Goal: Task Accomplishment & Management: Complete application form

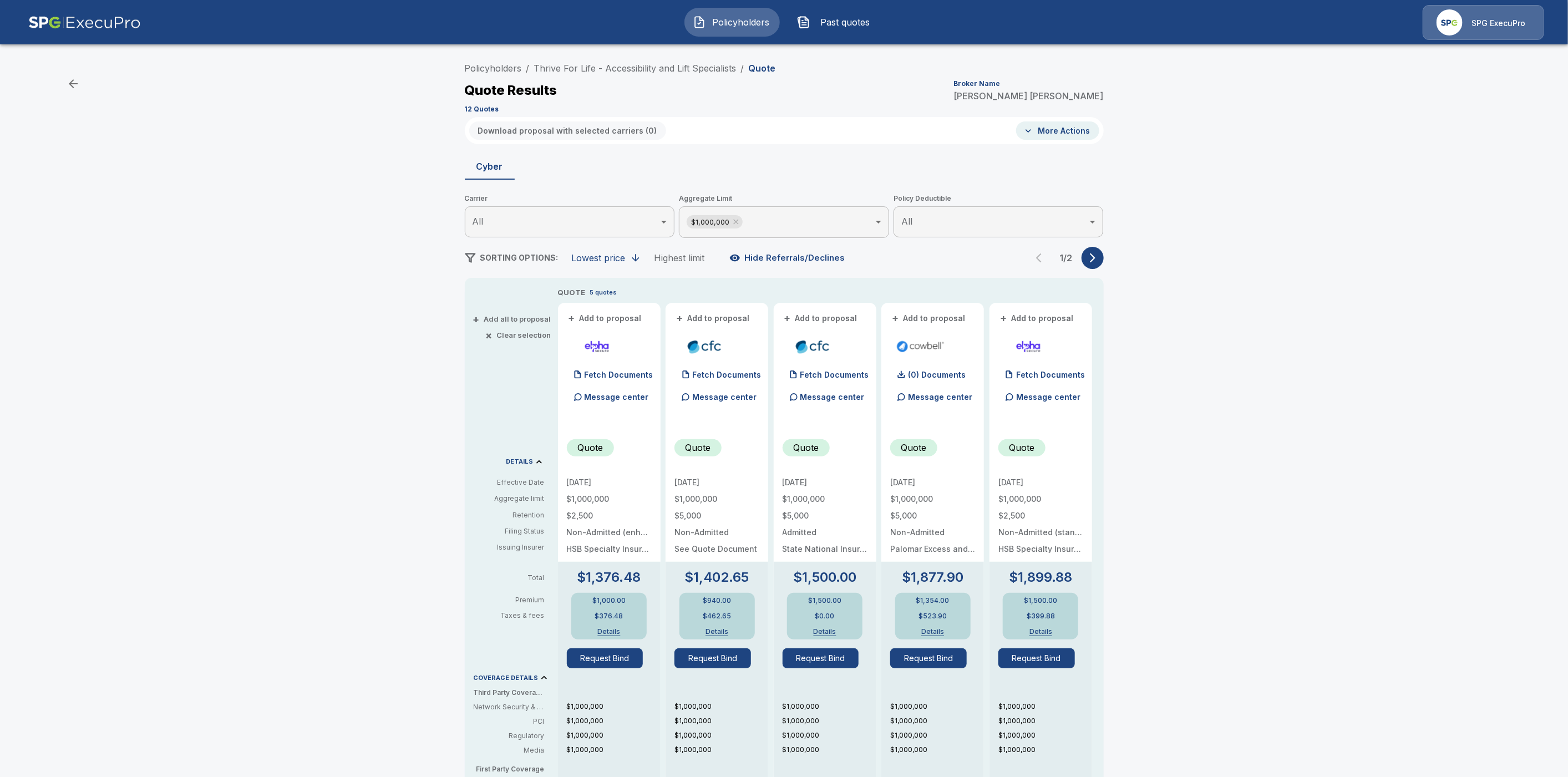
click at [63, 31] on img at bounding box center [84, 23] width 112 height 35
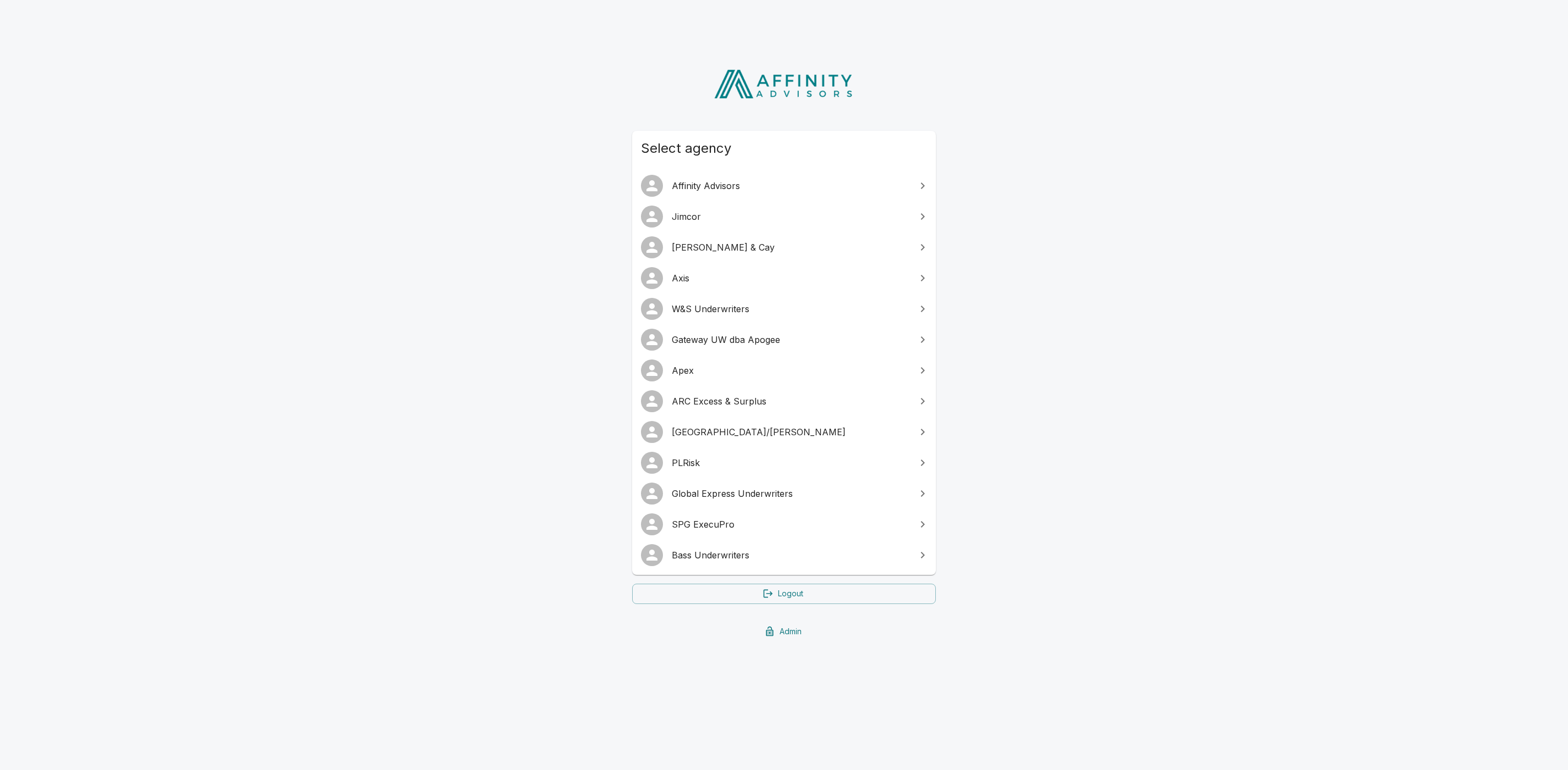
click at [763, 439] on link "[GEOGRAPHIC_DATA]/[PERSON_NAME]" at bounding box center [783, 432] width 304 height 31
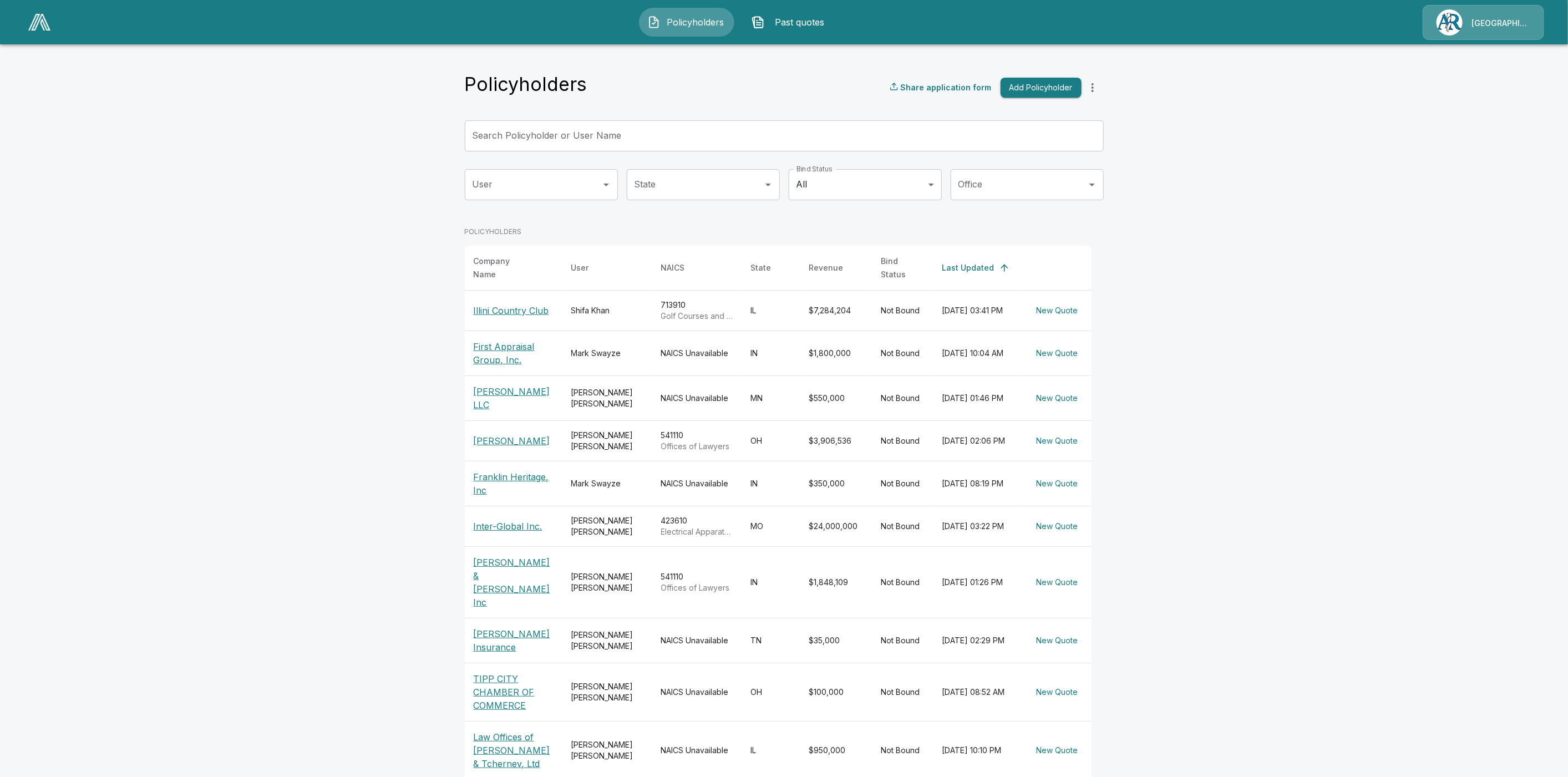
click at [548, 138] on input "Search Policyholder or User Name" at bounding box center [778, 136] width 627 height 31
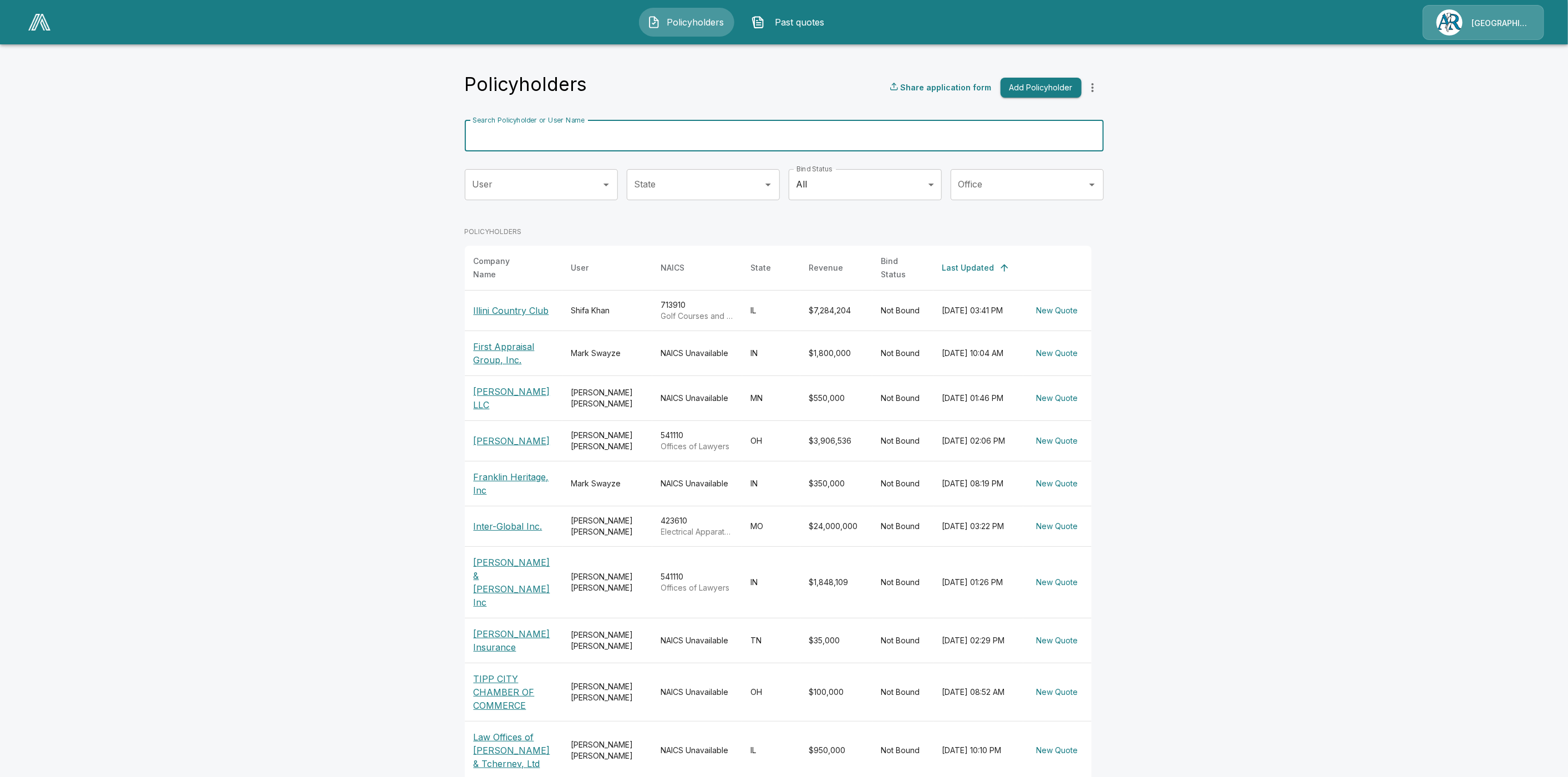
paste input "**********"
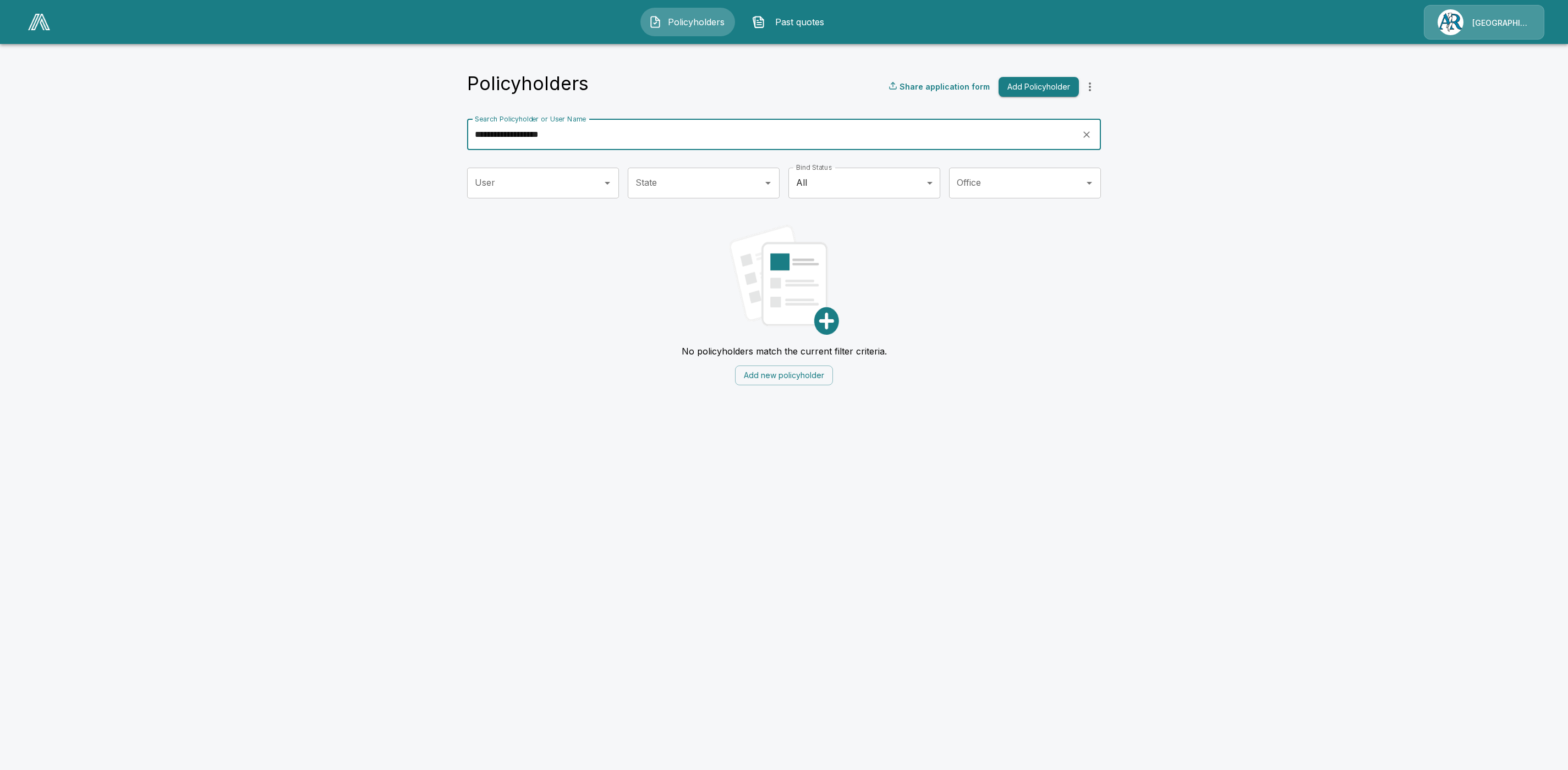
drag, startPoint x: 581, startPoint y: 138, endPoint x: 508, endPoint y: 138, distance: 73.0
click at [508, 138] on input "**********" at bounding box center [770, 135] width 607 height 31
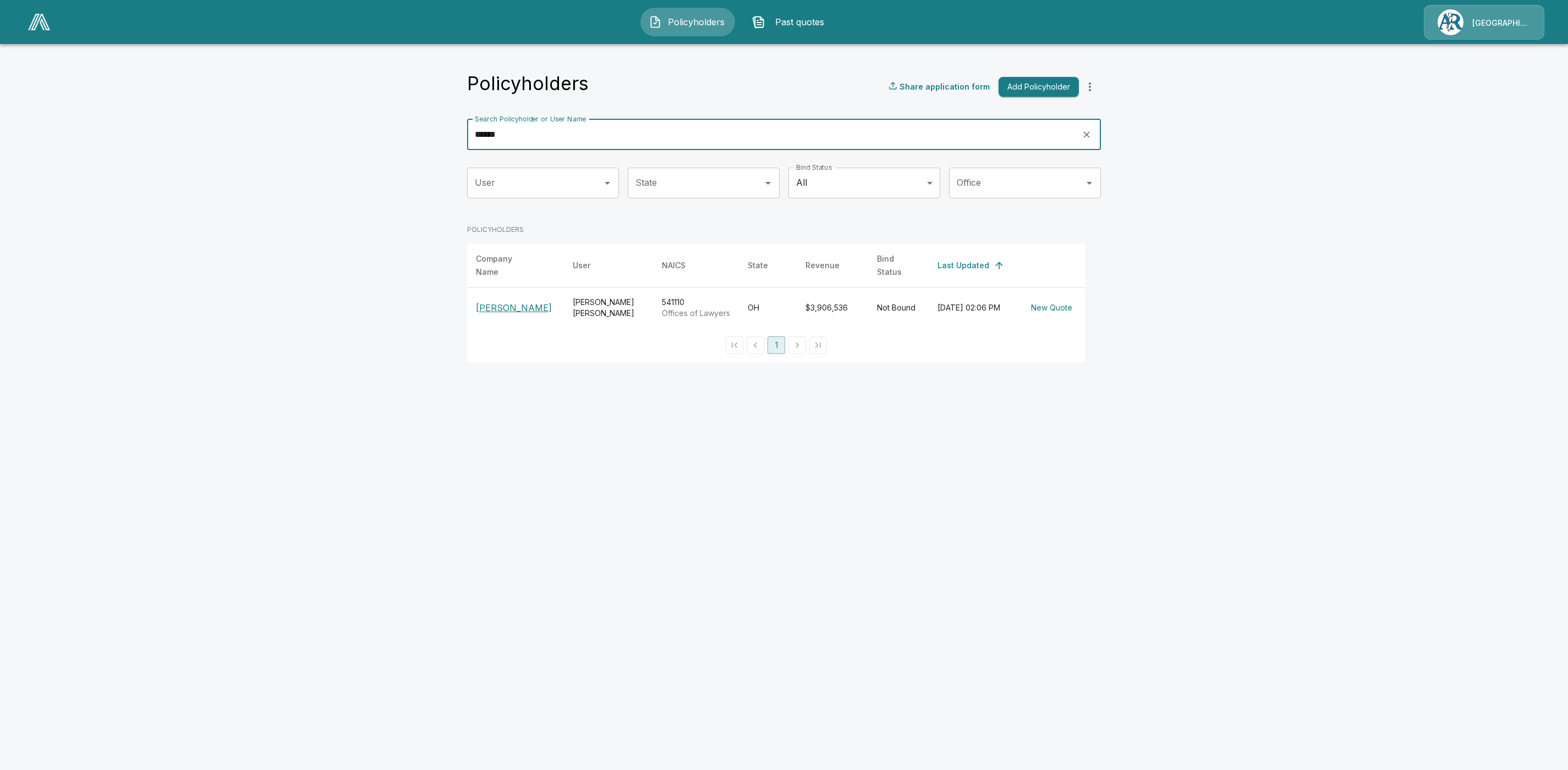
type input "******"
click at [492, 301] on p "Emerson Thomson Bennett" at bounding box center [515, 307] width 80 height 13
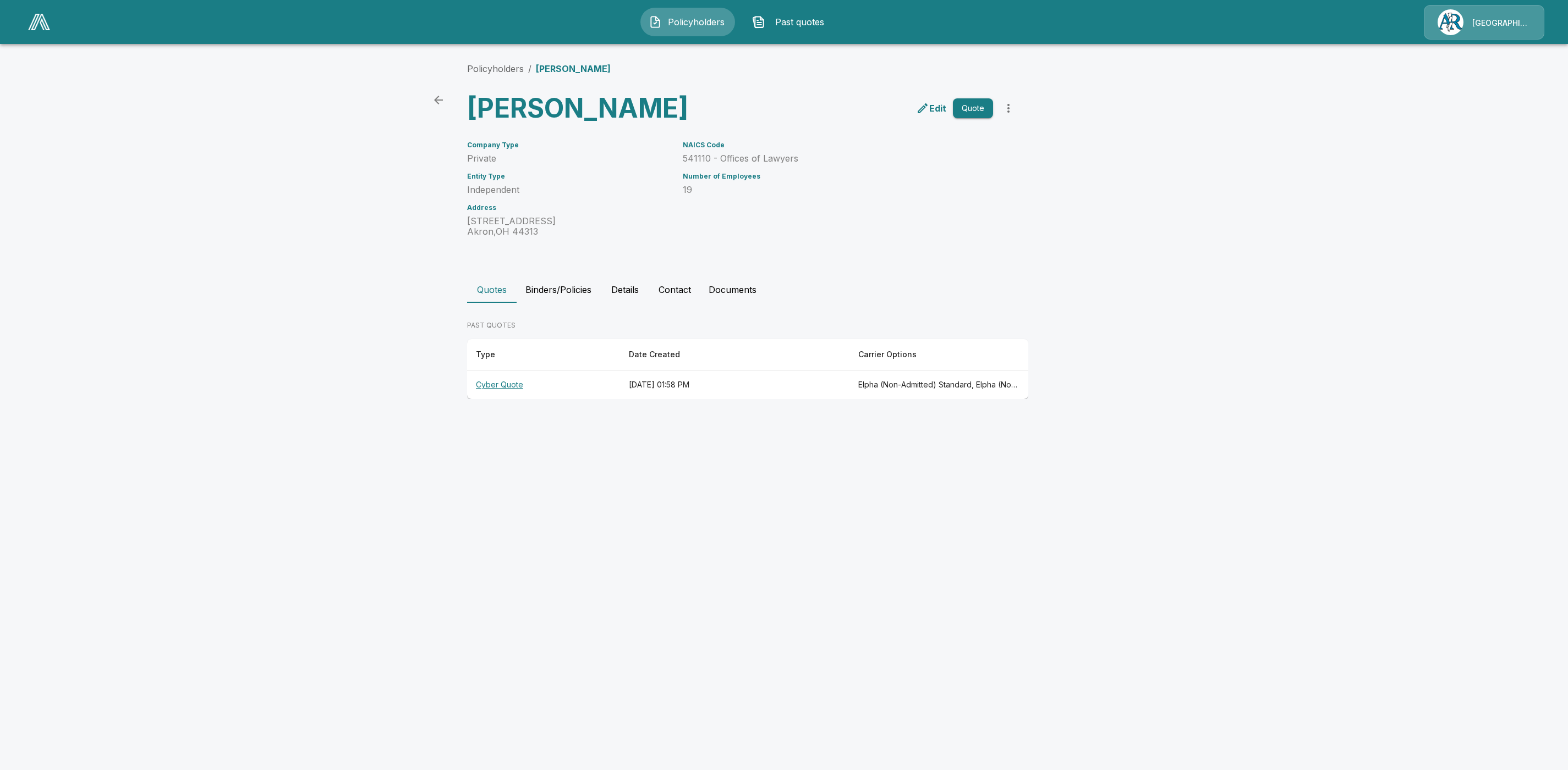
click at [504, 400] on th "Cyber Quote" at bounding box center [544, 385] width 153 height 29
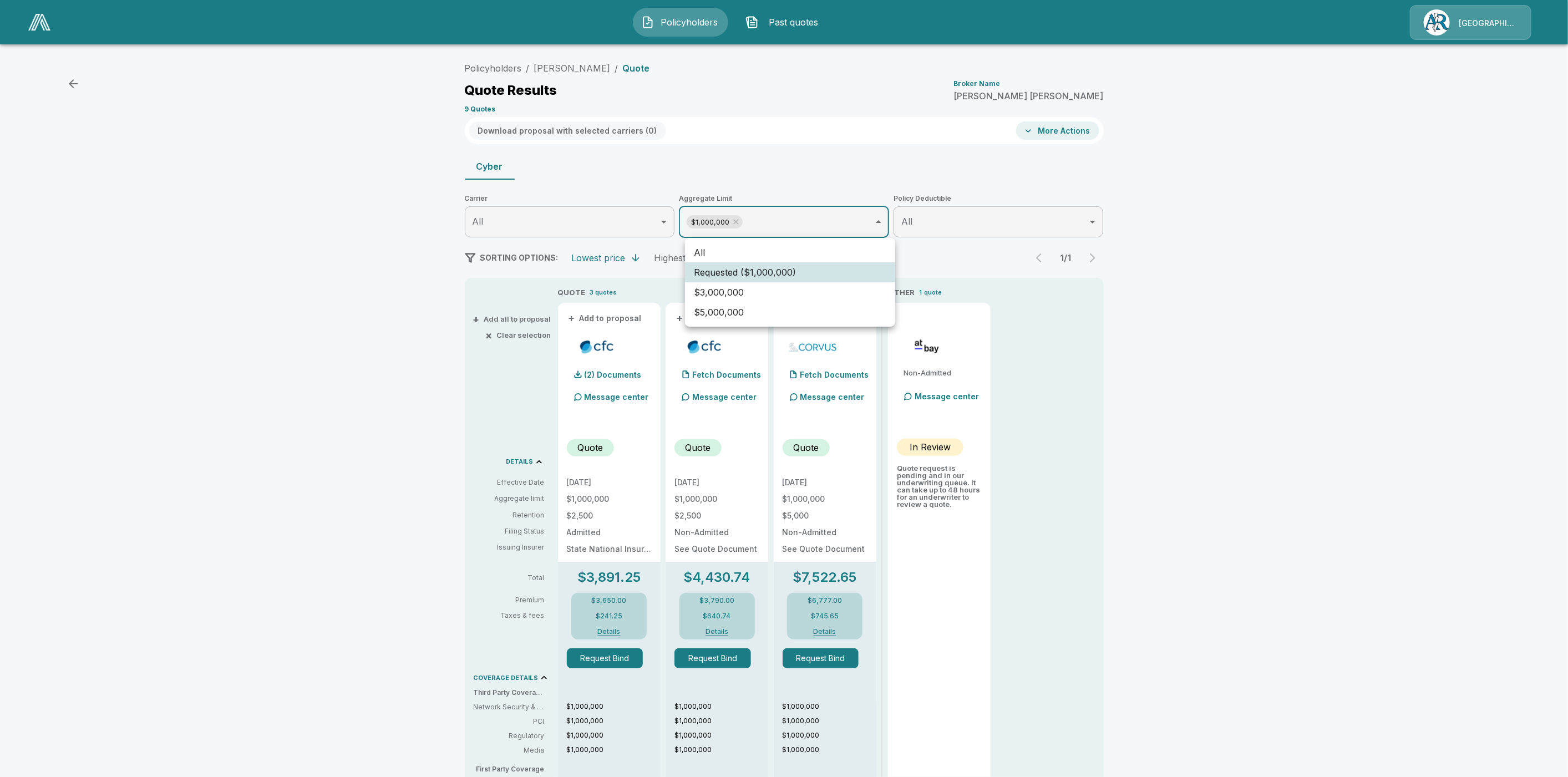
click at [748, 207] on body "Policyholders Past quotes Arlington/Roe Policyholders / Emerson Thomson Bennett…" at bounding box center [784, 558] width 1568 height 1115
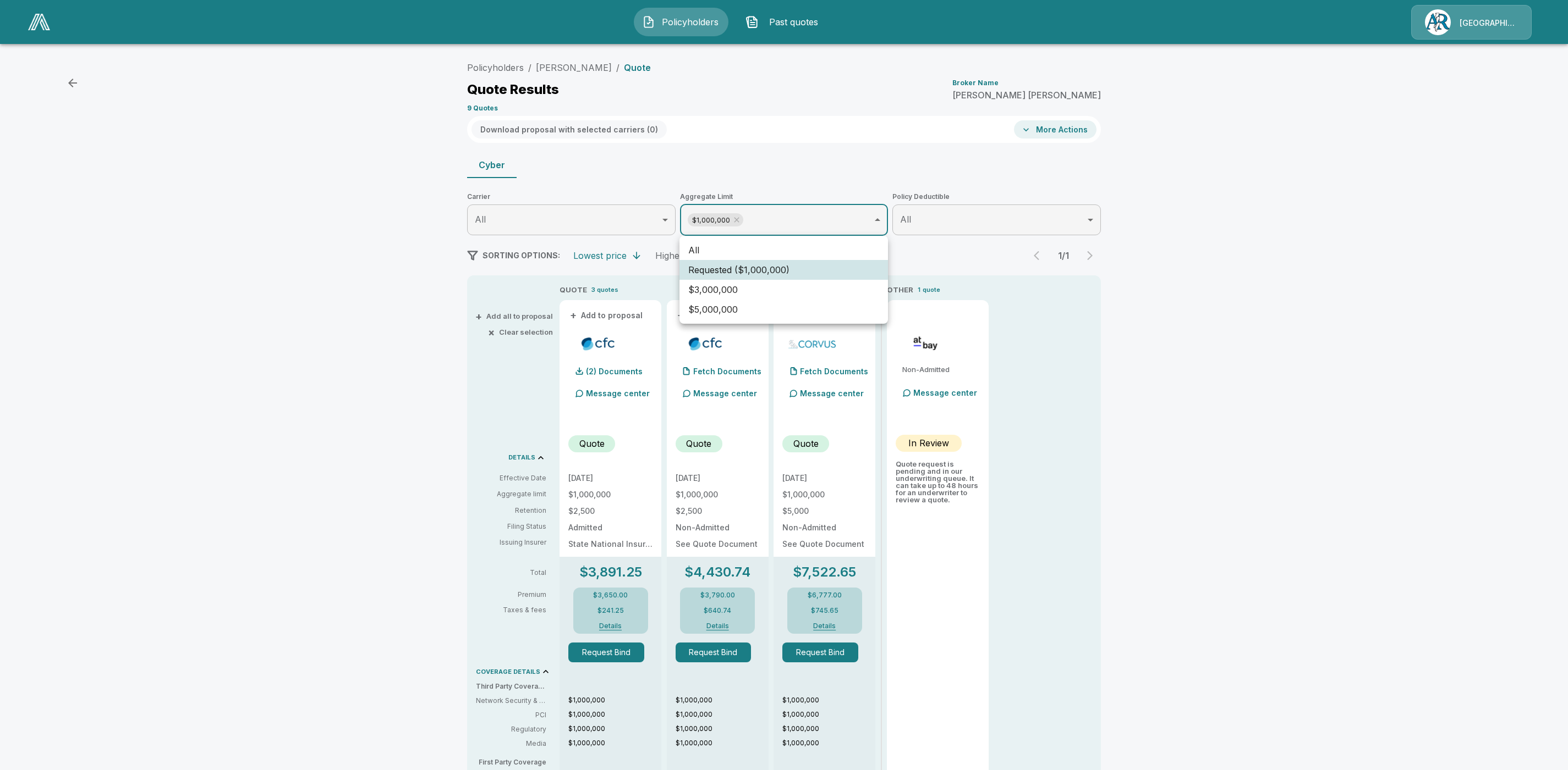
click at [711, 251] on li "All" at bounding box center [783, 250] width 208 height 20
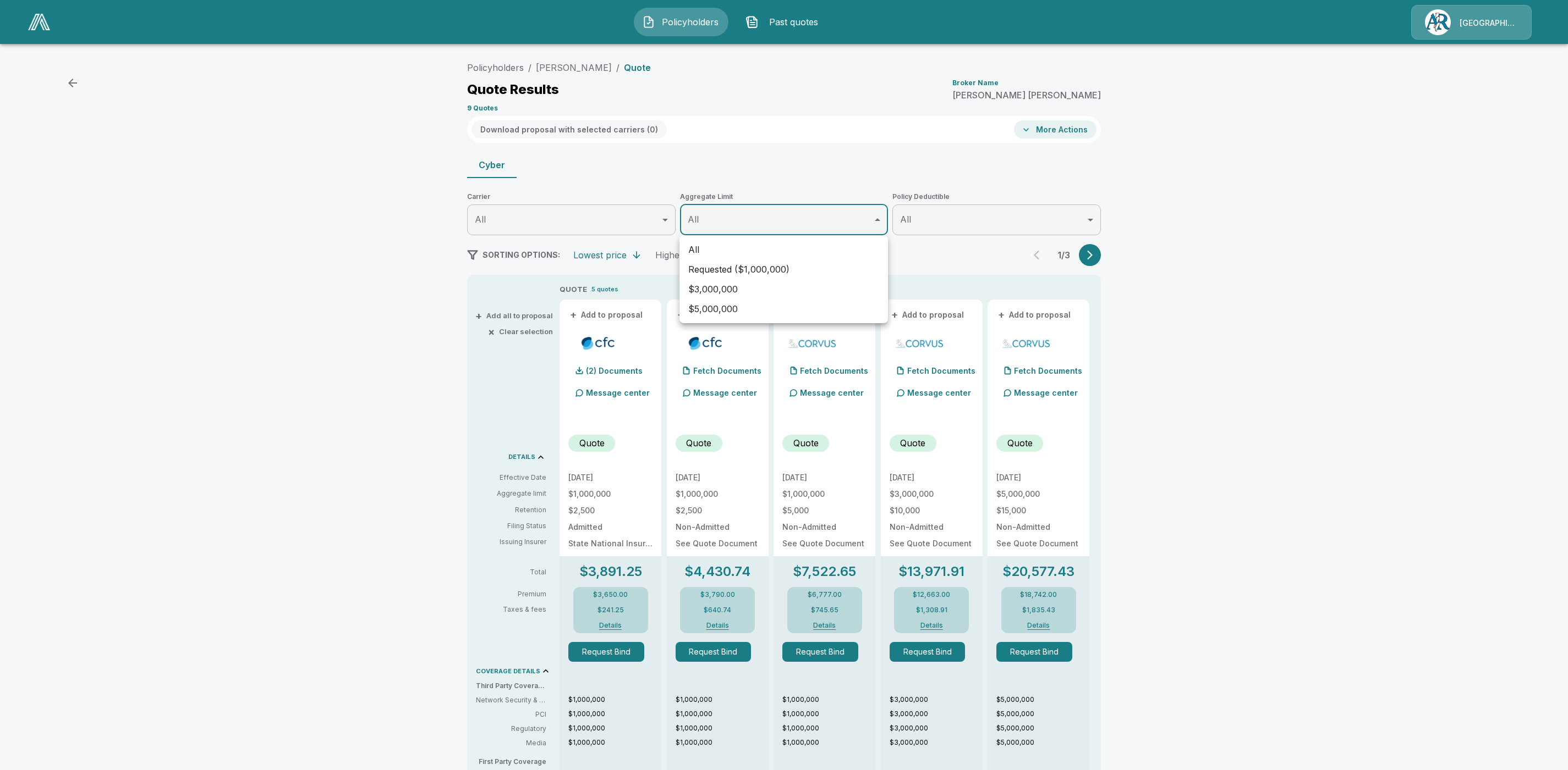
click at [1092, 261] on div at bounding box center [784, 385] width 1568 height 770
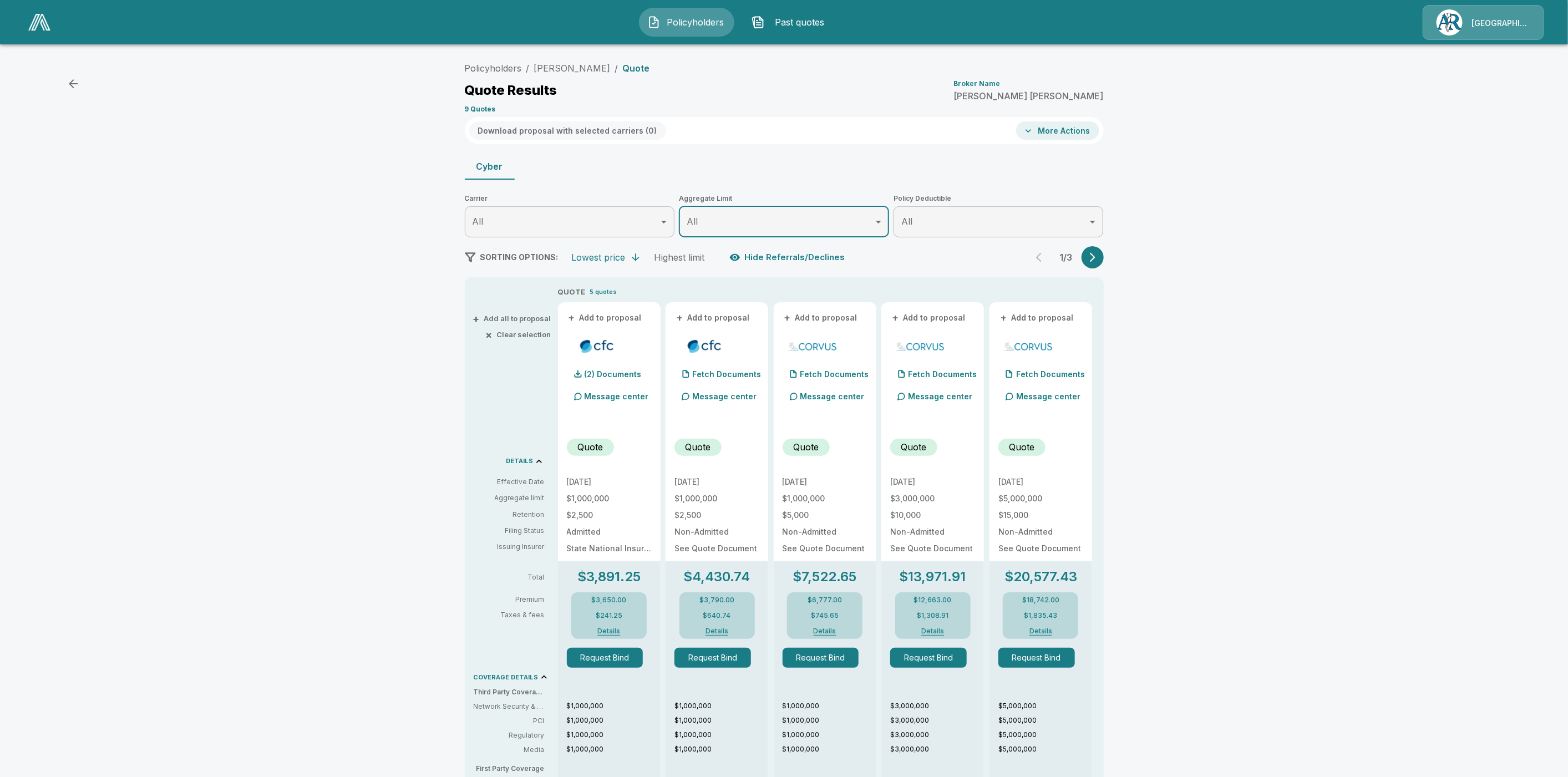
click at [1098, 261] on icon "button" at bounding box center [1092, 257] width 11 height 11
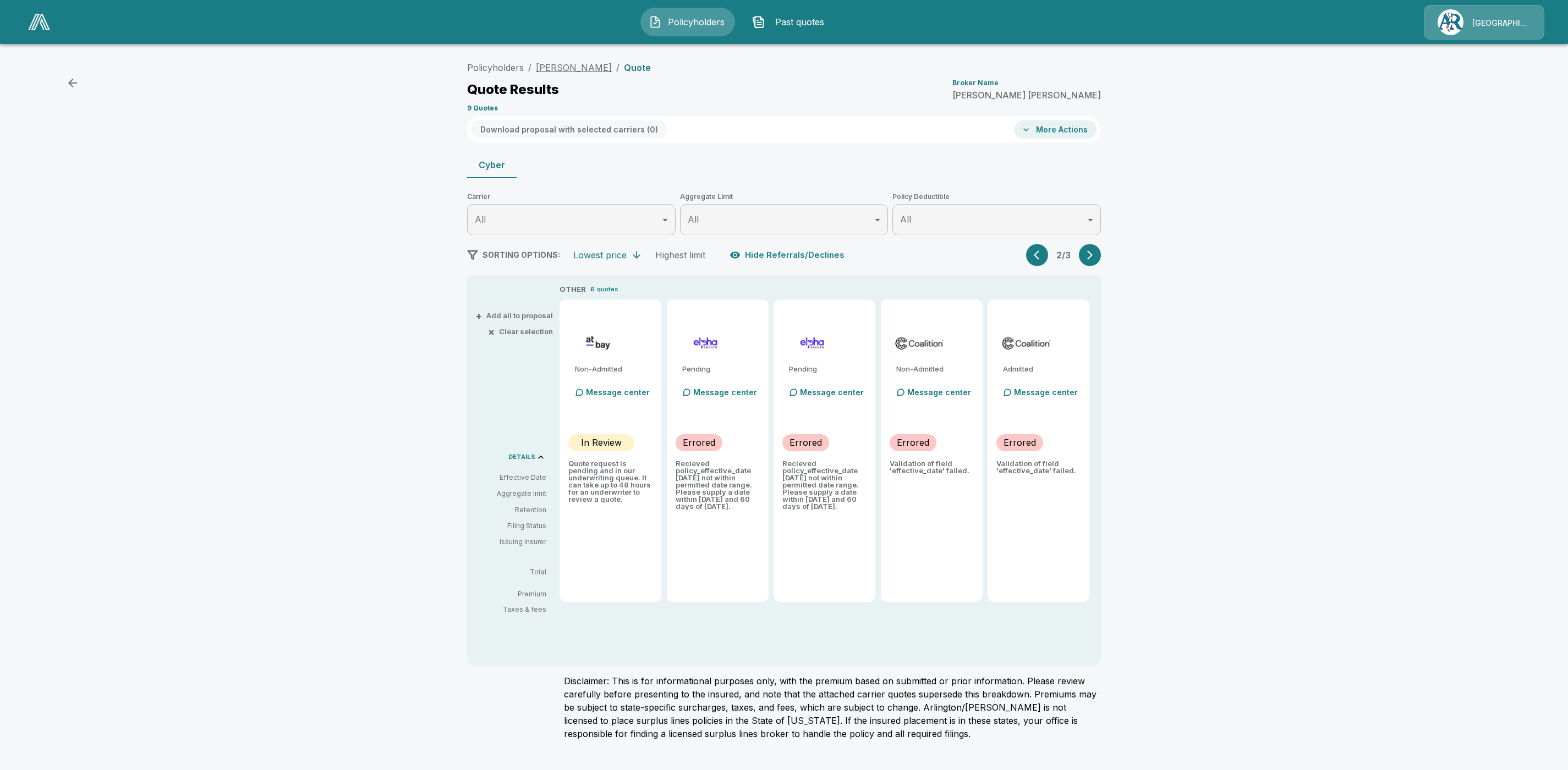
drag, startPoint x: 649, startPoint y: 70, endPoint x: 535, endPoint y: 68, distance: 114.0
click at [535, 68] on ol "Policyholders / Emerson Thomson Bennett / Quote" at bounding box center [559, 67] width 184 height 13
copy link "Emerson Thomson Bennett"
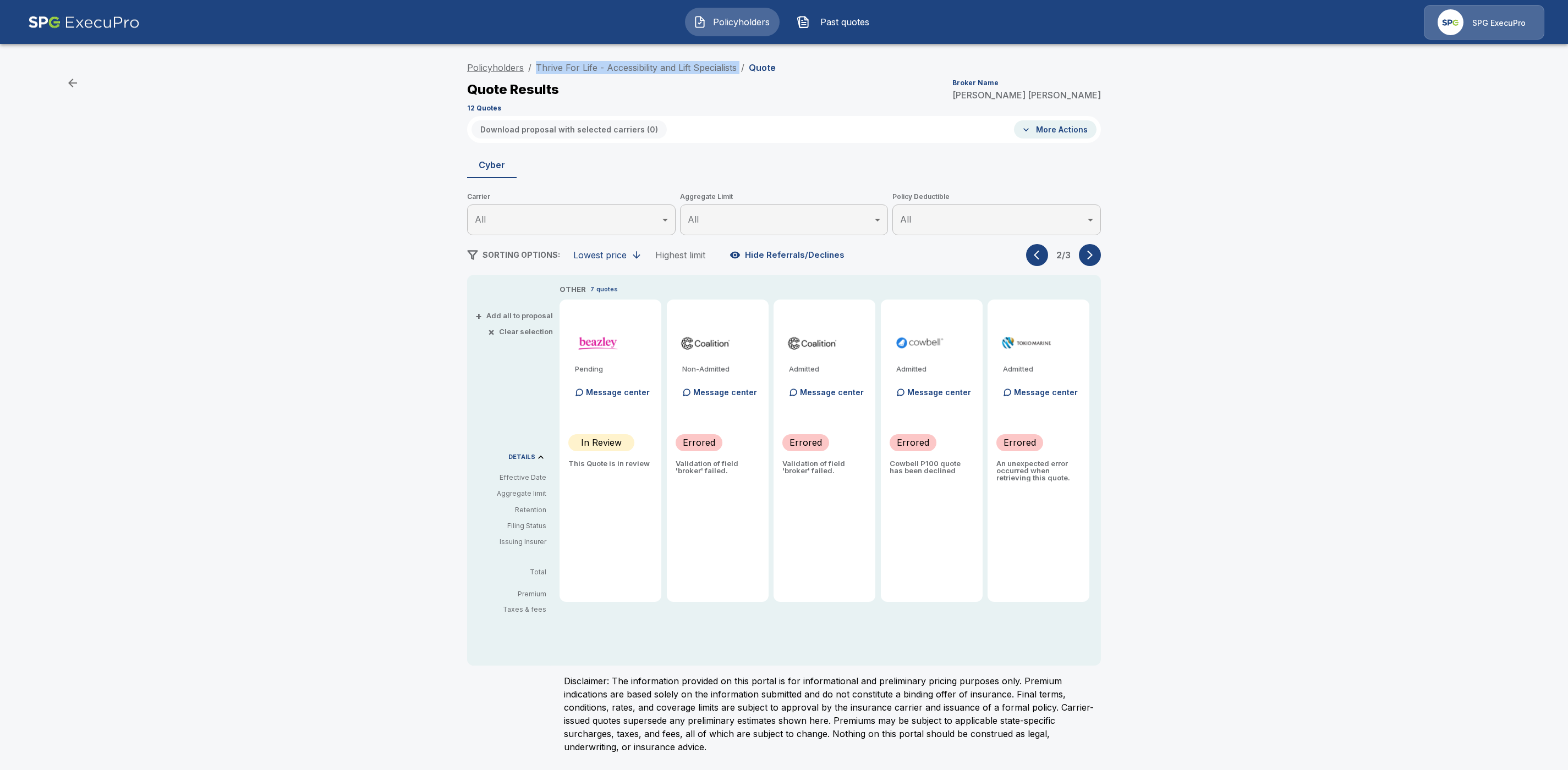
click at [496, 67] on link "Policyholders" at bounding box center [495, 67] width 57 height 11
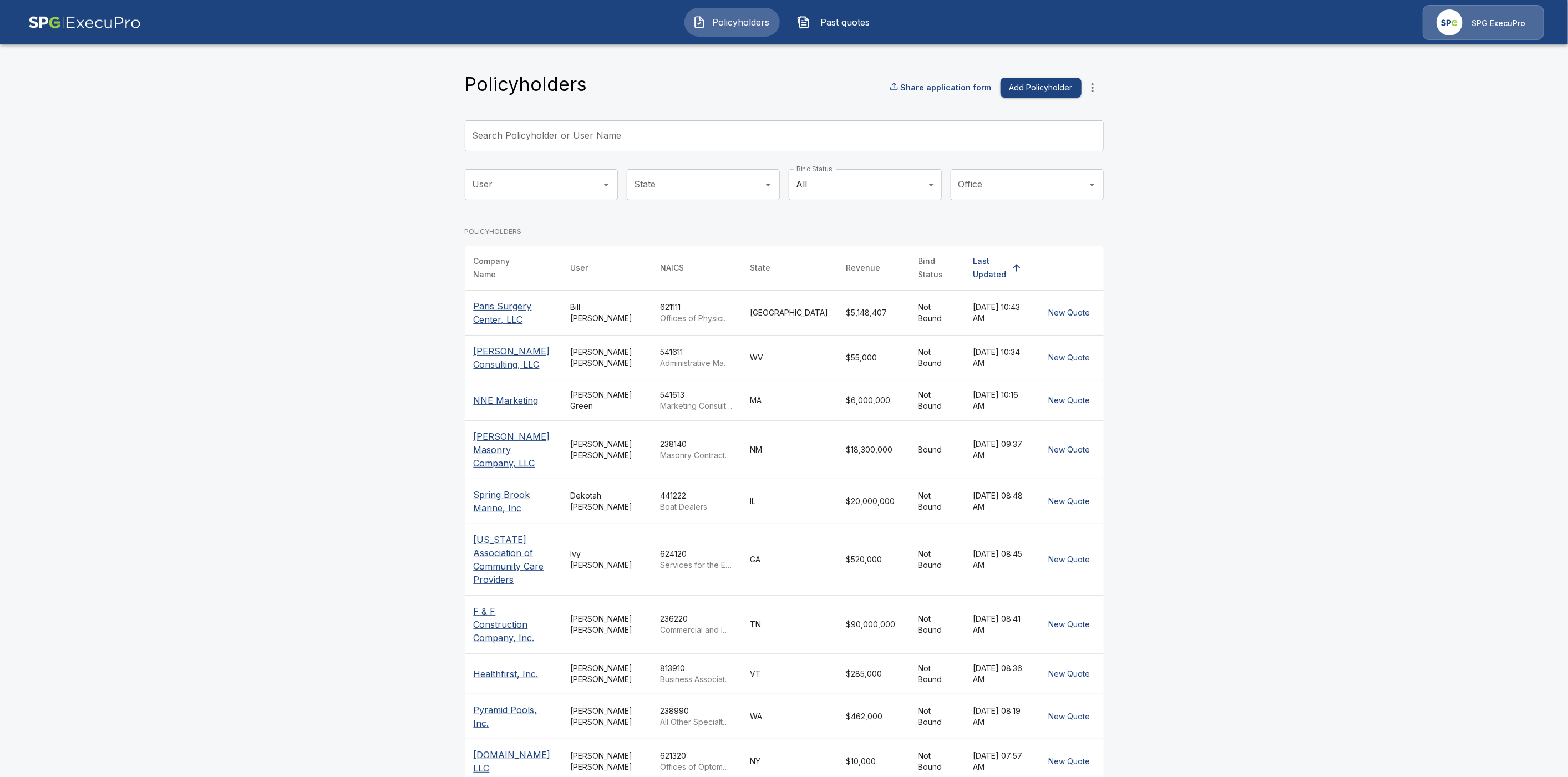
click at [554, 137] on input "Search Policyholder or User Name" at bounding box center [778, 136] width 627 height 31
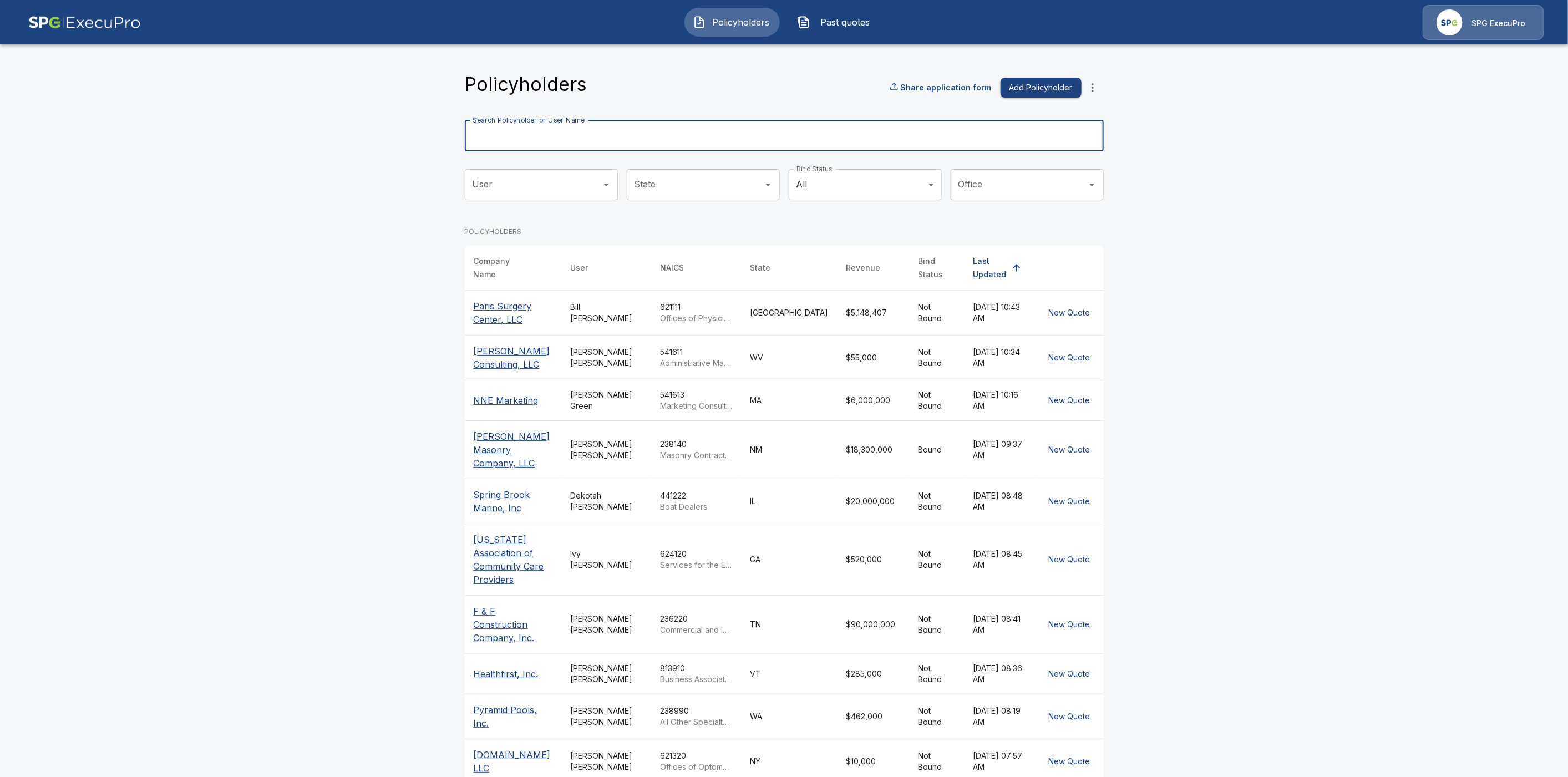
paste input "**********"
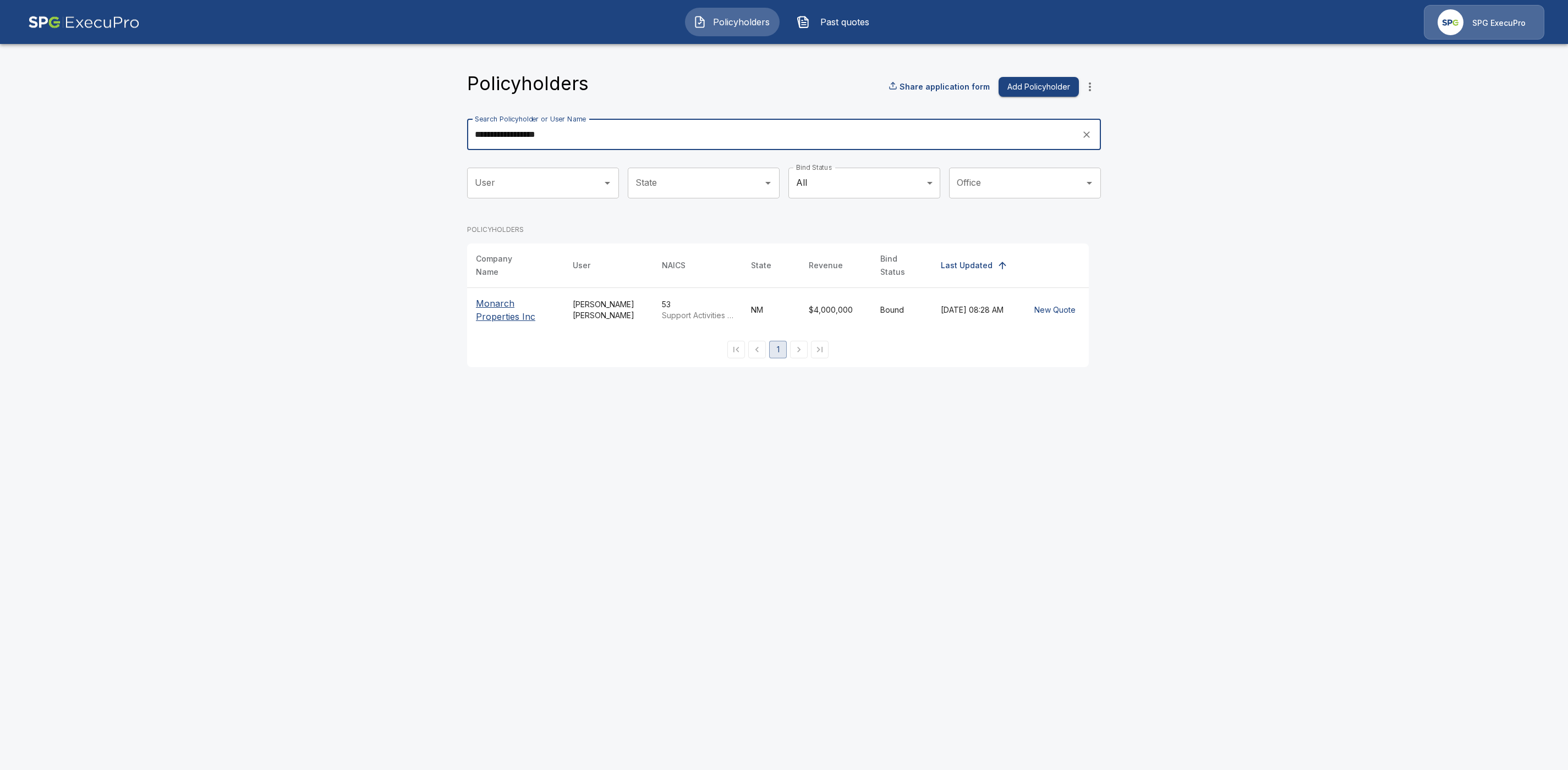
type input "**********"
click at [504, 297] on p "Monarch Properties Inc" at bounding box center [515, 310] width 80 height 26
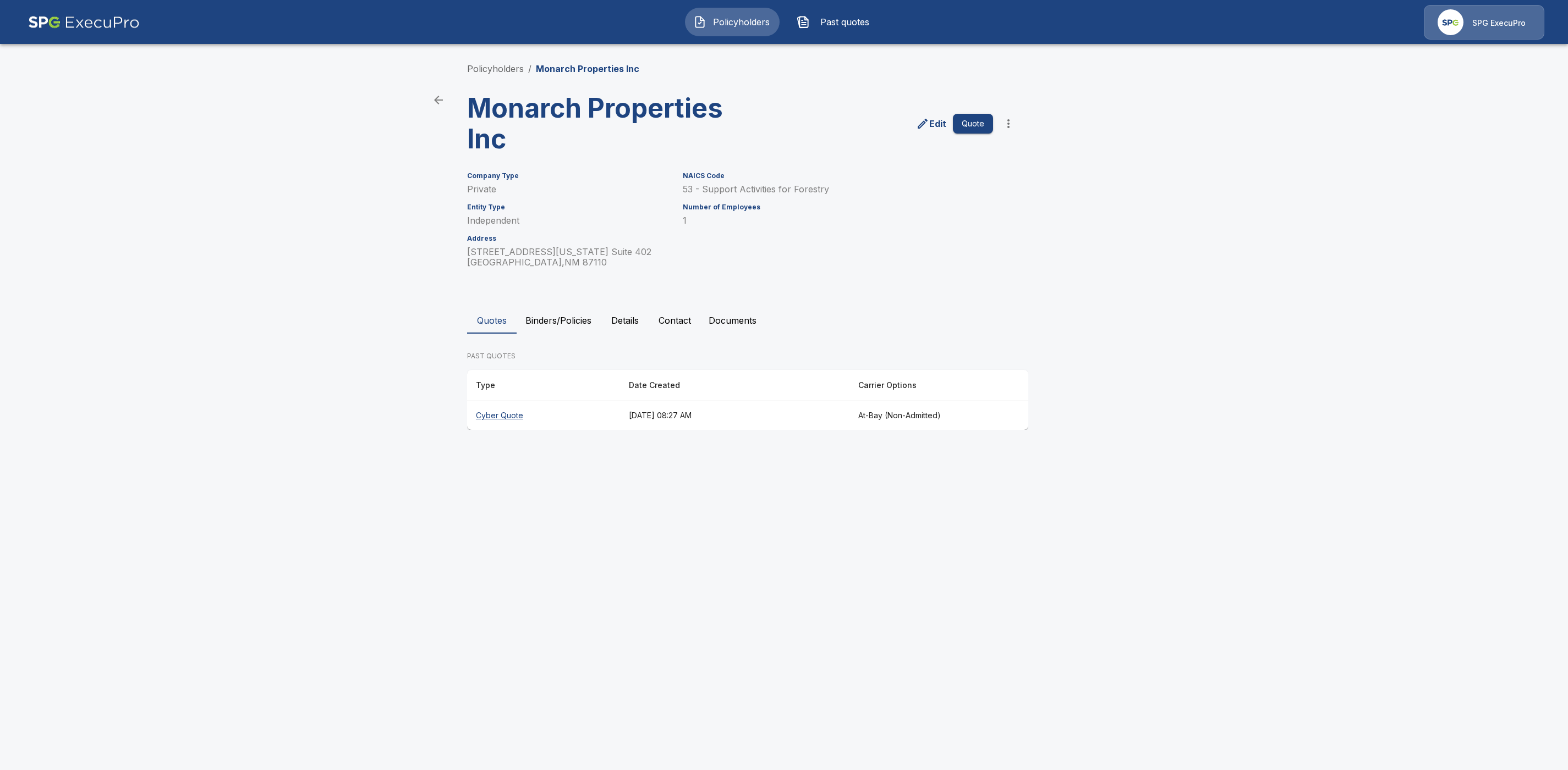
click at [489, 419] on th "Cyber Quote" at bounding box center [544, 416] width 153 height 29
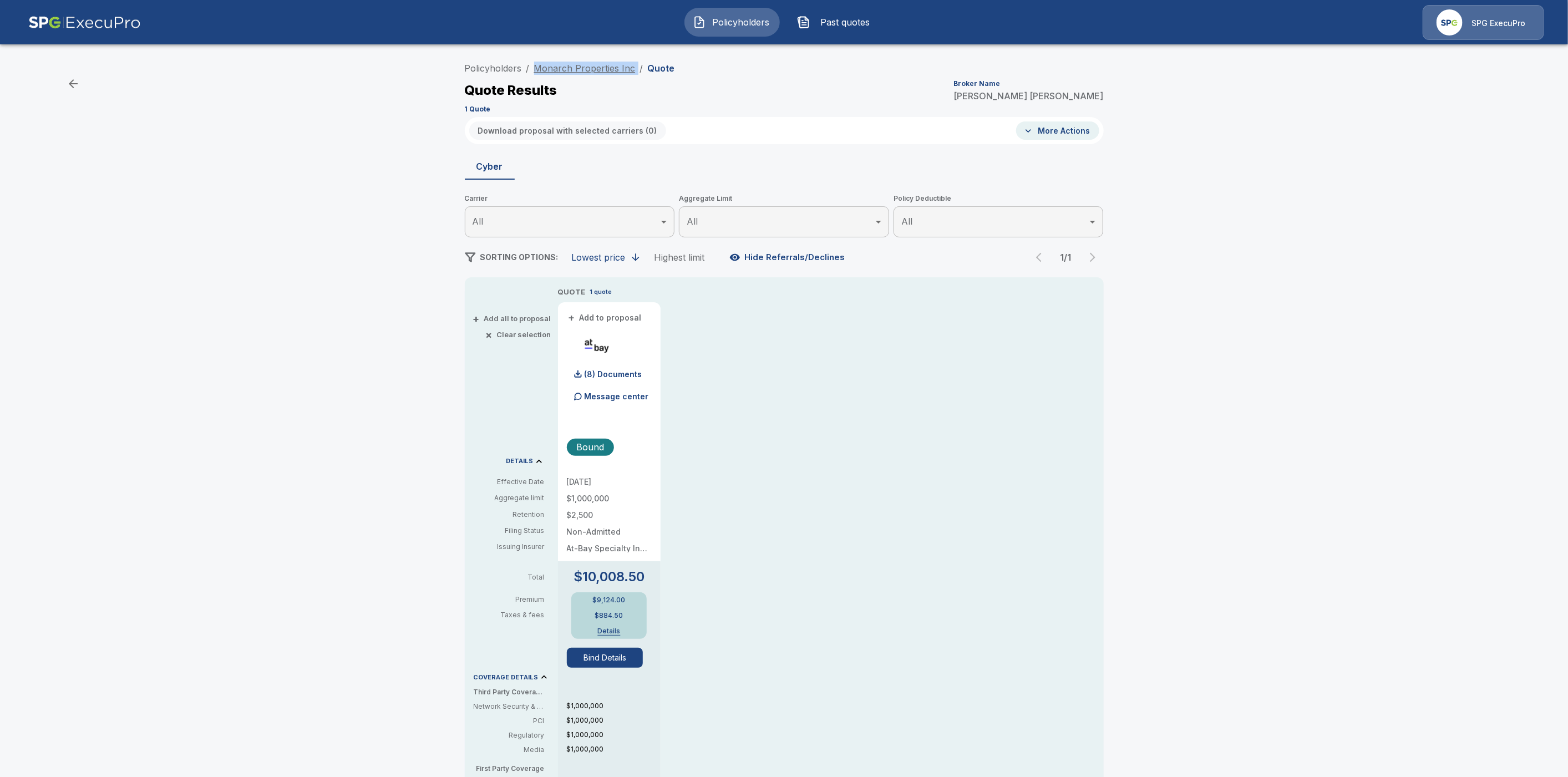
drag, startPoint x: 639, startPoint y: 66, endPoint x: 538, endPoint y: 66, distance: 101.0
click at [538, 66] on ol "Policyholders / Monarch Properties Inc / Quote" at bounding box center [570, 68] width 210 height 13
copy ol "Monarch Properties Inc /"
click at [483, 70] on link "Policyholders" at bounding box center [493, 68] width 57 height 11
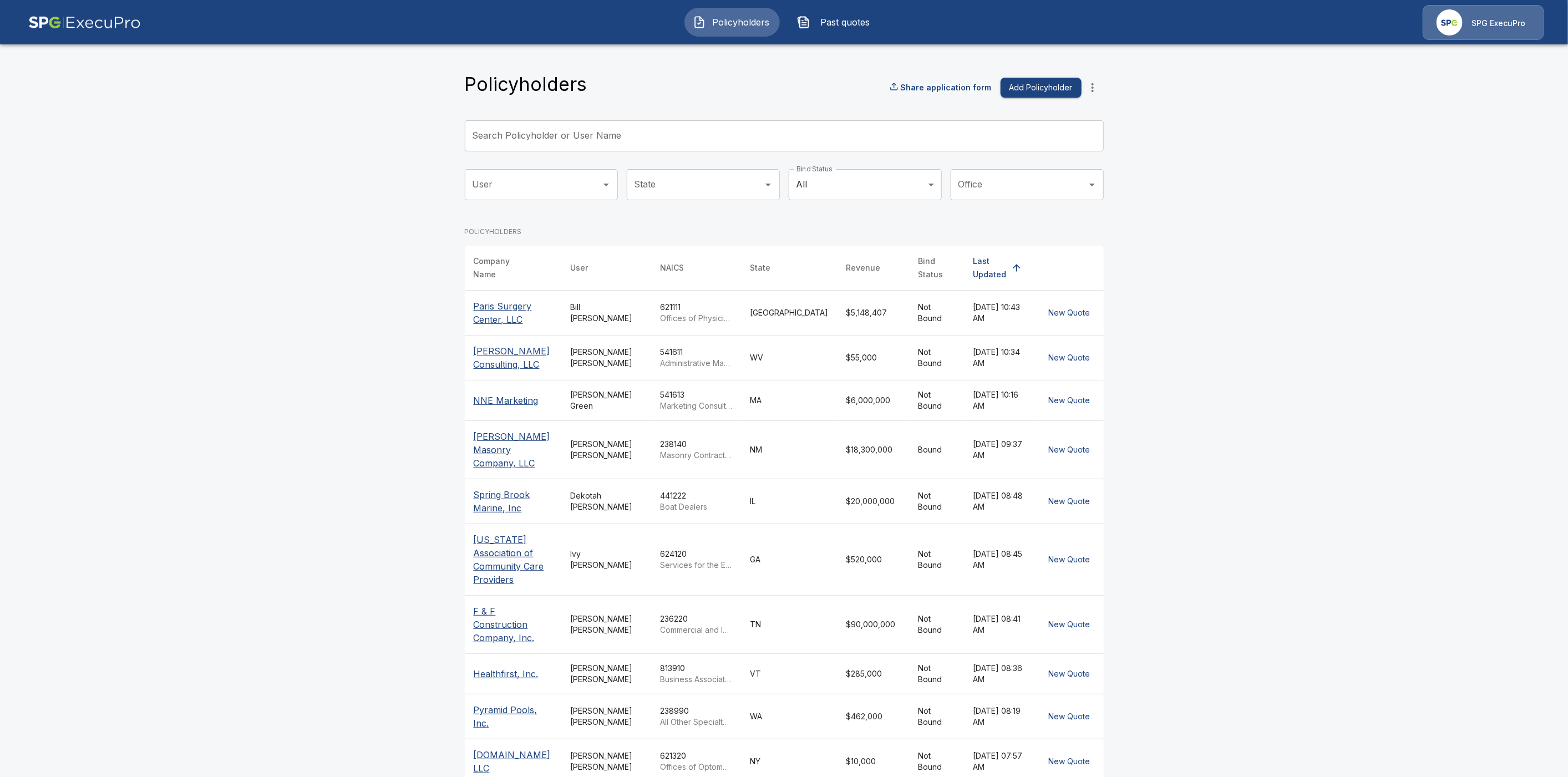
click at [551, 136] on input "Search Policyholder or User Name" at bounding box center [778, 136] width 627 height 31
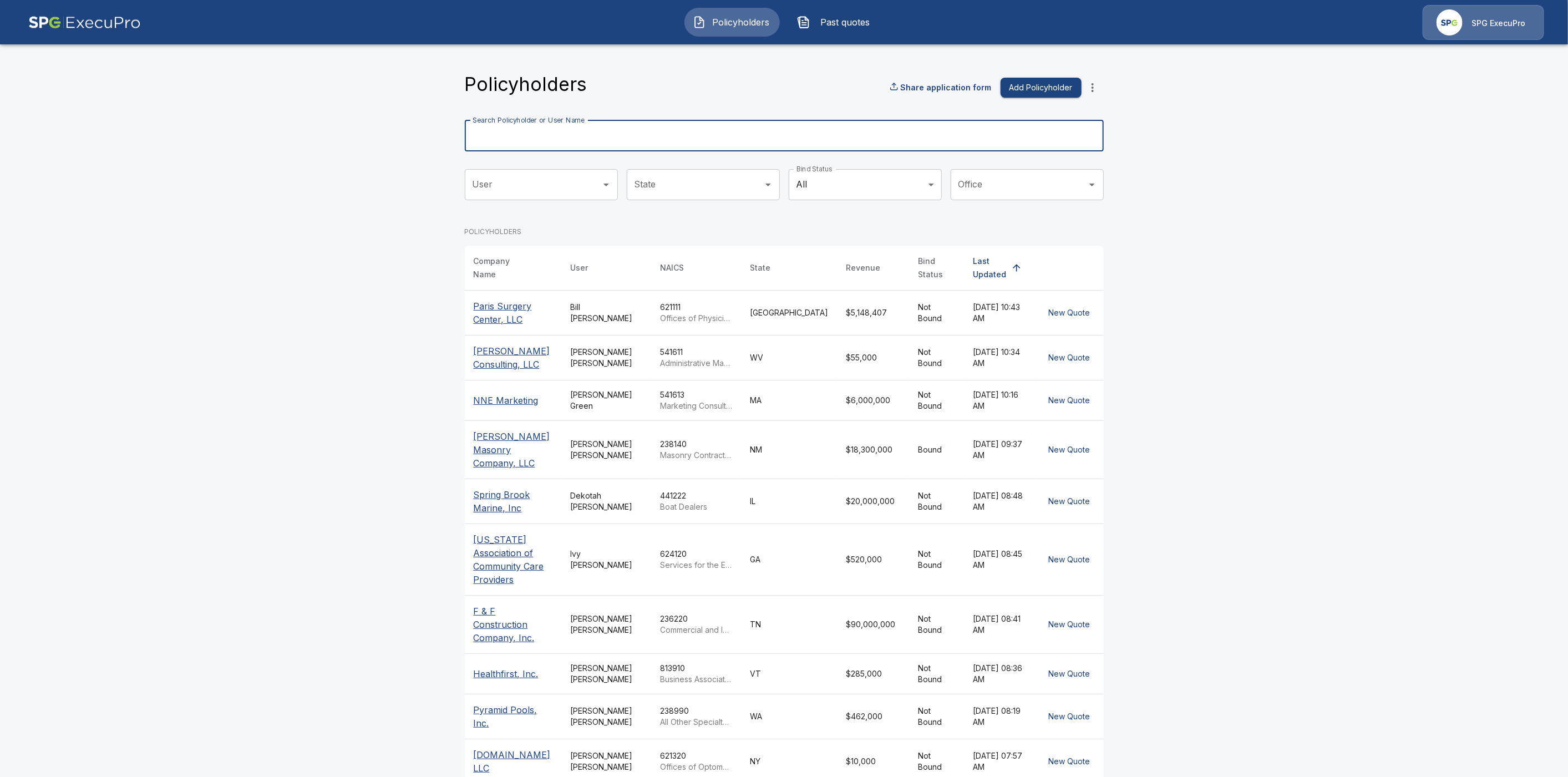
paste input "**********"
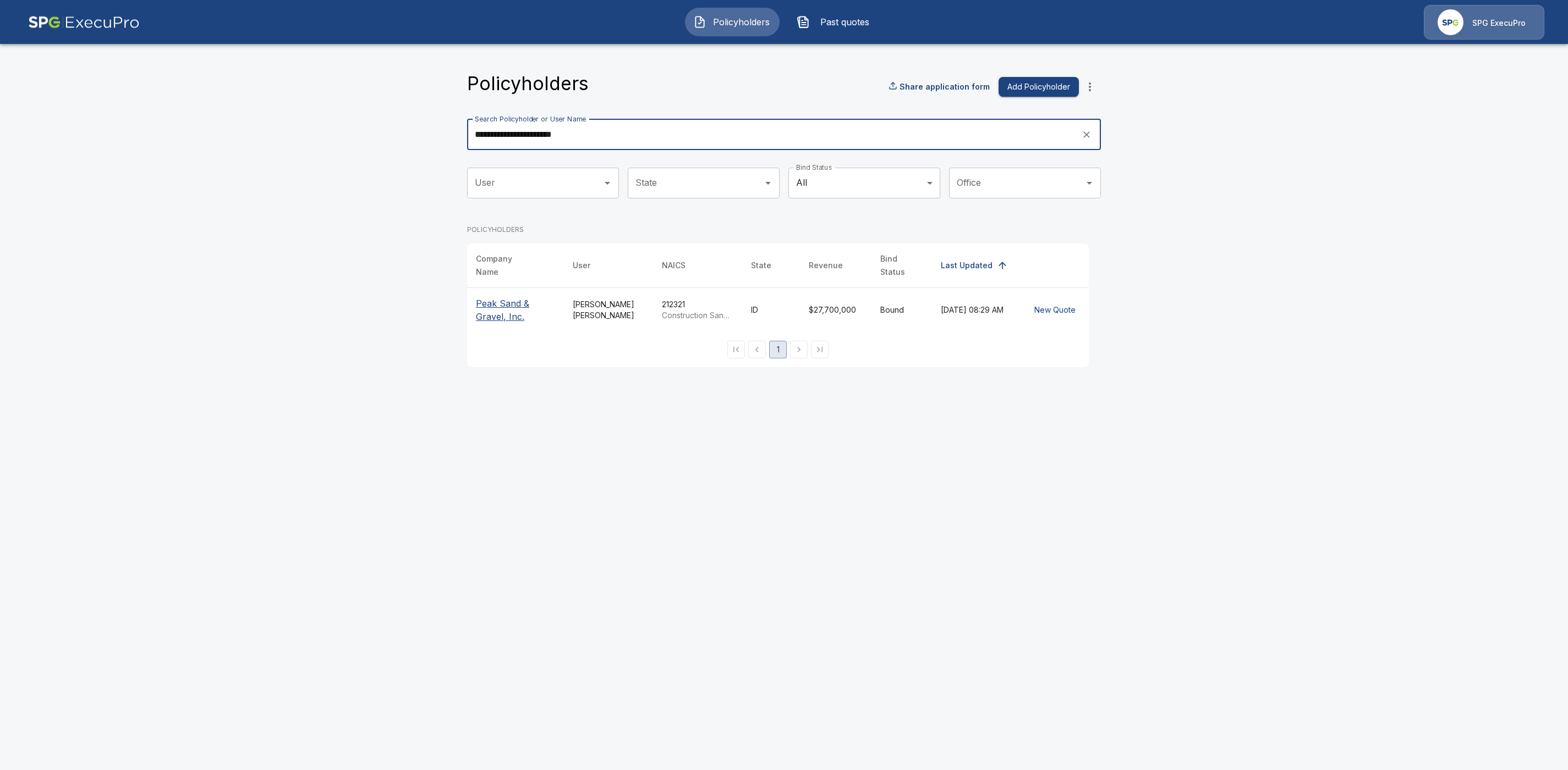
type input "**********"
click at [487, 307] on p "Peak Sand & Gravel, Inc." at bounding box center [515, 310] width 80 height 26
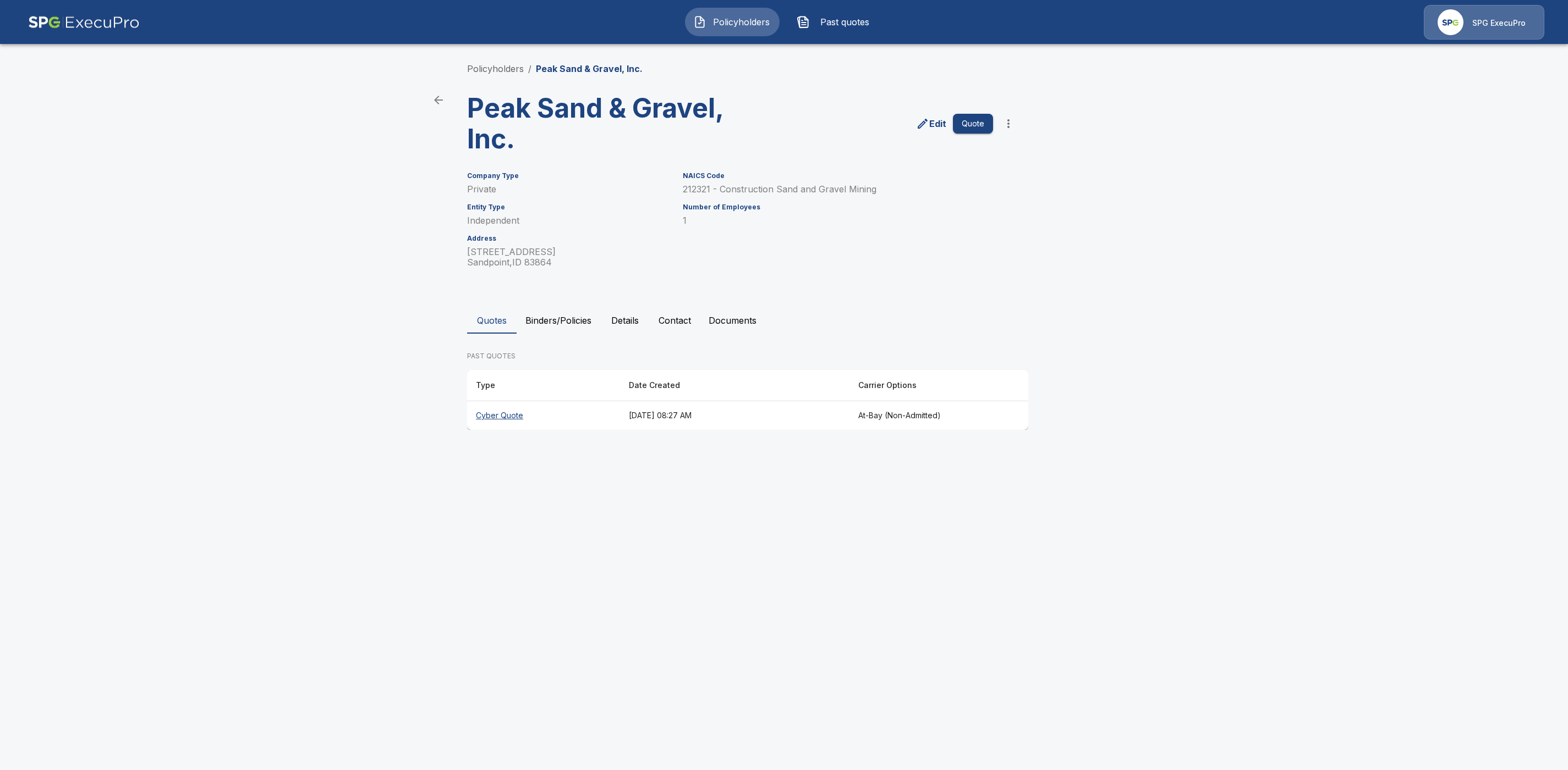
click at [492, 417] on th "Cyber Quote" at bounding box center [544, 416] width 153 height 29
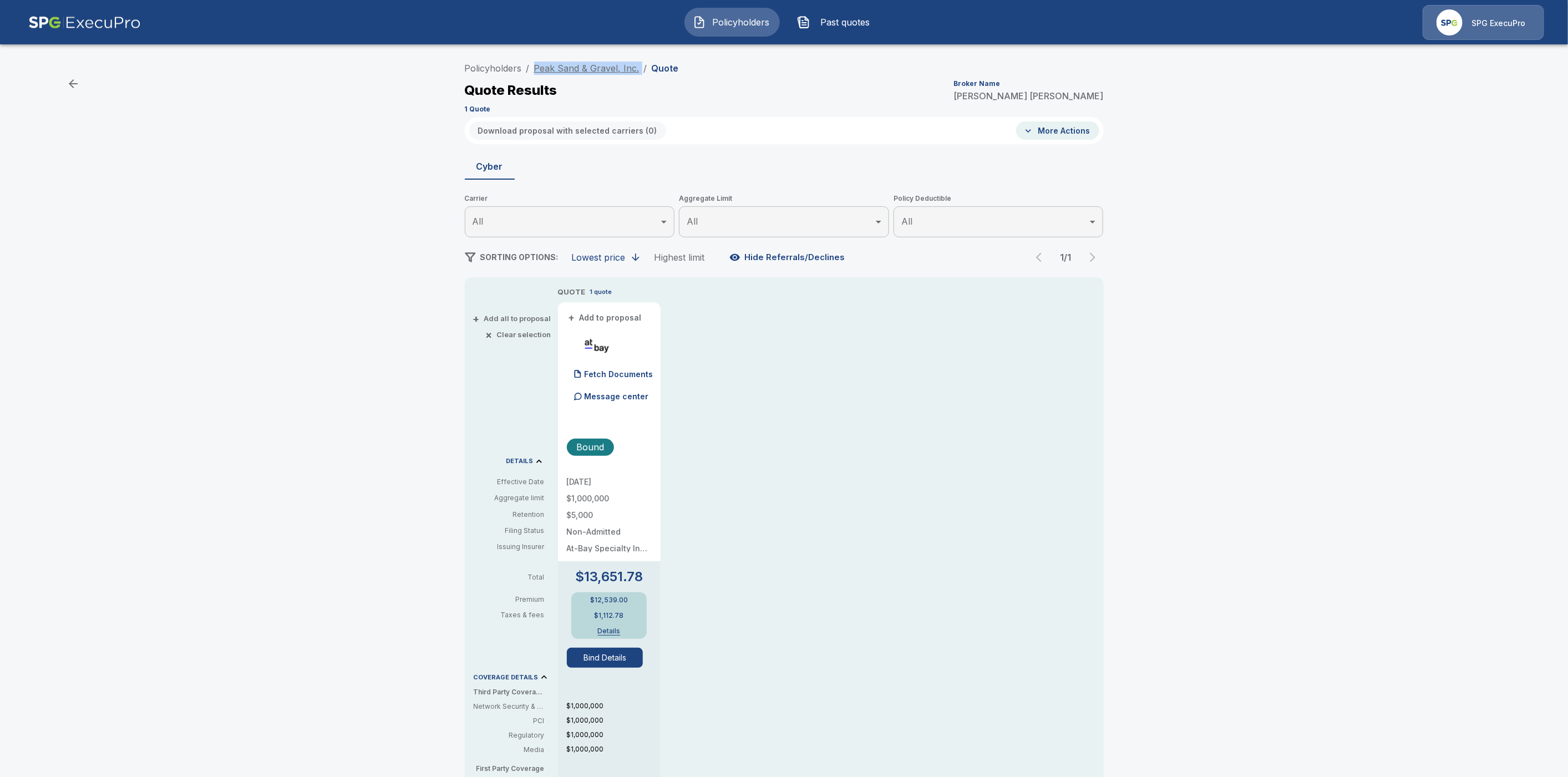
drag, startPoint x: 645, startPoint y: 66, endPoint x: 540, endPoint y: 66, distance: 105.0
click at [540, 66] on ol "Policyholders / Peak Sand & Gravel, Inc. / Quote" at bounding box center [572, 68] width 214 height 13
copy ol "Peak Sand & Gravel, Inc. /"
click at [511, 65] on link "Policyholders" at bounding box center [493, 68] width 57 height 11
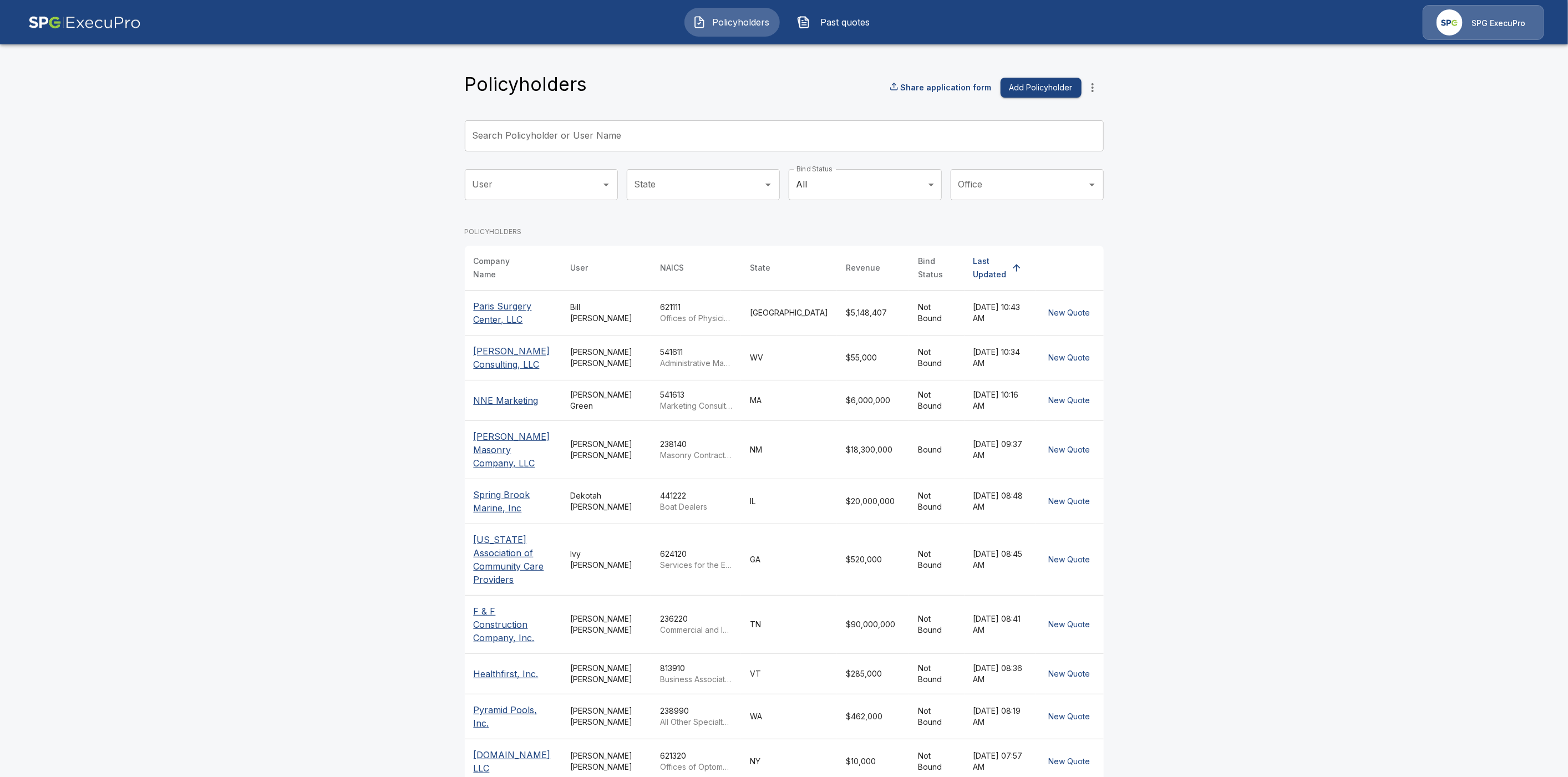
click at [532, 131] on input "Search Policyholder or User Name" at bounding box center [778, 136] width 627 height 31
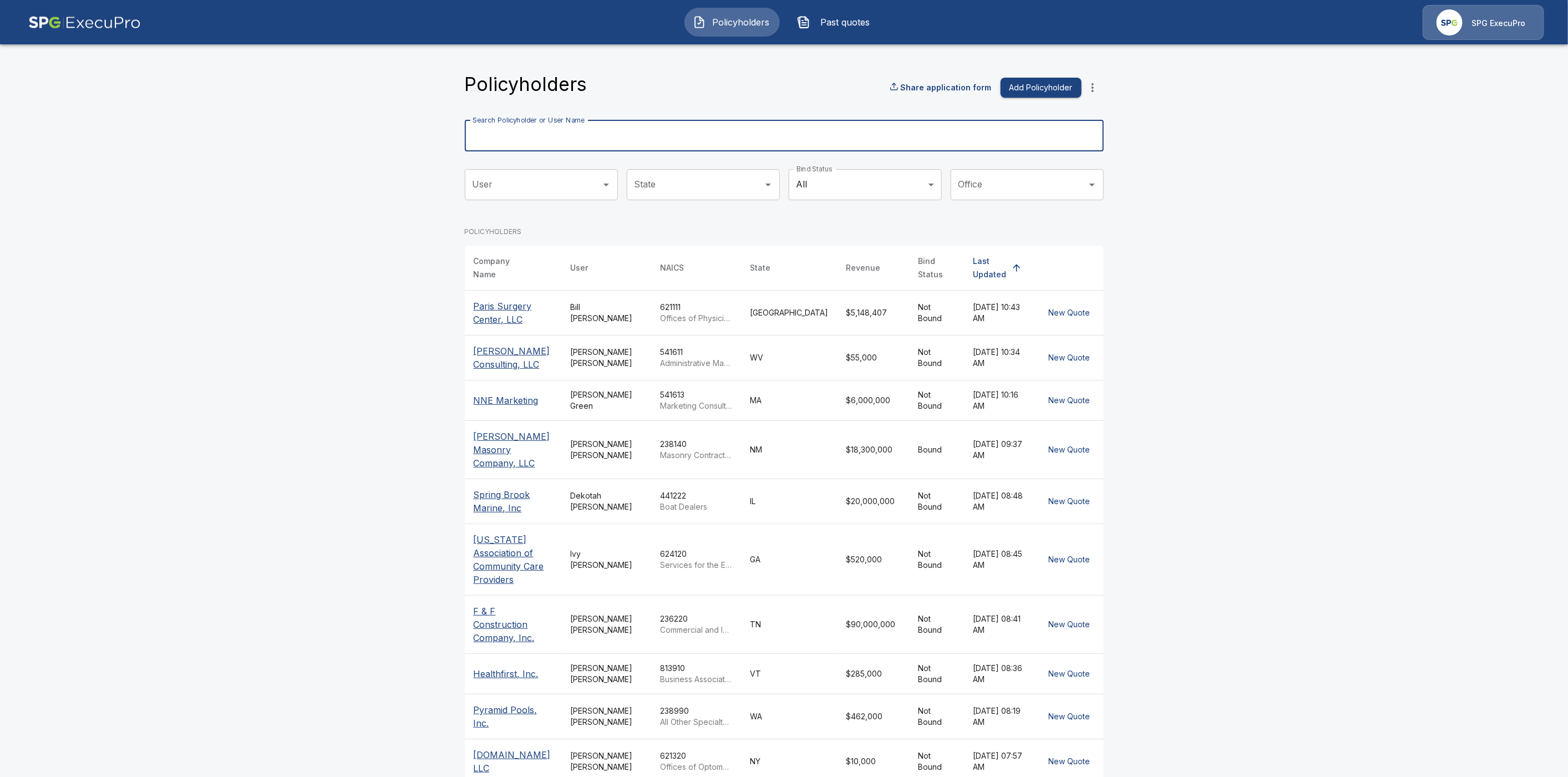
paste input "**********"
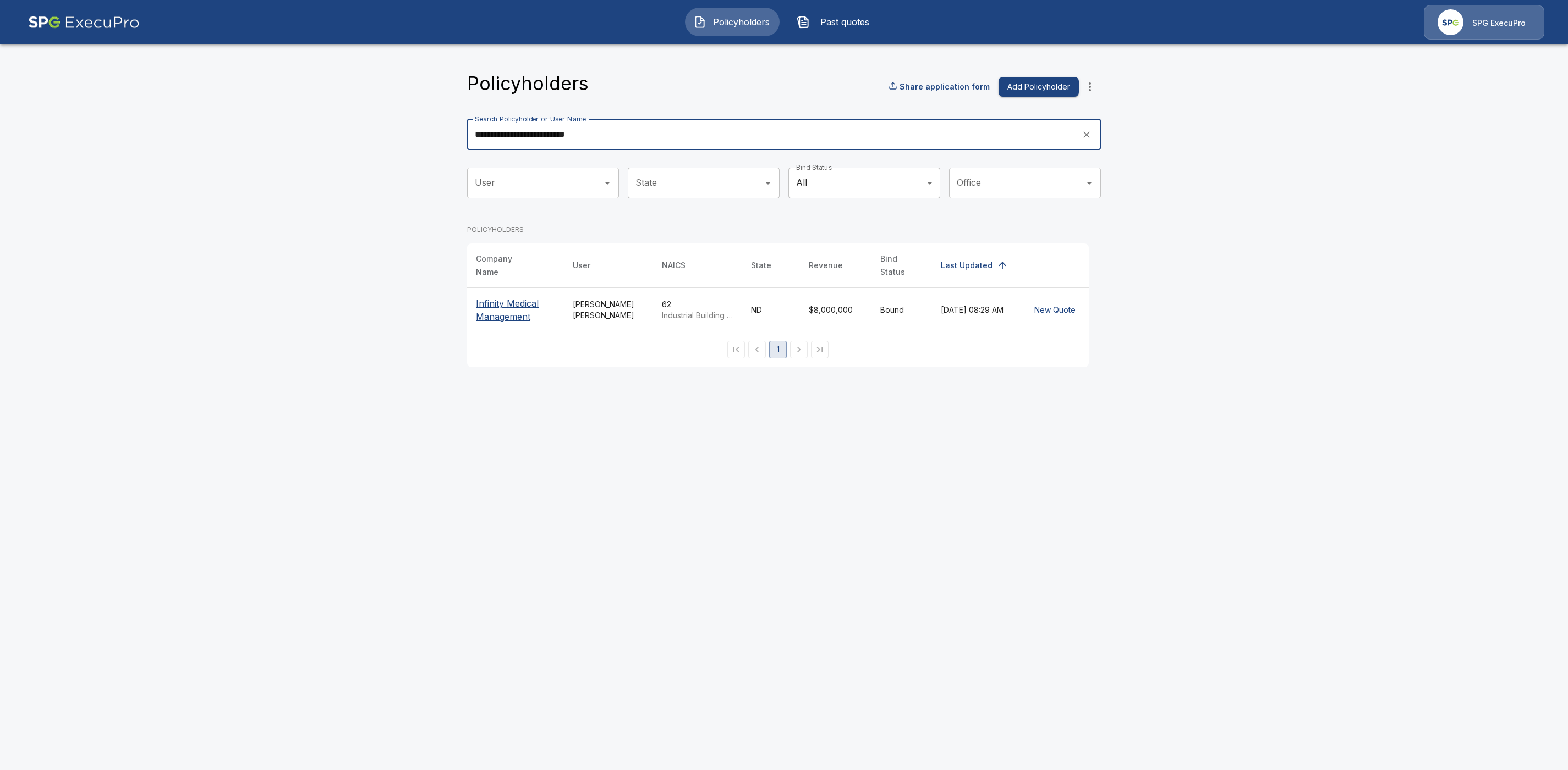
type input "**********"
click at [486, 297] on p "Infinity Medical Management" at bounding box center [515, 310] width 80 height 26
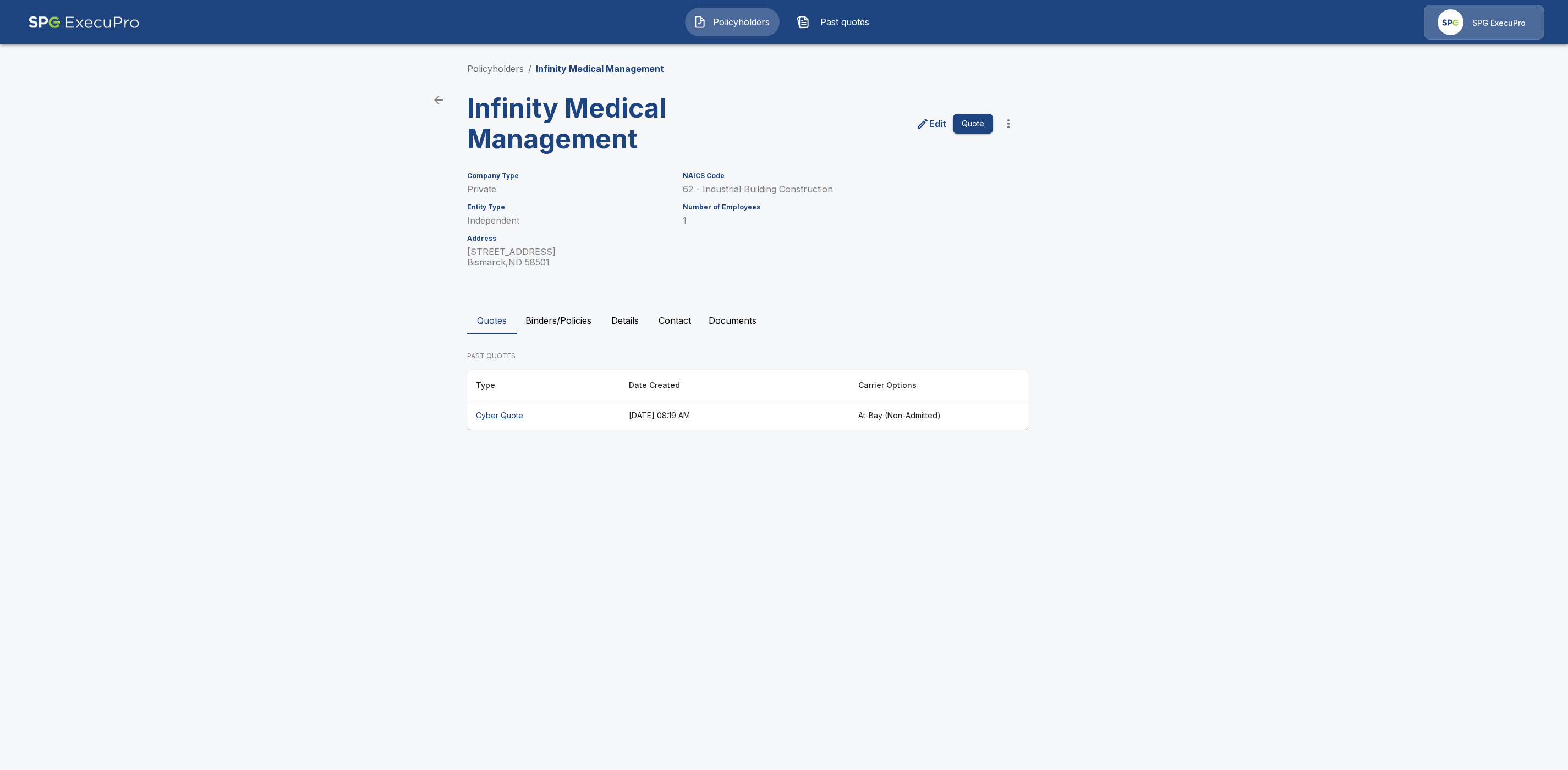
click at [505, 417] on th "Cyber Quote" at bounding box center [544, 416] width 153 height 29
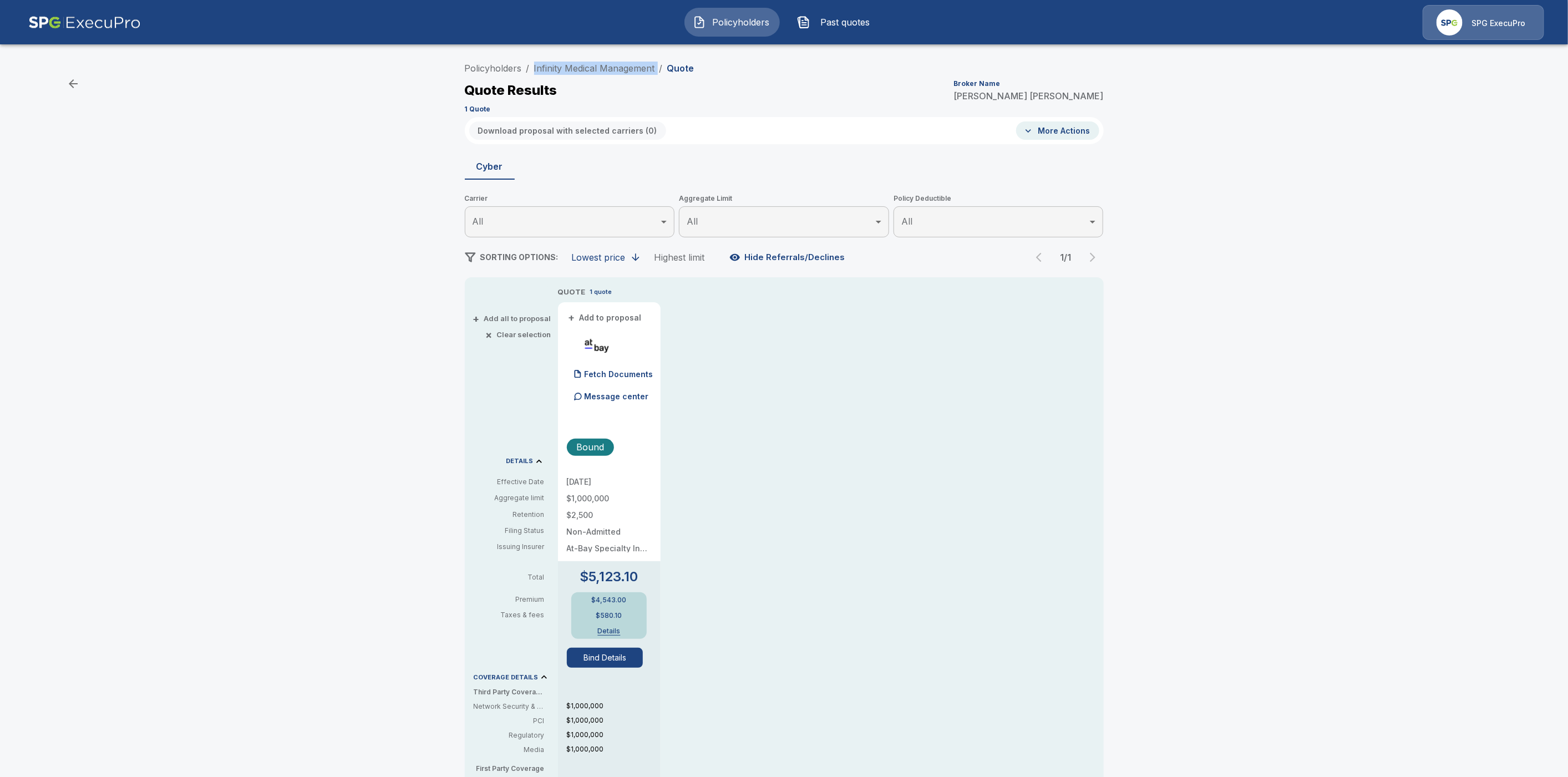
drag, startPoint x: 663, startPoint y: 66, endPoint x: 538, endPoint y: 66, distance: 125.0
click at [538, 66] on ol "Policyholders / Infinity Medical Management / Quote" at bounding box center [580, 68] width 230 height 13
copy ol "Infinity Medical Management /"
click at [477, 72] on link "Policyholders" at bounding box center [493, 68] width 57 height 11
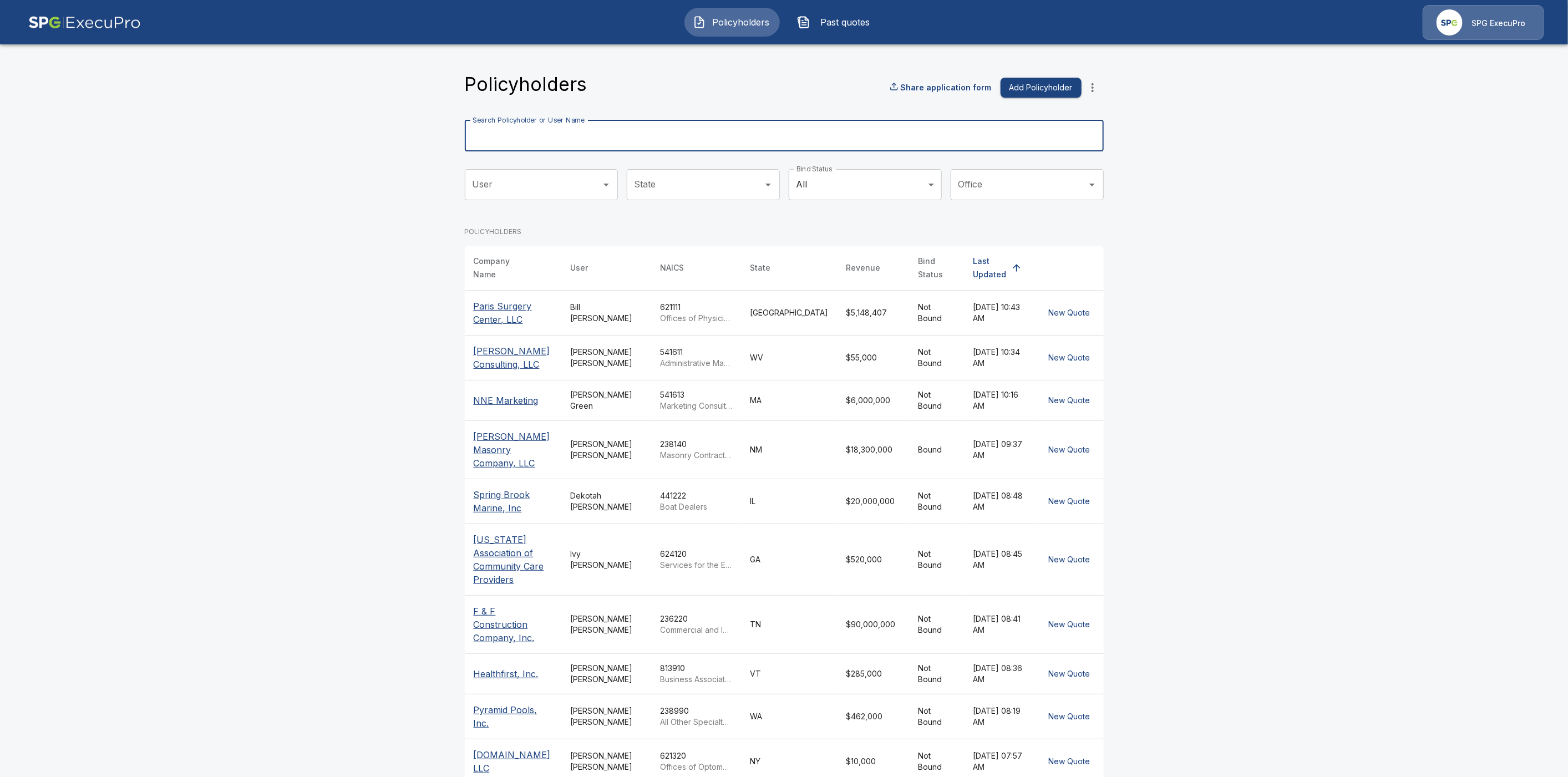
click at [509, 133] on input "Search Policyholder or User Name" at bounding box center [778, 136] width 627 height 31
paste input "**********"
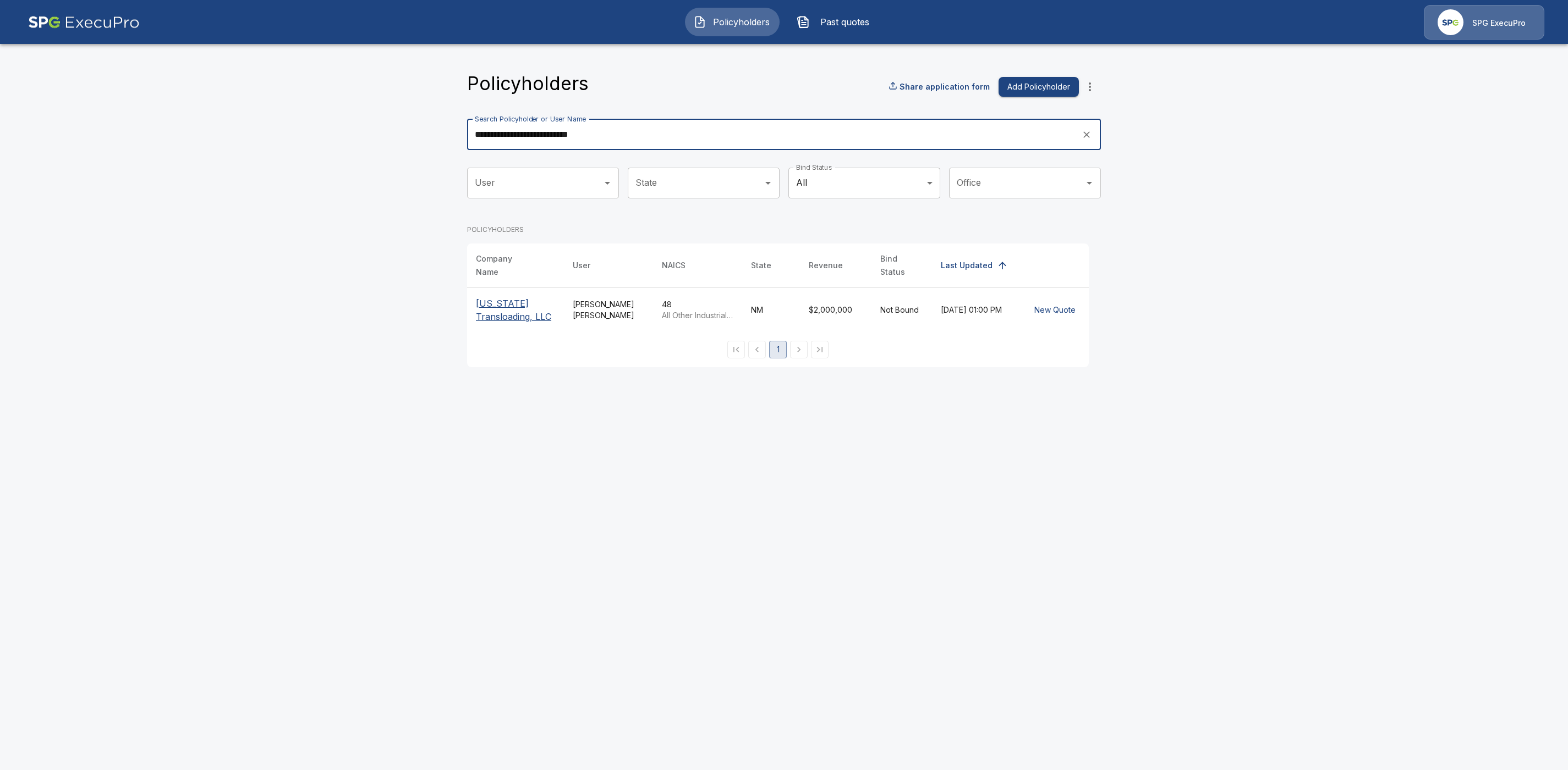
type input "**********"
click at [501, 302] on p "[US_STATE] Transloading, LLC" at bounding box center [515, 310] width 80 height 26
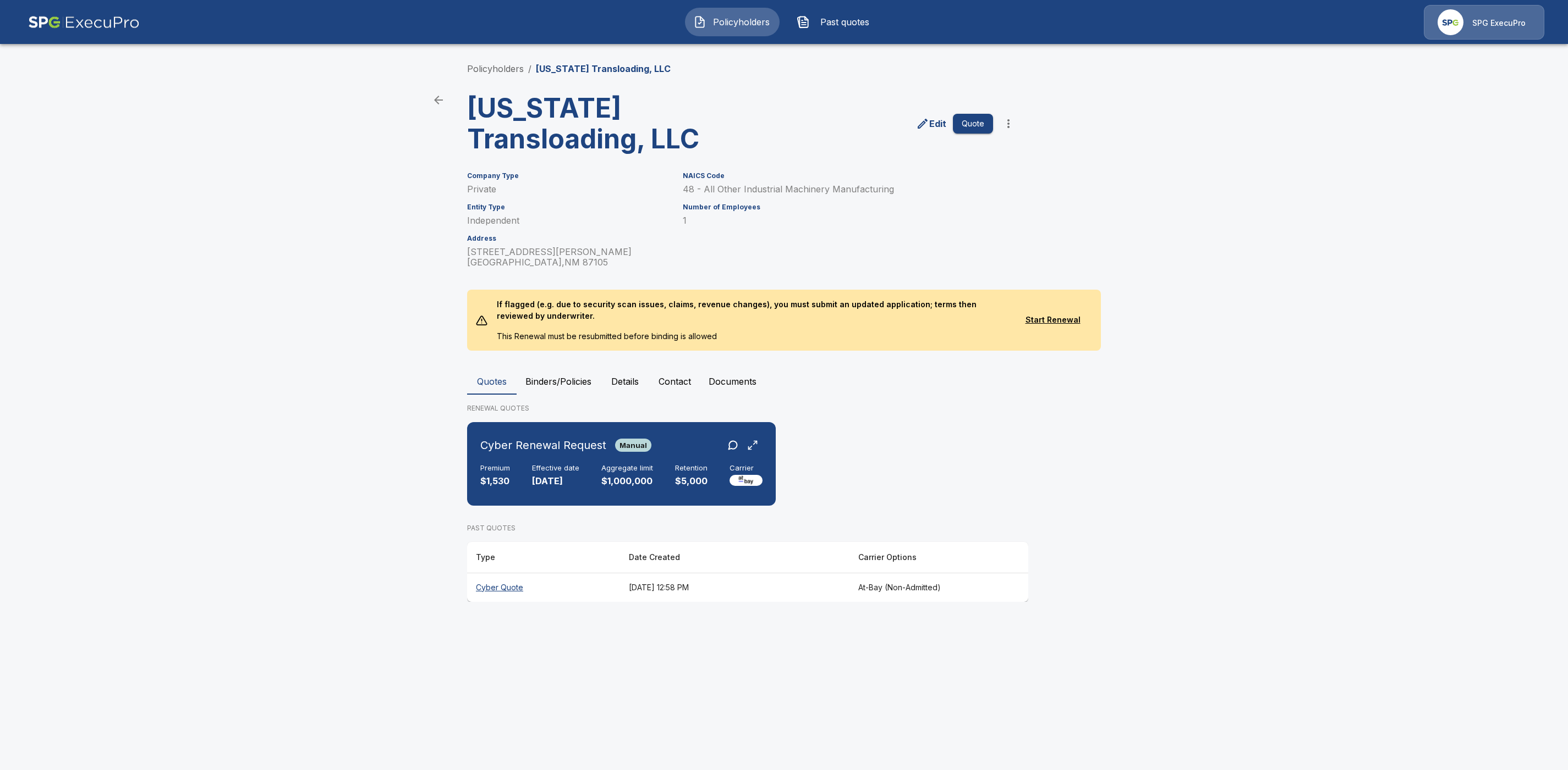
click at [500, 585] on th "Cyber Quote" at bounding box center [544, 588] width 153 height 29
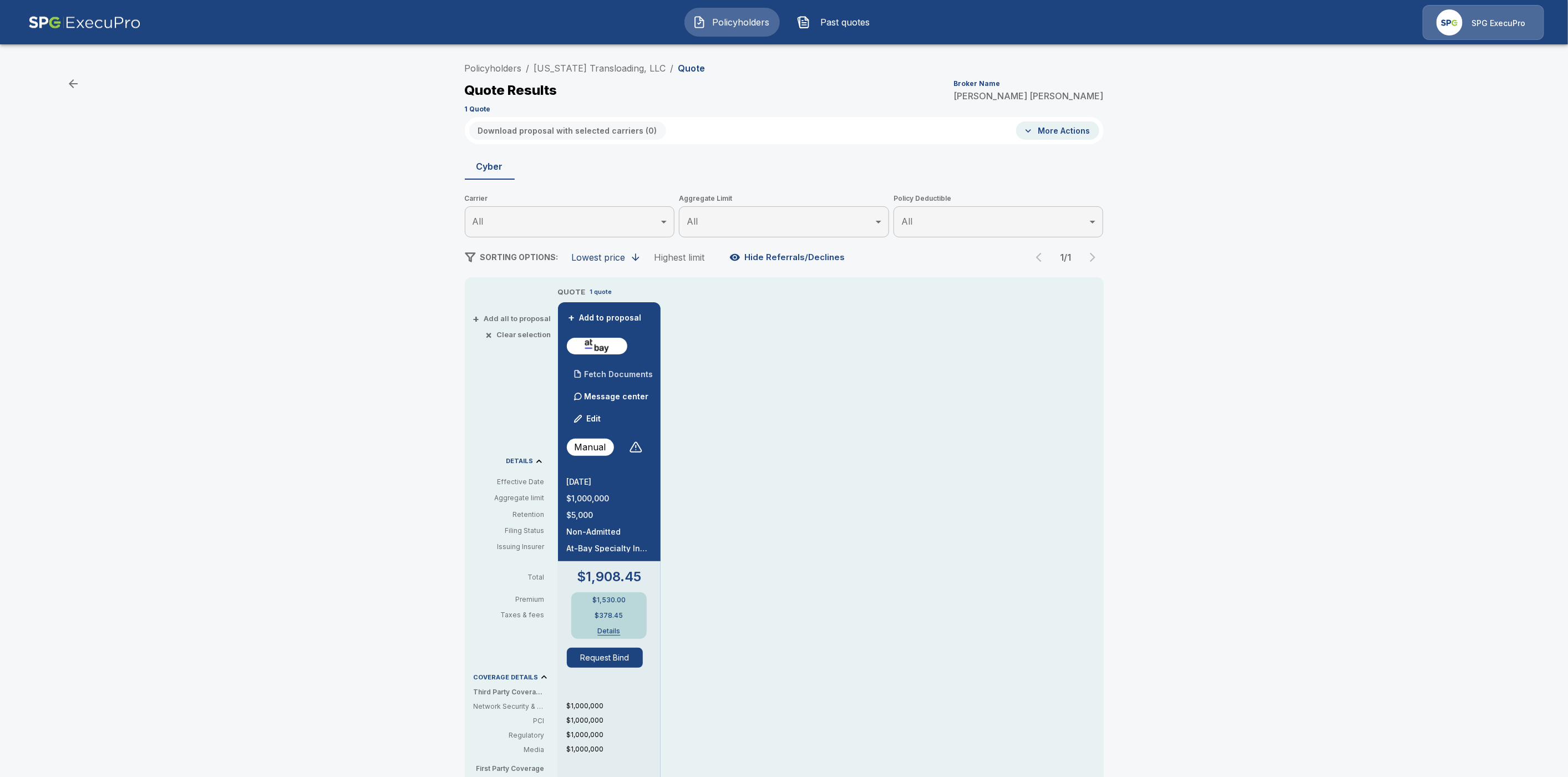
click at [632, 371] on p "Fetch Documents" at bounding box center [619, 374] width 69 height 8
click at [503, 70] on link "Policyholders" at bounding box center [493, 68] width 57 height 11
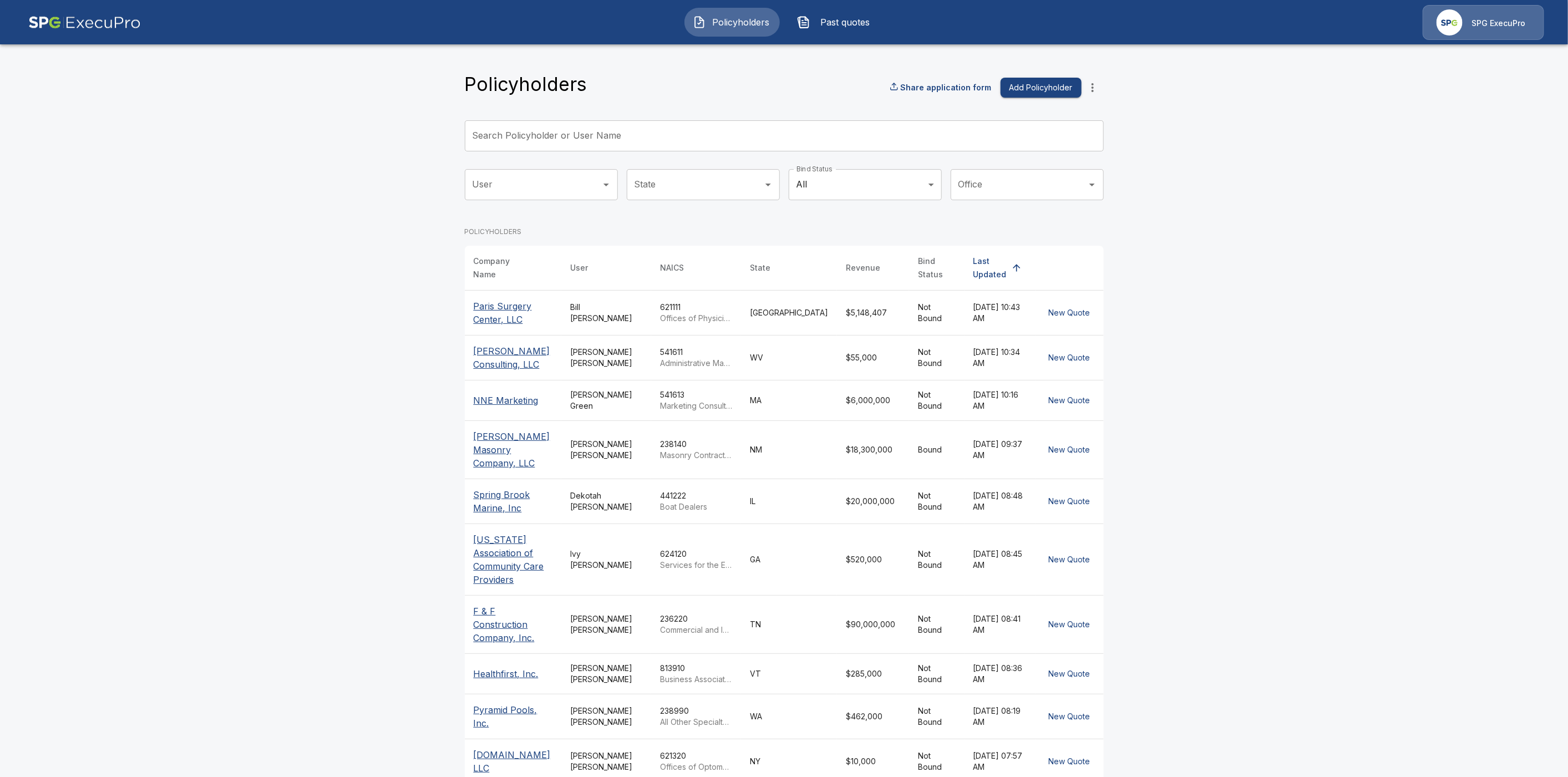
click at [512, 137] on input "Search Policyholder or User Name" at bounding box center [778, 136] width 627 height 31
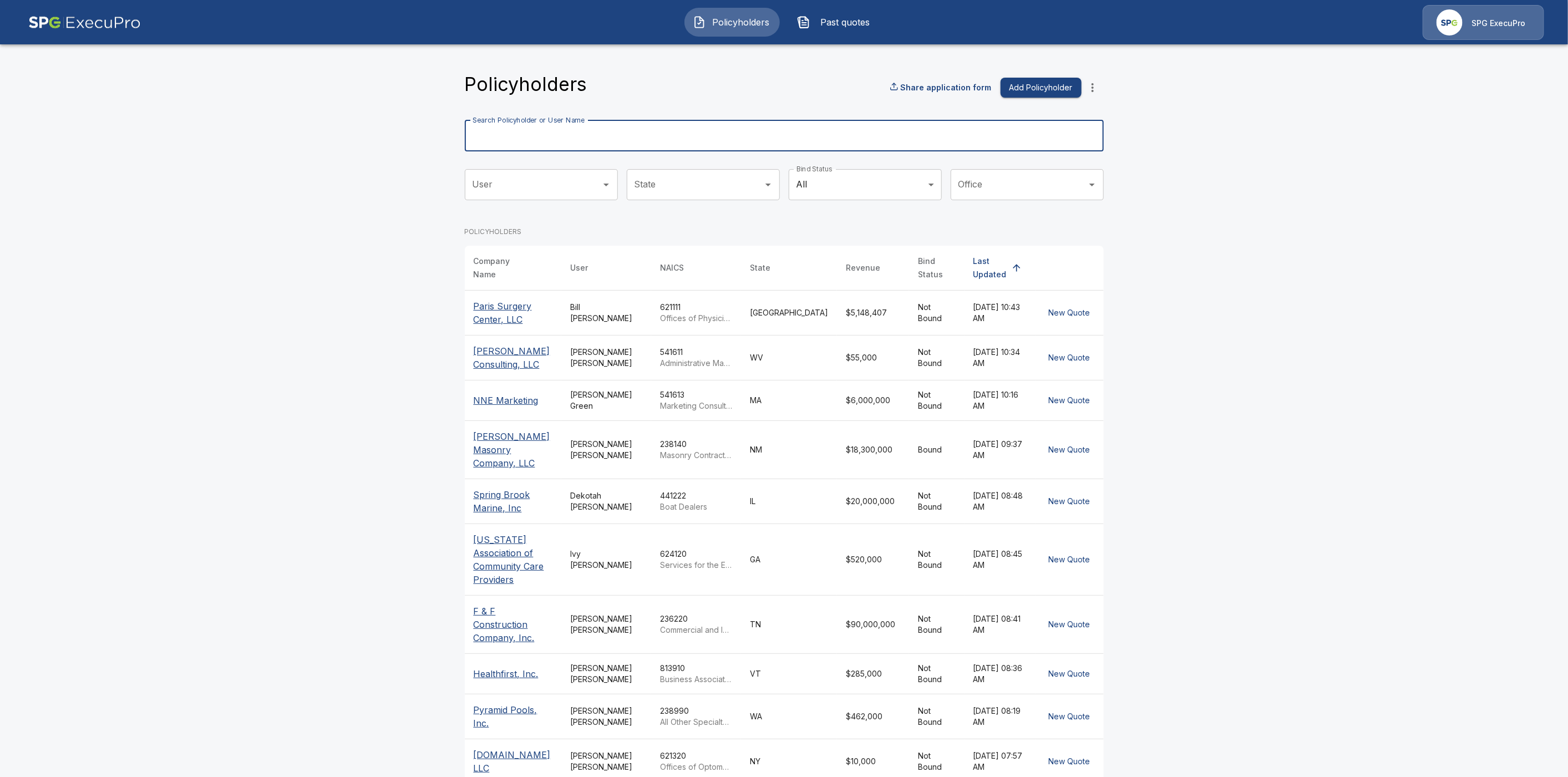
paste input "**********"
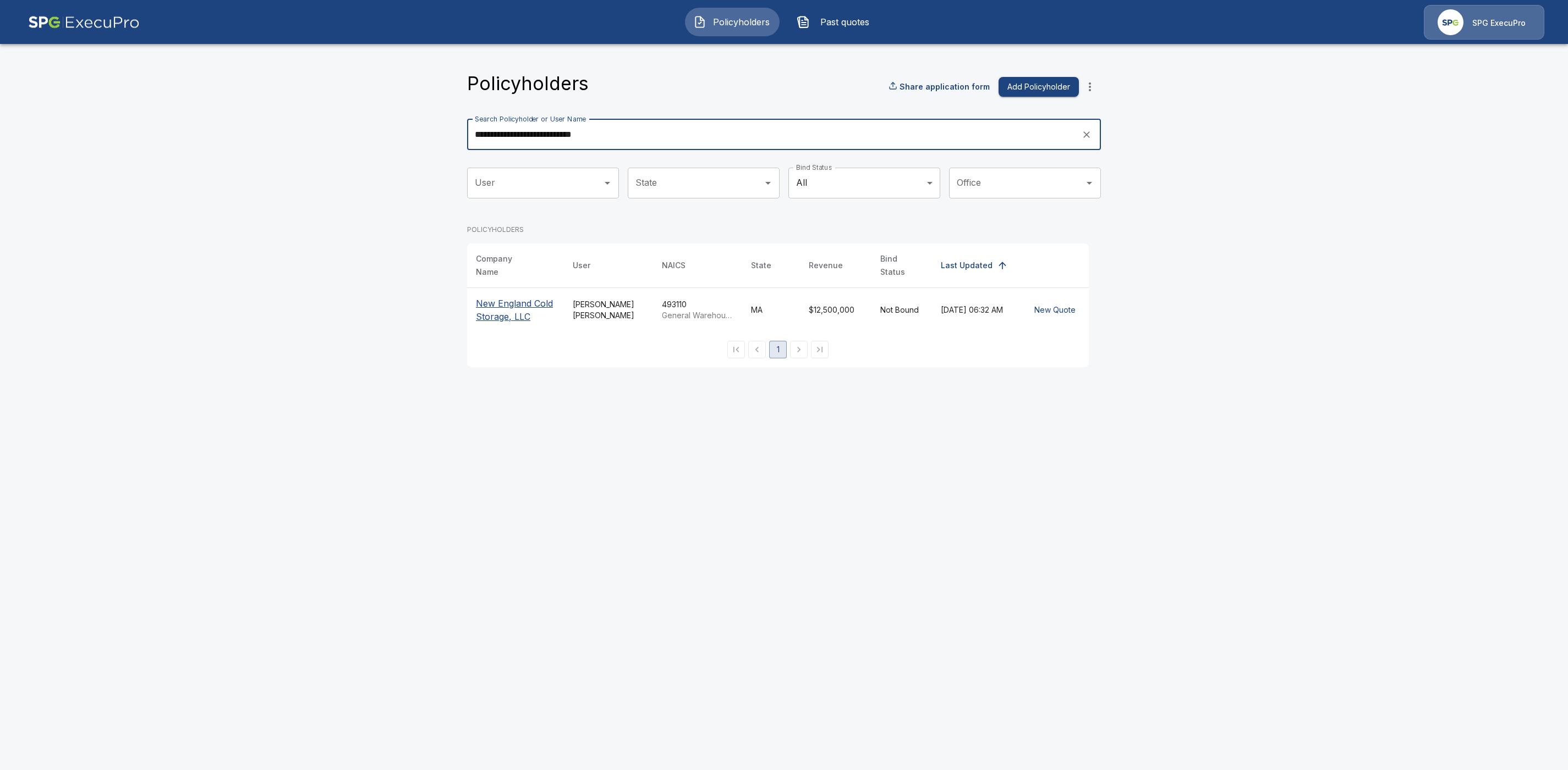
type input "**********"
click at [501, 302] on p "New England Cold Storage, LLC" at bounding box center [515, 310] width 80 height 26
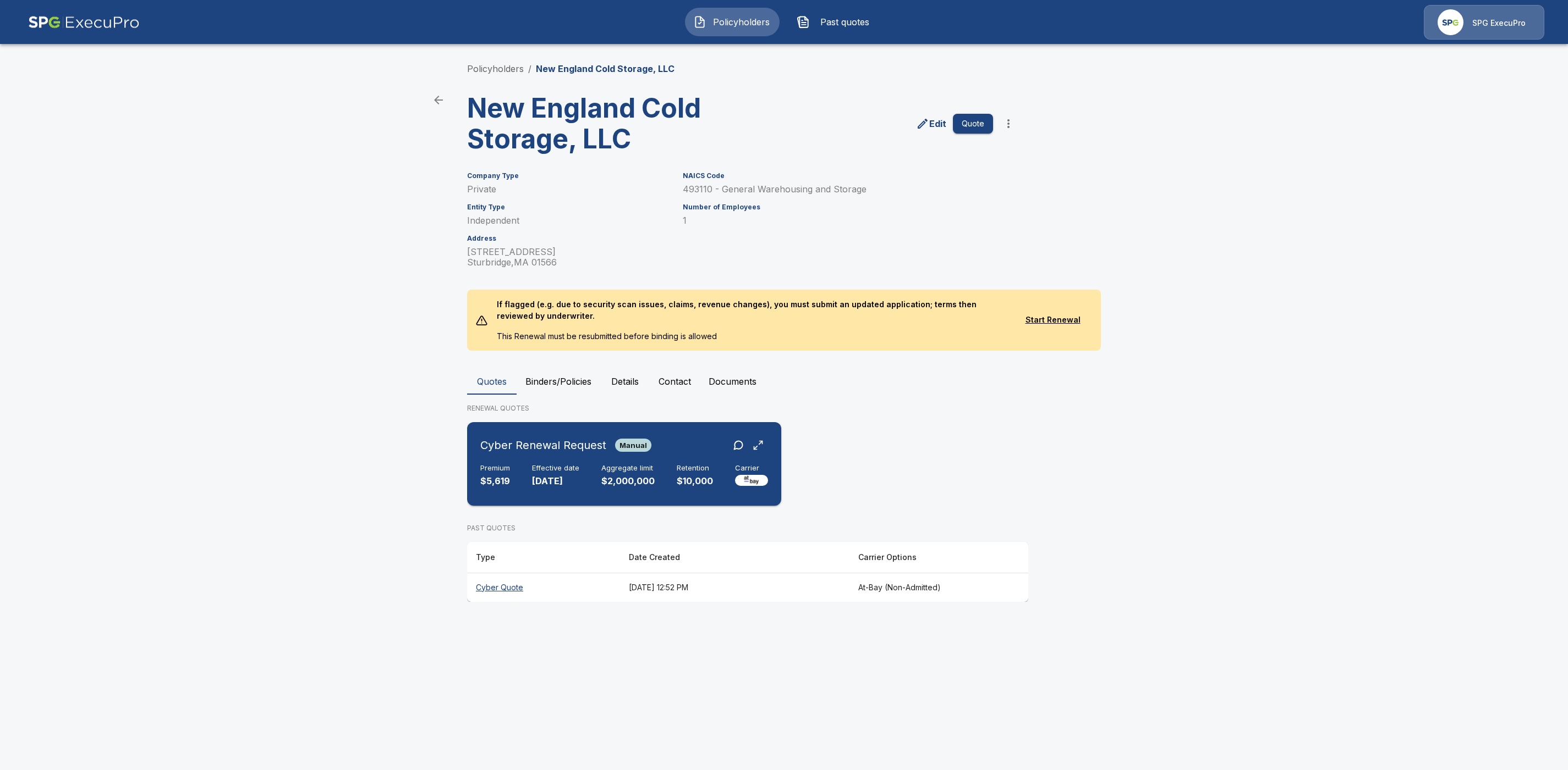
click at [691, 454] on div "Cyber Renewal Request Manual" at bounding box center [624, 445] width 288 height 20
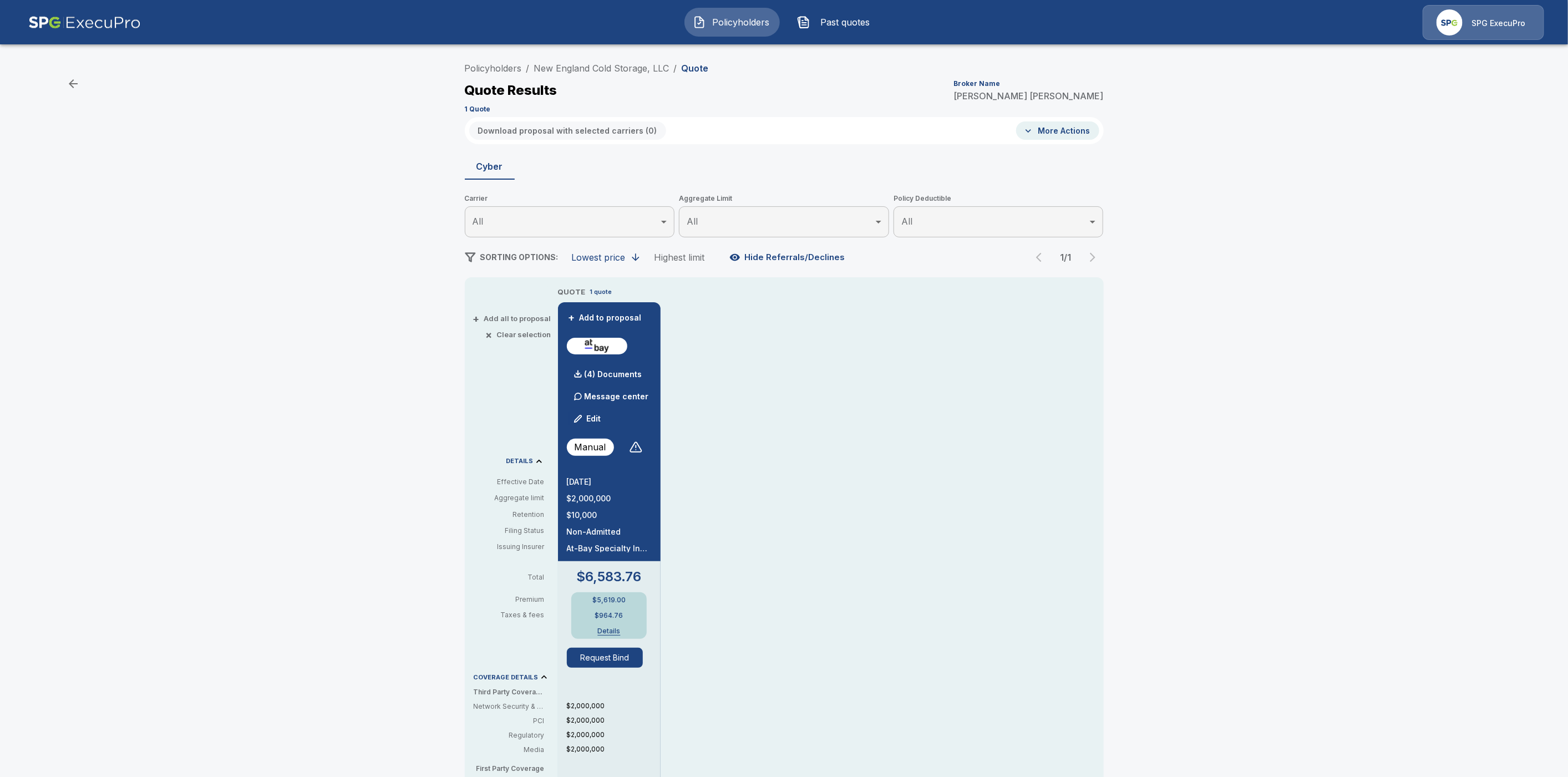
click at [70, 84] on icon "button" at bounding box center [73, 83] width 13 height 13
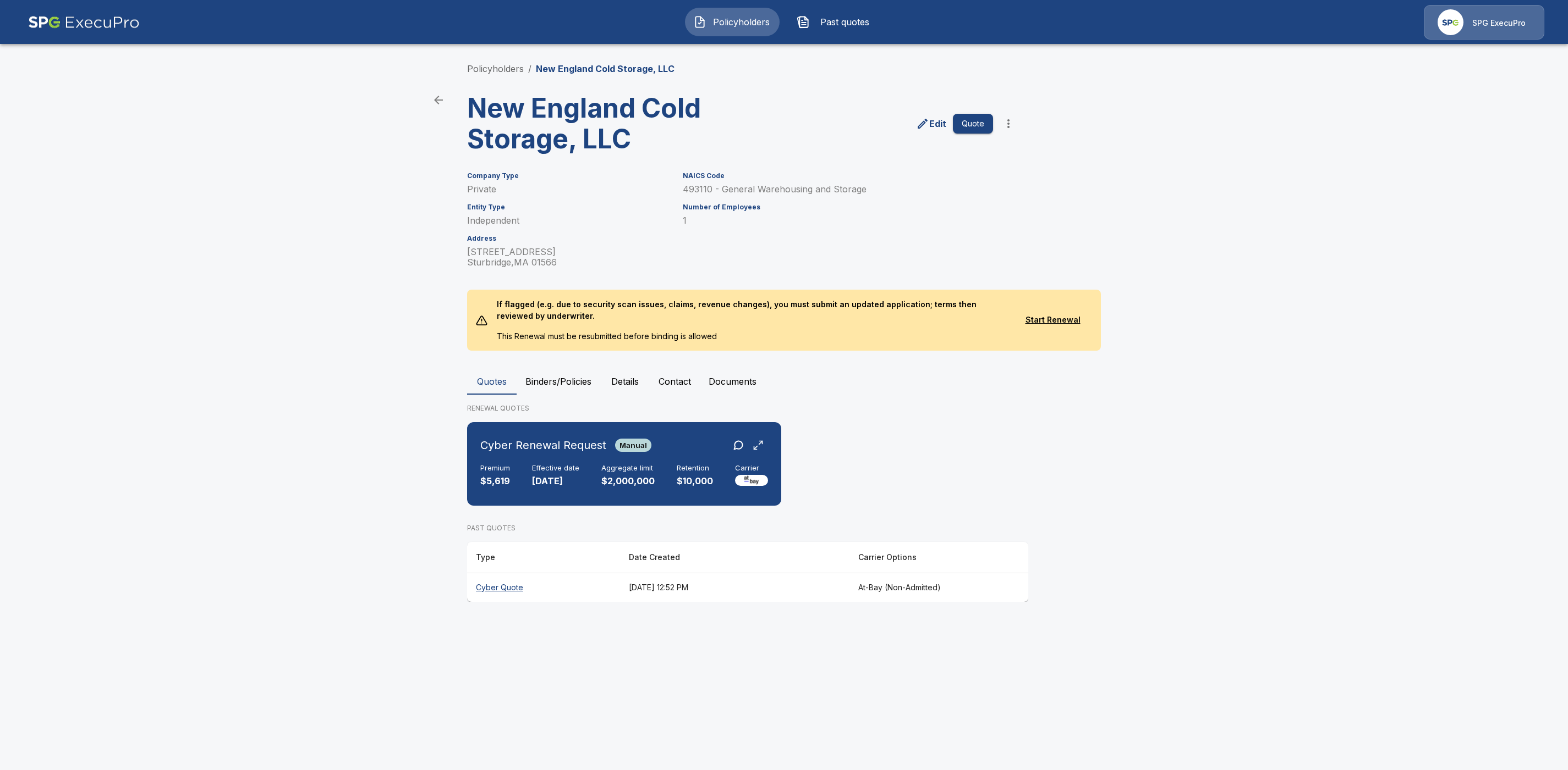
click at [69, 83] on main "Policyholders / New England Cold Storage, LLC New England Cold Storage, LLC Edi…" at bounding box center [784, 311] width 1568 height 623
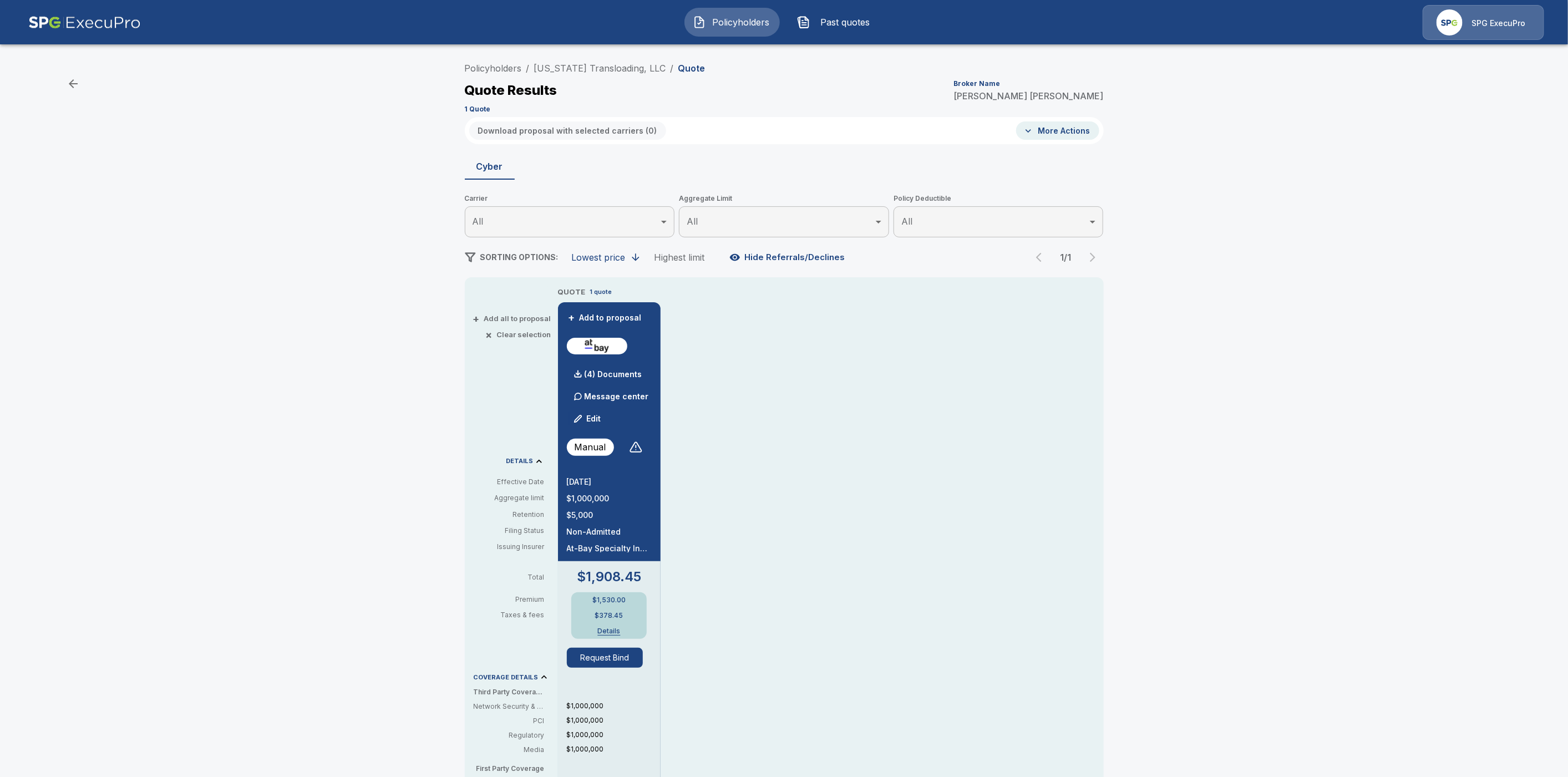
drag, startPoint x: 674, startPoint y: 66, endPoint x: 442, endPoint y: 66, distance: 232.0
click at [442, 66] on div "Policyholders / New Mexico Transloading, LLC / Quote Quote Results Broker Name …" at bounding box center [784, 590] width 1568 height 1075
drag, startPoint x: 671, startPoint y: 67, endPoint x: 539, endPoint y: 64, distance: 132.0
click at [539, 64] on ol "Policyholders / New Mexico Transloading, LLC / Quote" at bounding box center [585, 68] width 241 height 13
copy link "New Mexico Transloading, LLC"
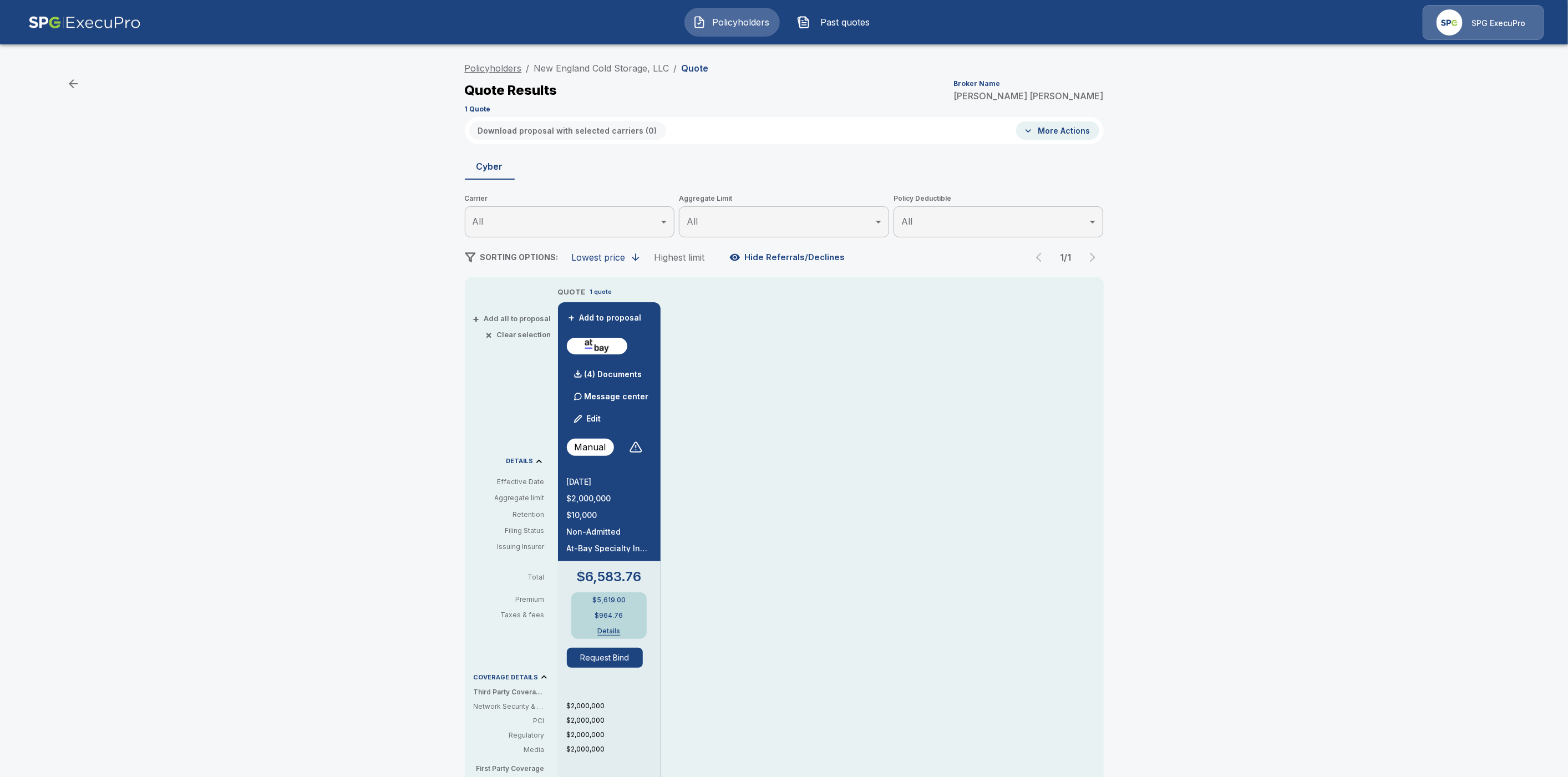
drag, startPoint x: 677, startPoint y: 63, endPoint x: 521, endPoint y: 63, distance: 156.0
click at [521, 63] on ol "Policyholders / New England Cold Storage, LLC / Quote" at bounding box center [587, 68] width 244 height 13
drag, startPoint x: 676, startPoint y: 67, endPoint x: 537, endPoint y: 66, distance: 139.0
click at [537, 66] on ol "Policyholders / New England Cold Storage, LLC / Quote" at bounding box center [587, 68] width 244 height 13
copy ol "New England Cold Storage, LLC /"
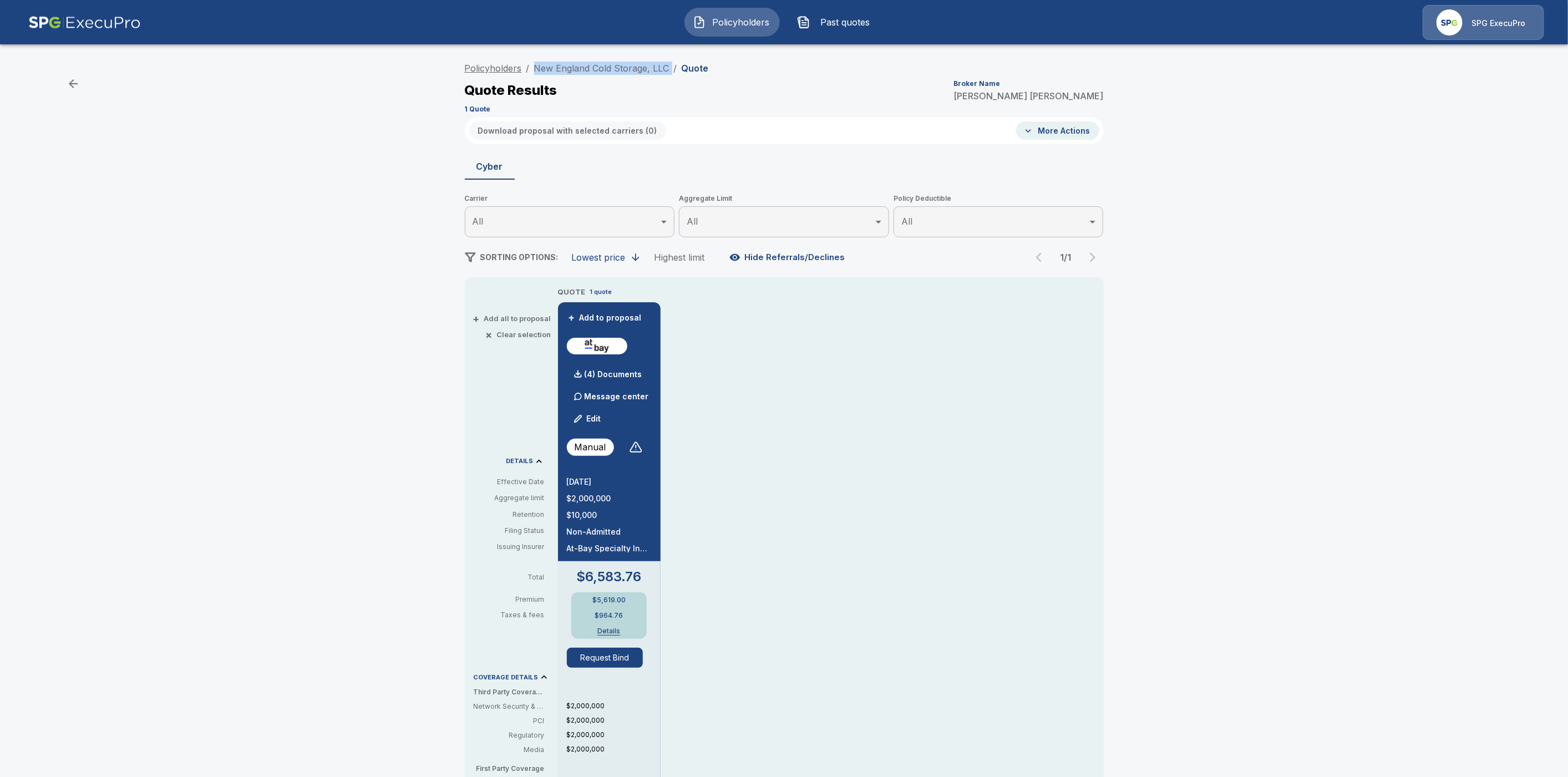
click at [488, 73] on link "Policyholders" at bounding box center [493, 68] width 57 height 11
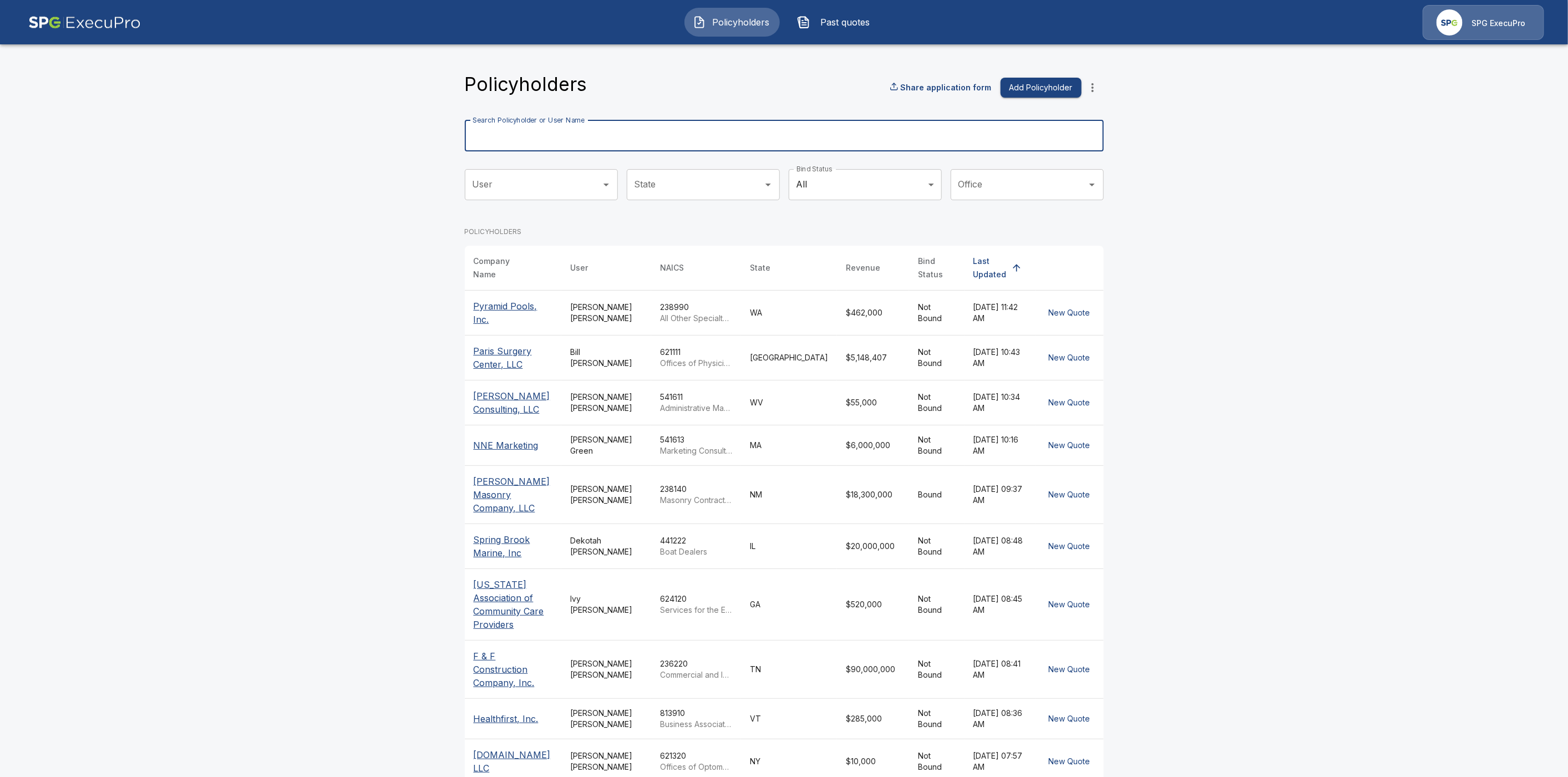
click at [528, 139] on input "Search Policyholder or User Name" at bounding box center [778, 136] width 627 height 31
paste input "**********"
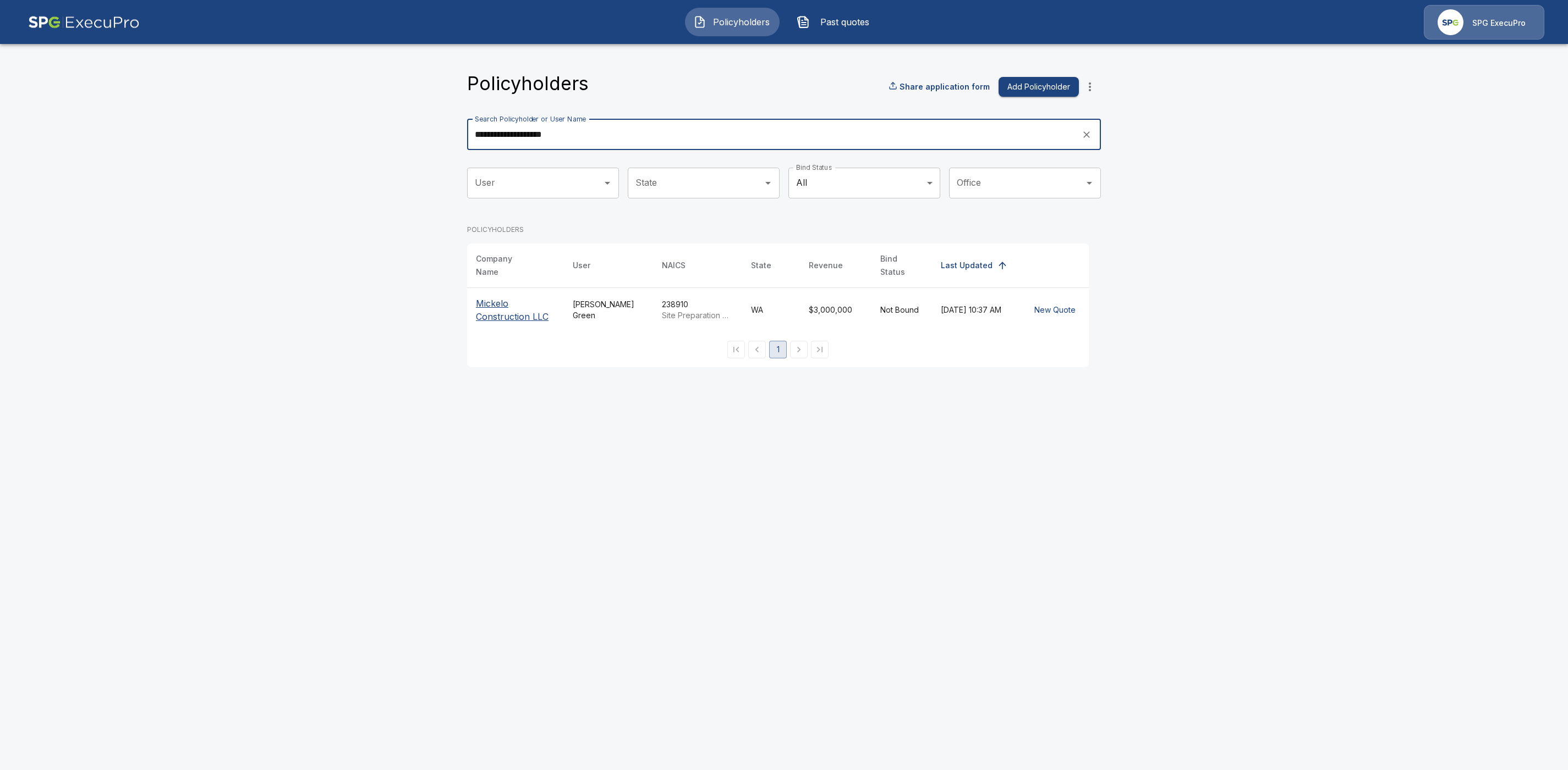
type input "**********"
click at [508, 301] on p "Mickelo Construction LLC" at bounding box center [515, 310] width 80 height 26
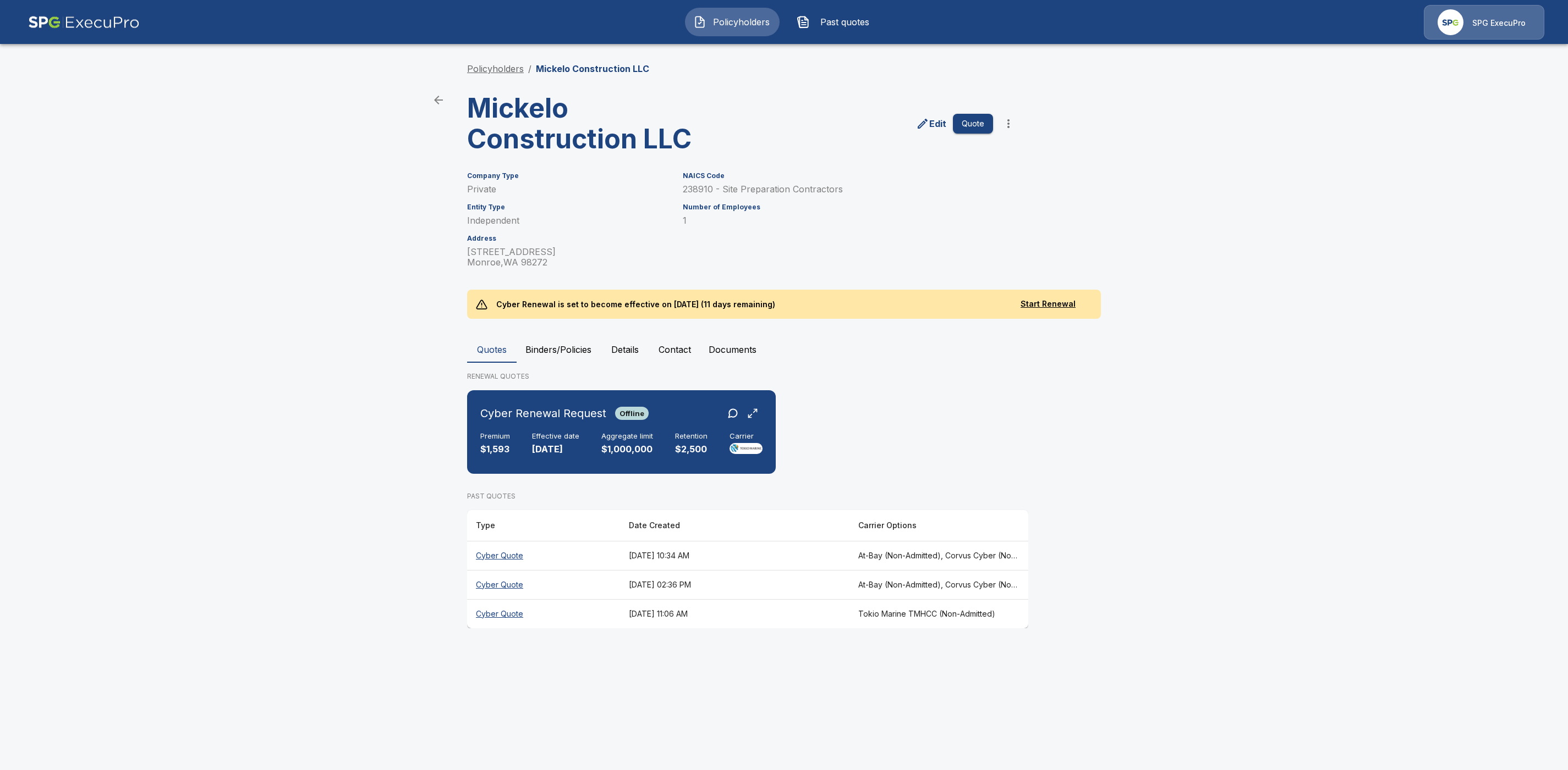
click at [508, 72] on link "Policyholders" at bounding box center [495, 69] width 57 height 11
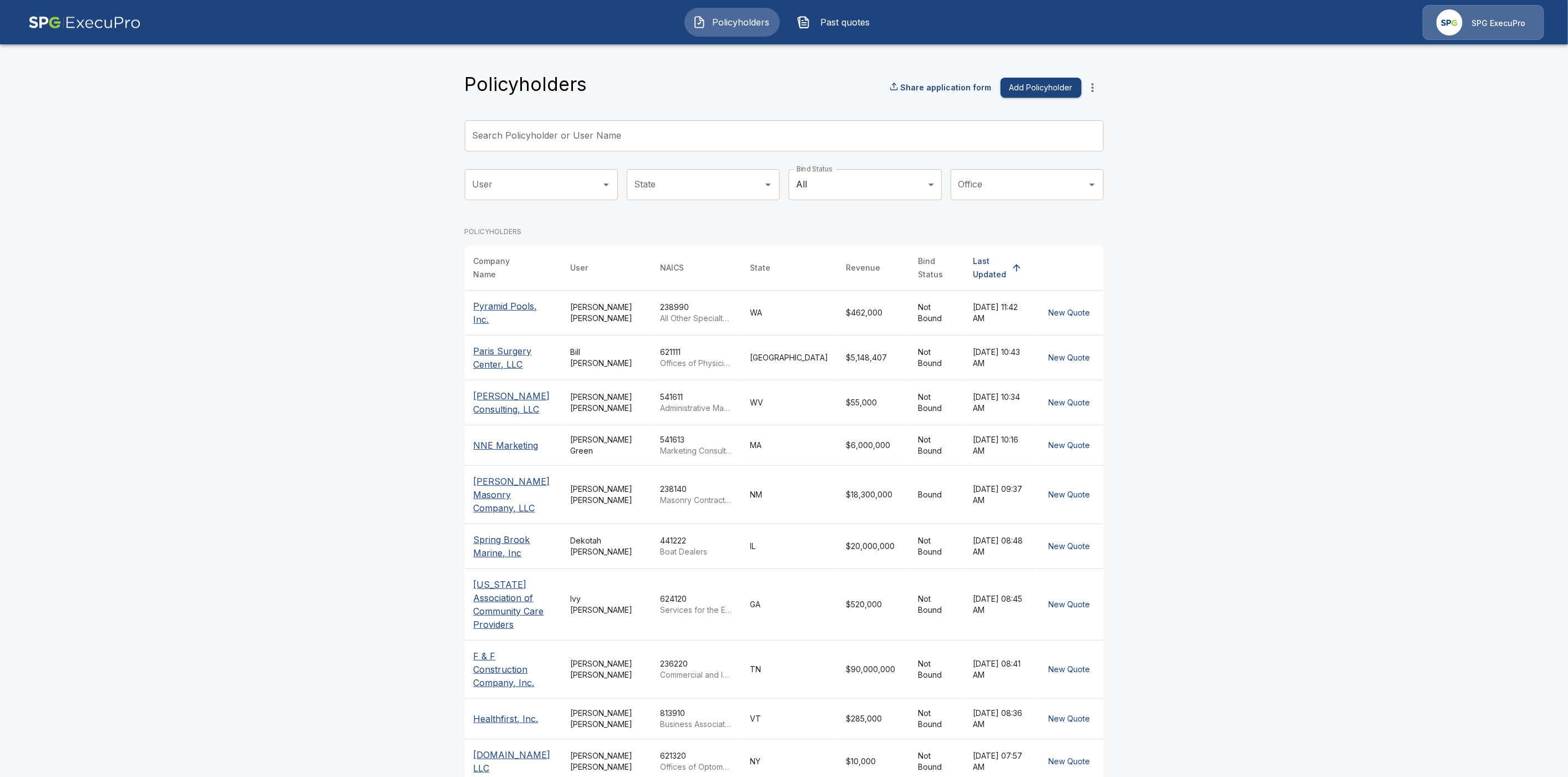
click at [577, 136] on input "Search Policyholder or User Name" at bounding box center [778, 136] width 627 height 31
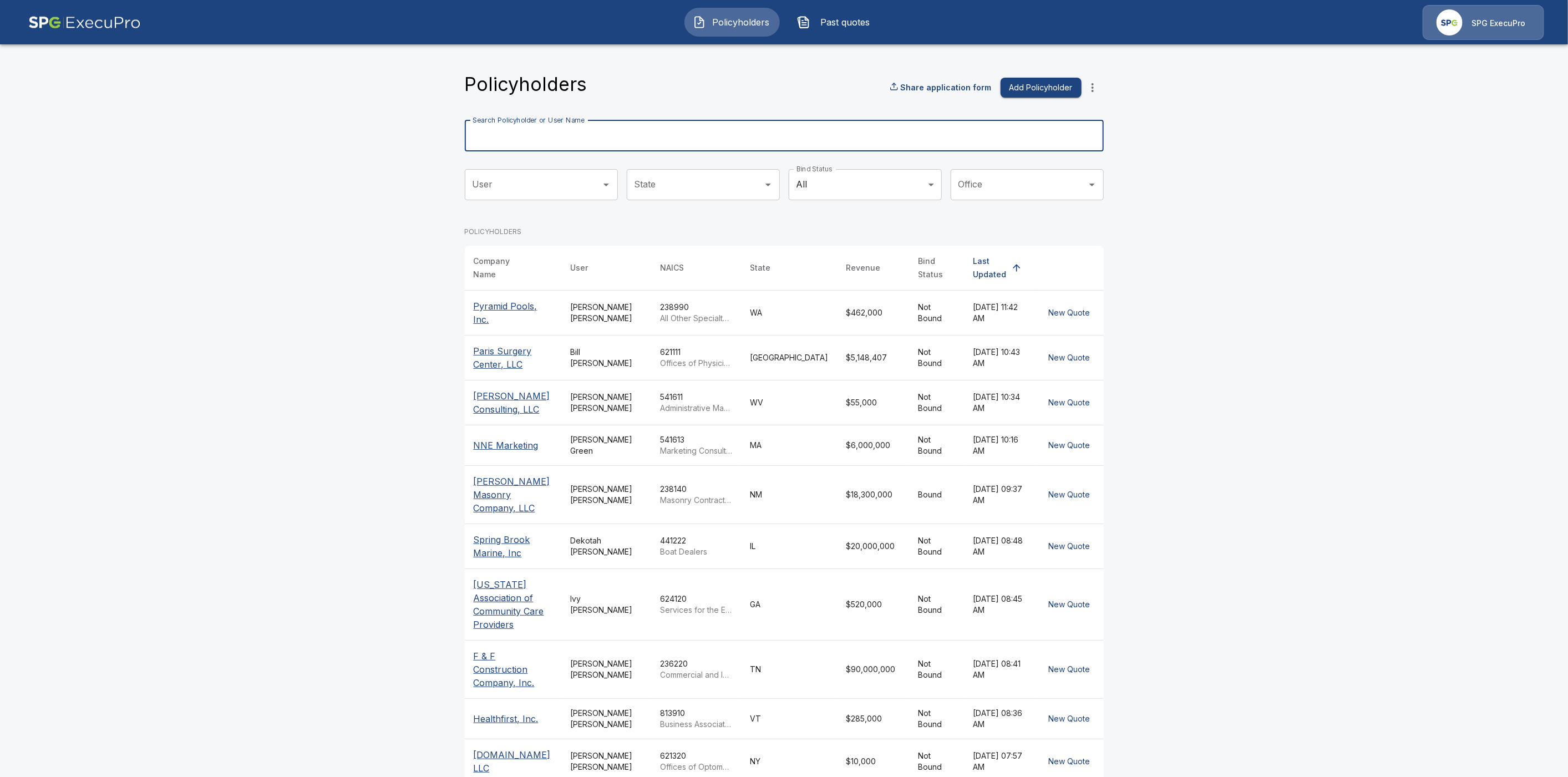
paste input "**********"
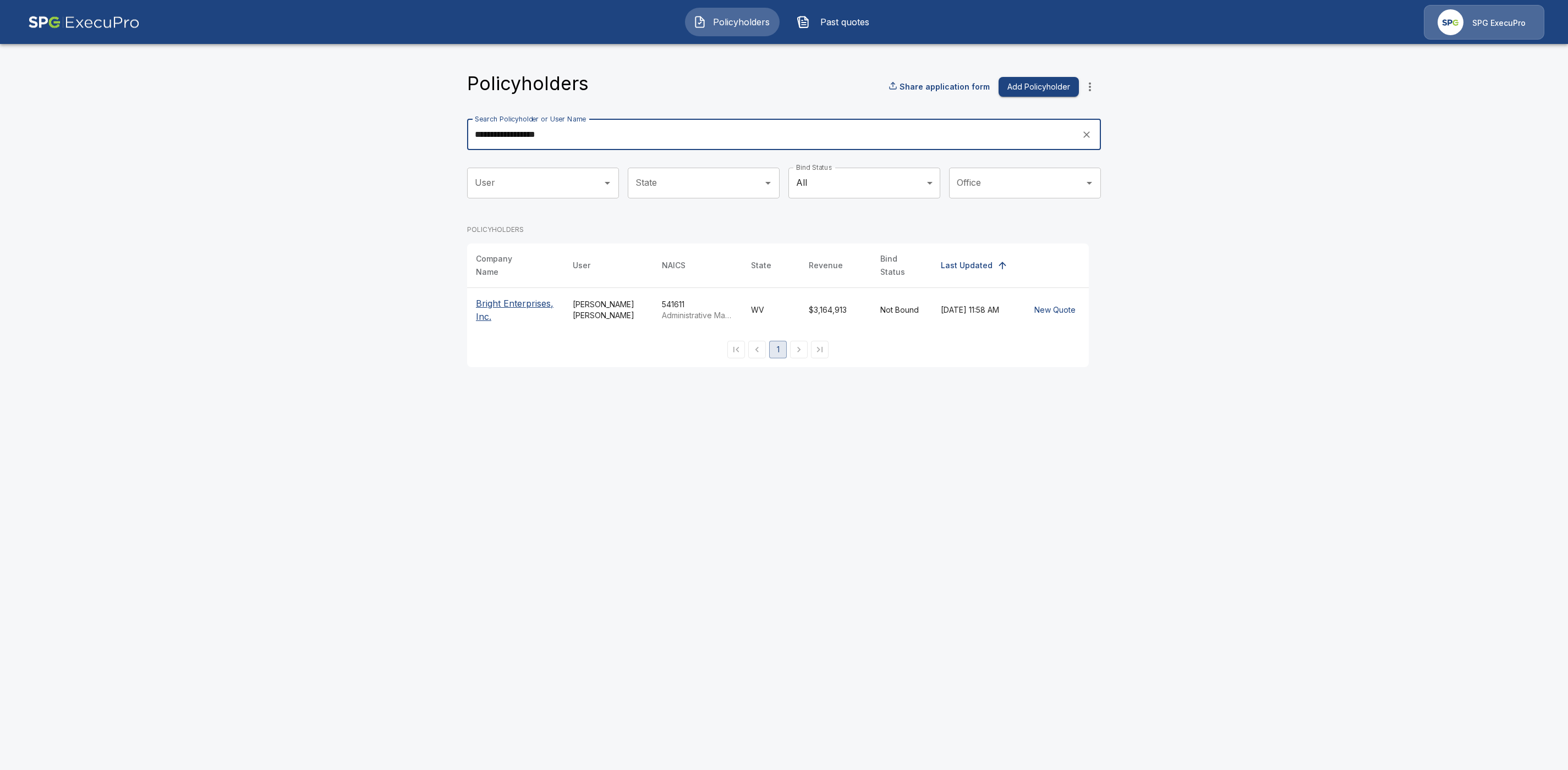
type input "**********"
click at [492, 297] on p "Bright Enterprises, Inc." at bounding box center [515, 310] width 80 height 26
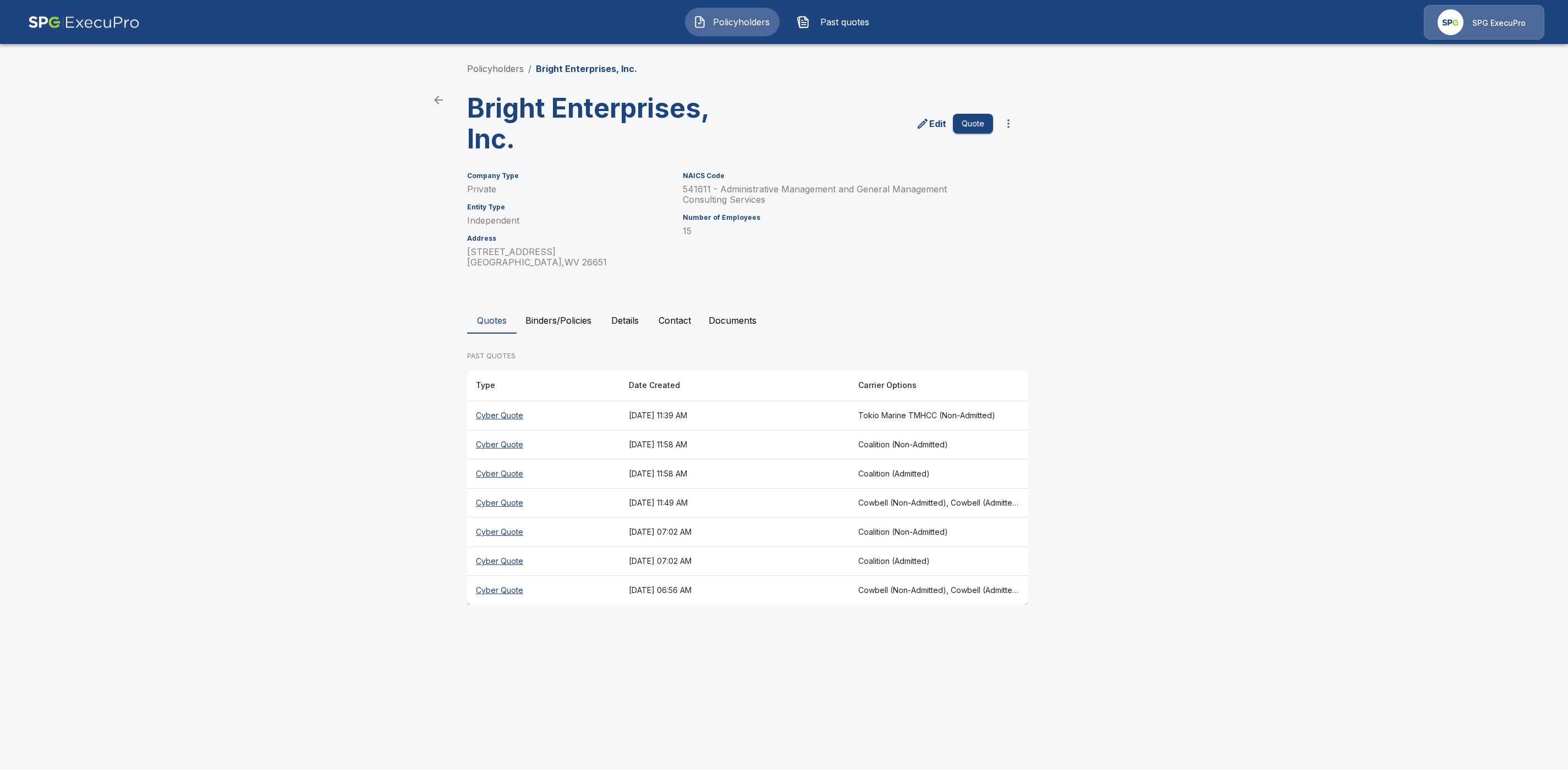
click at [508, 413] on th "Cyber Quote" at bounding box center [544, 416] width 153 height 29
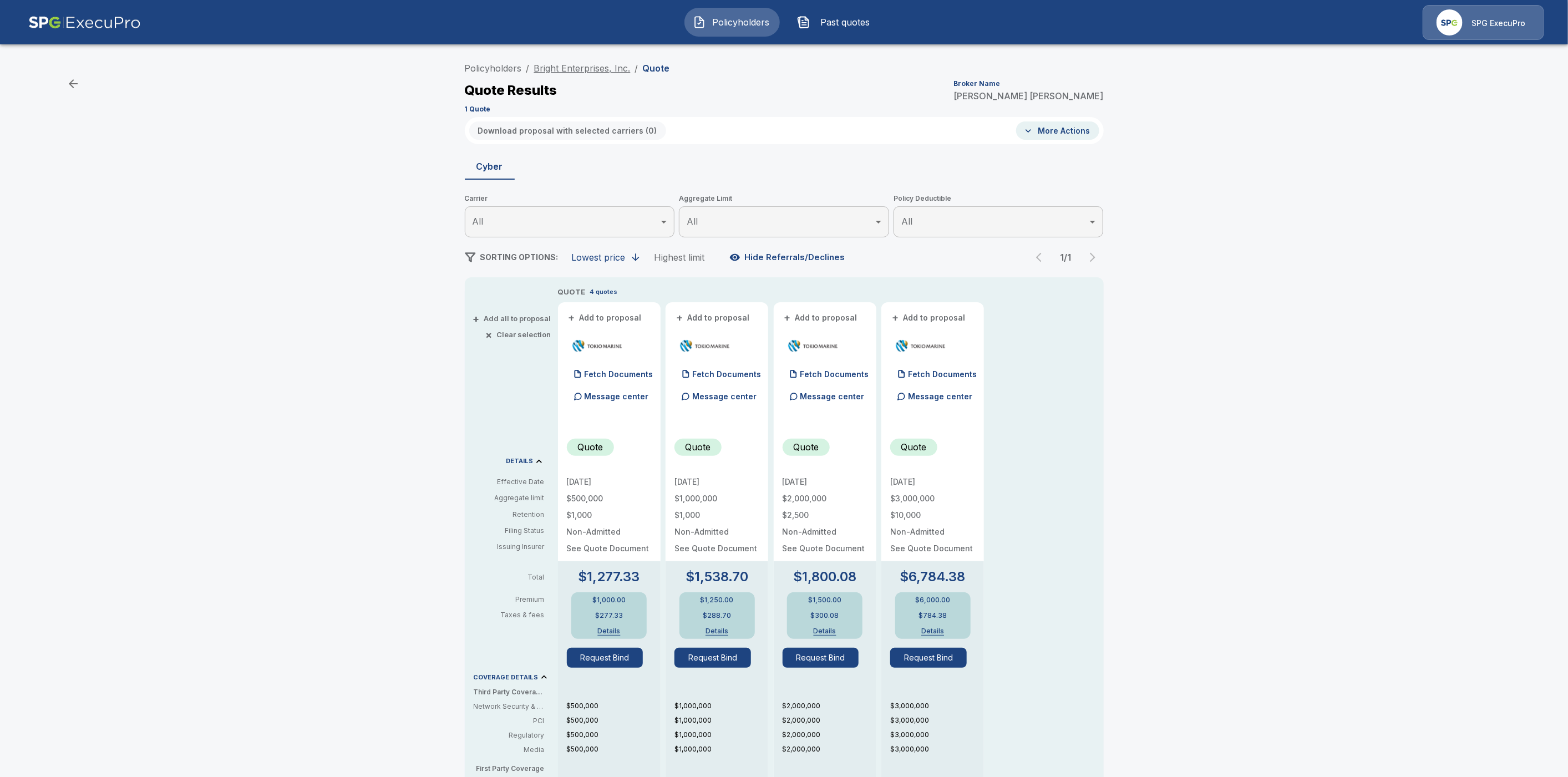
click at [583, 72] on link "Bright Enterprises, Inc." at bounding box center [582, 68] width 96 height 11
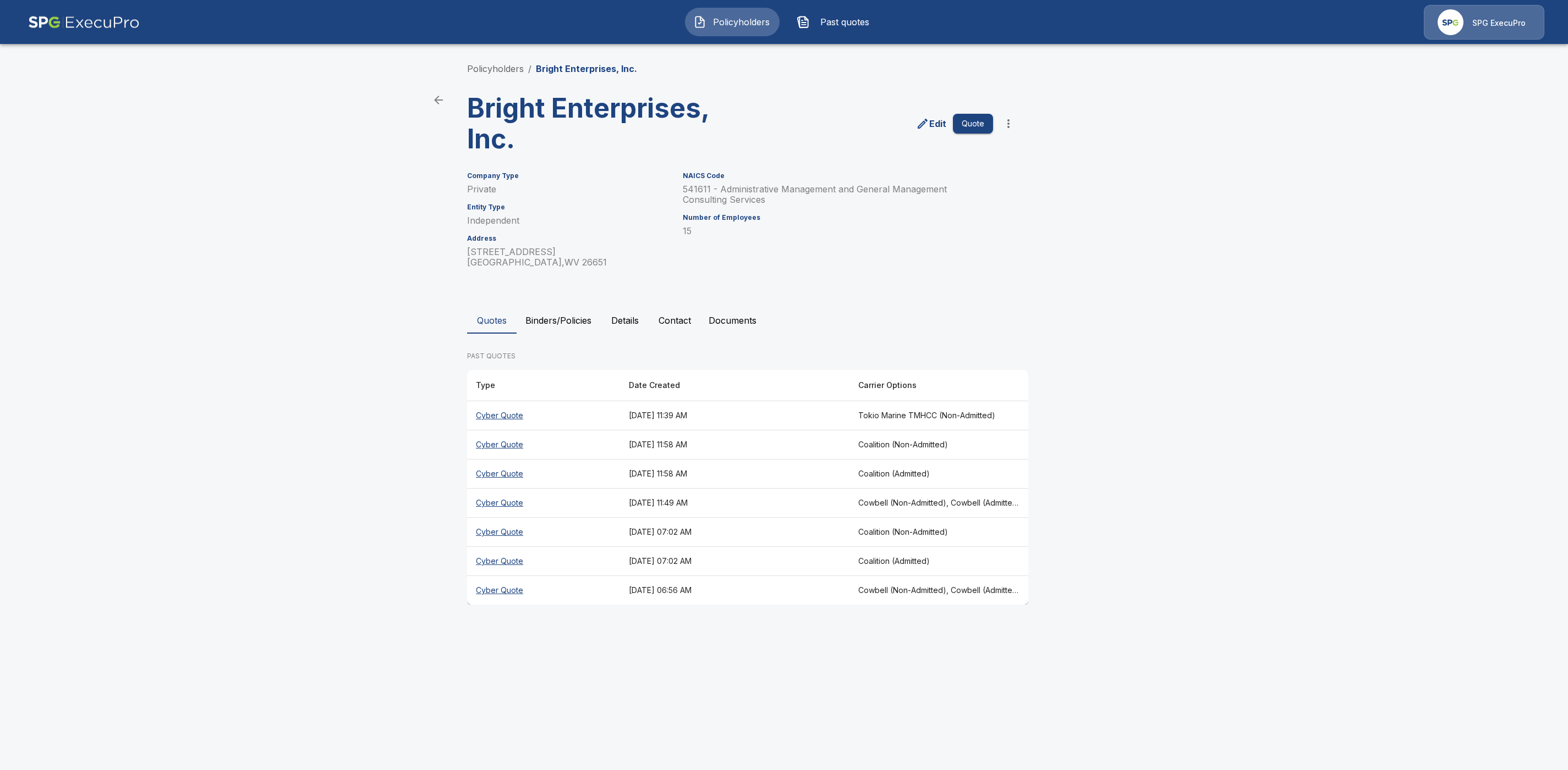
click at [501, 415] on th "Cyber Quote" at bounding box center [544, 416] width 153 height 29
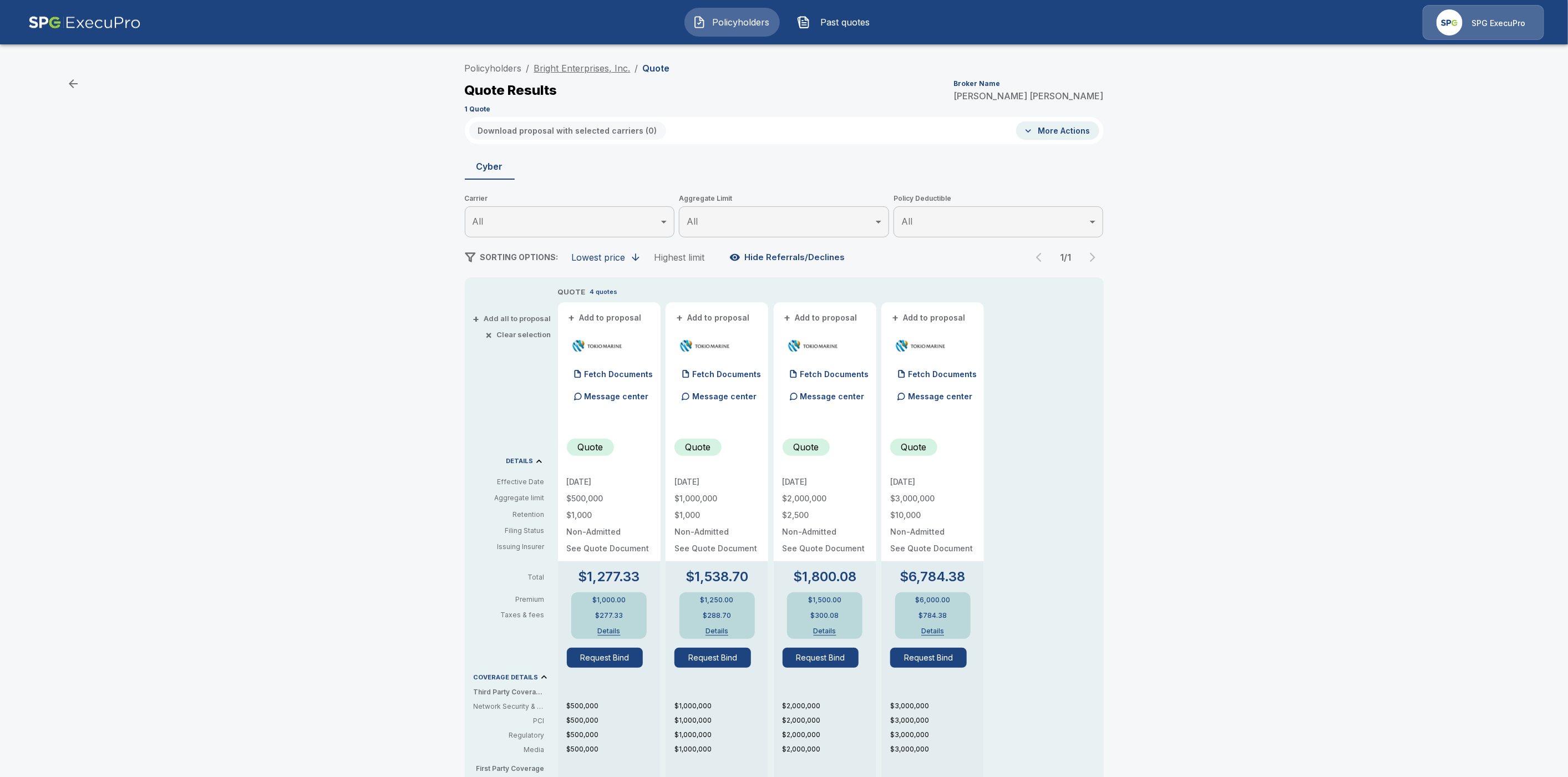
click at [595, 70] on link "Bright Enterprises, Inc." at bounding box center [582, 68] width 96 height 11
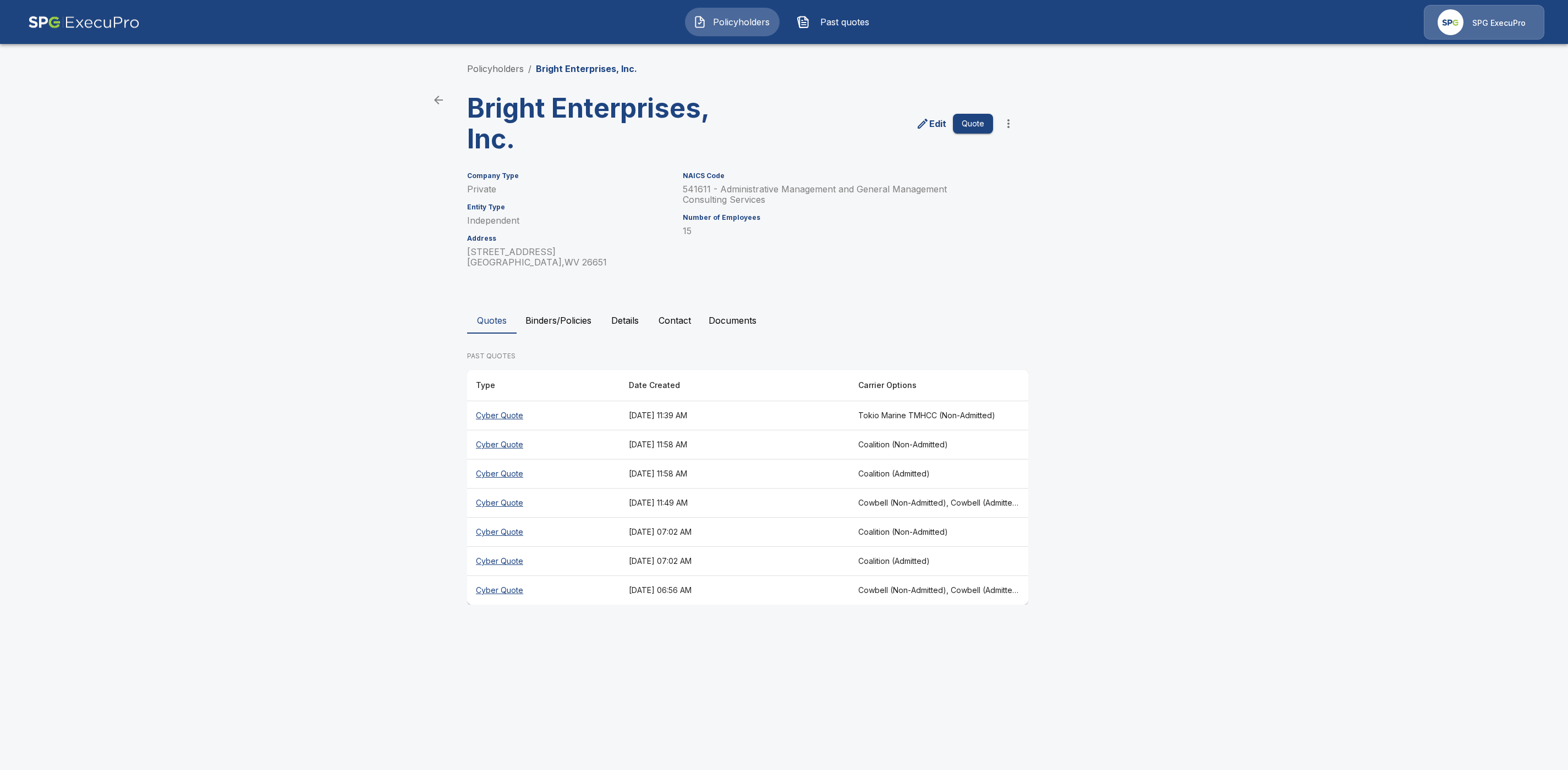
click at [1178, 503] on main "Policyholders / Bright Enterprises, Inc. Bright Enterprises, Inc. Edit Quote Co…" at bounding box center [784, 313] width 1568 height 625
click at [970, 501] on th "Cowbell (Non-Admitted), Cowbell (Admitted), Corvus Cyber (Non-Admitted), Tokio …" at bounding box center [939, 503] width 179 height 29
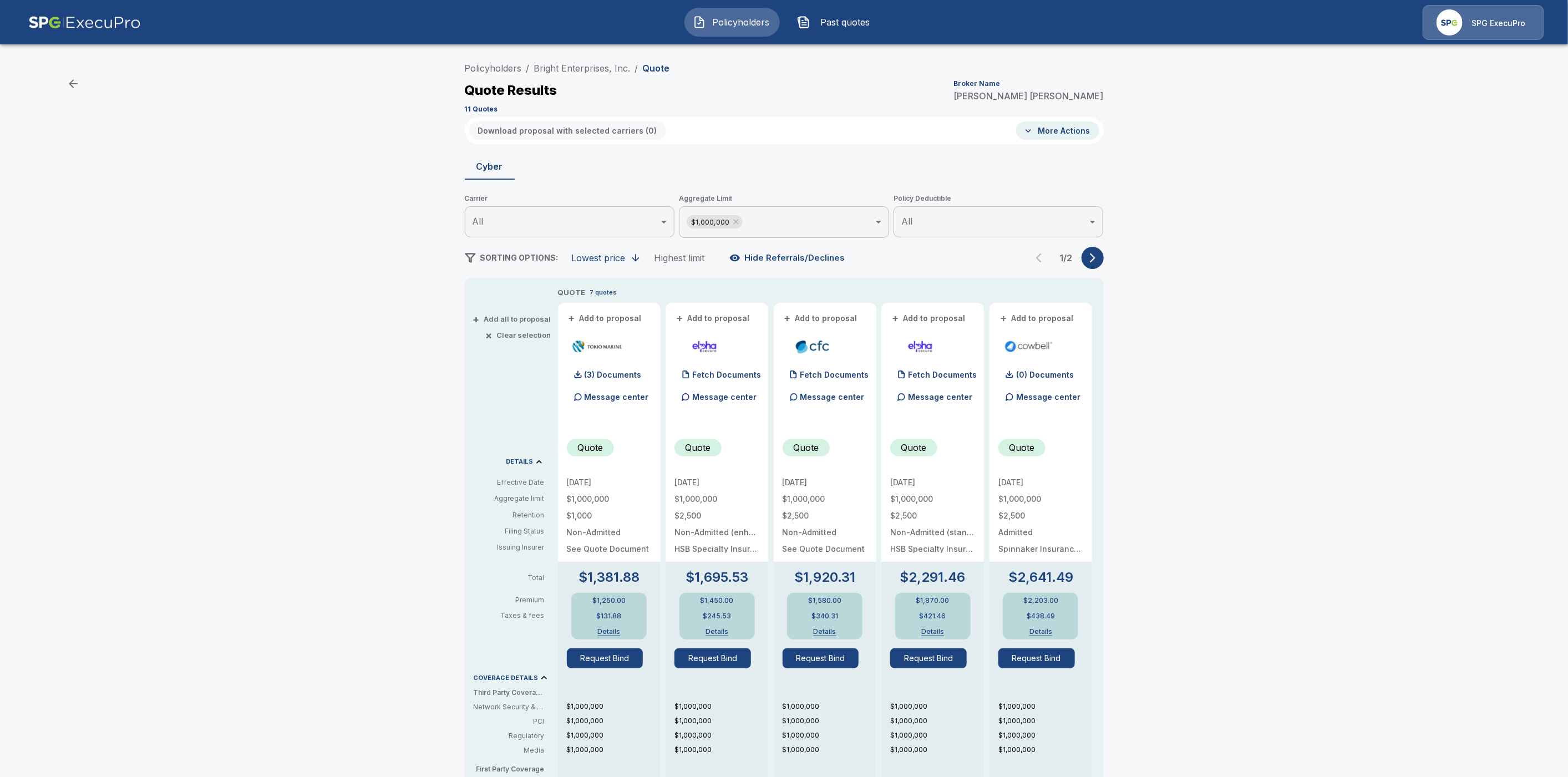
click at [1098, 258] on icon "button" at bounding box center [1092, 257] width 11 height 11
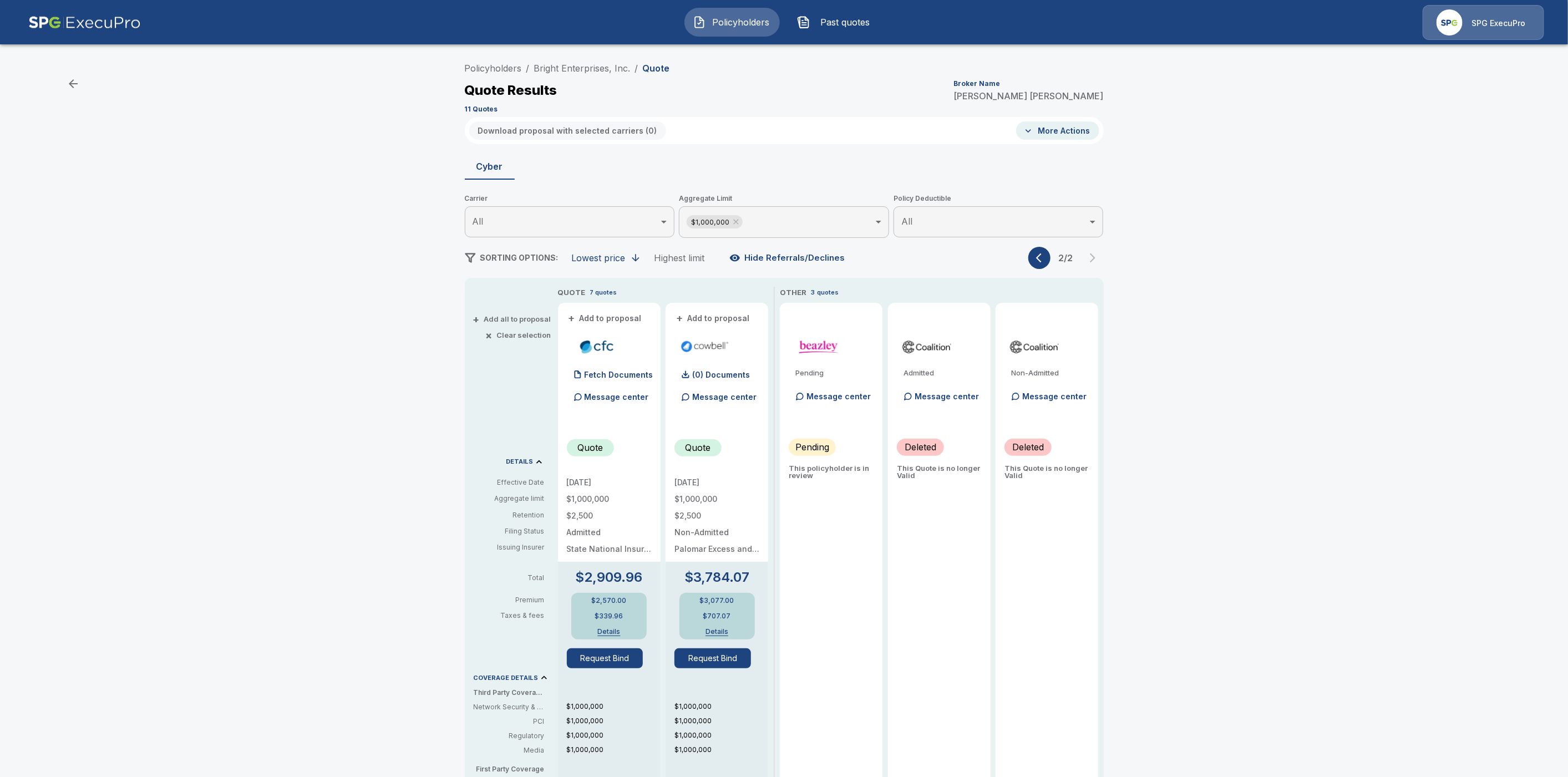
click at [762, 225] on body "Policyholders Past quotes SPG ExecuPro Policyholders / Bright Enterprises, Inc.…" at bounding box center [784, 564] width 1568 height 1128
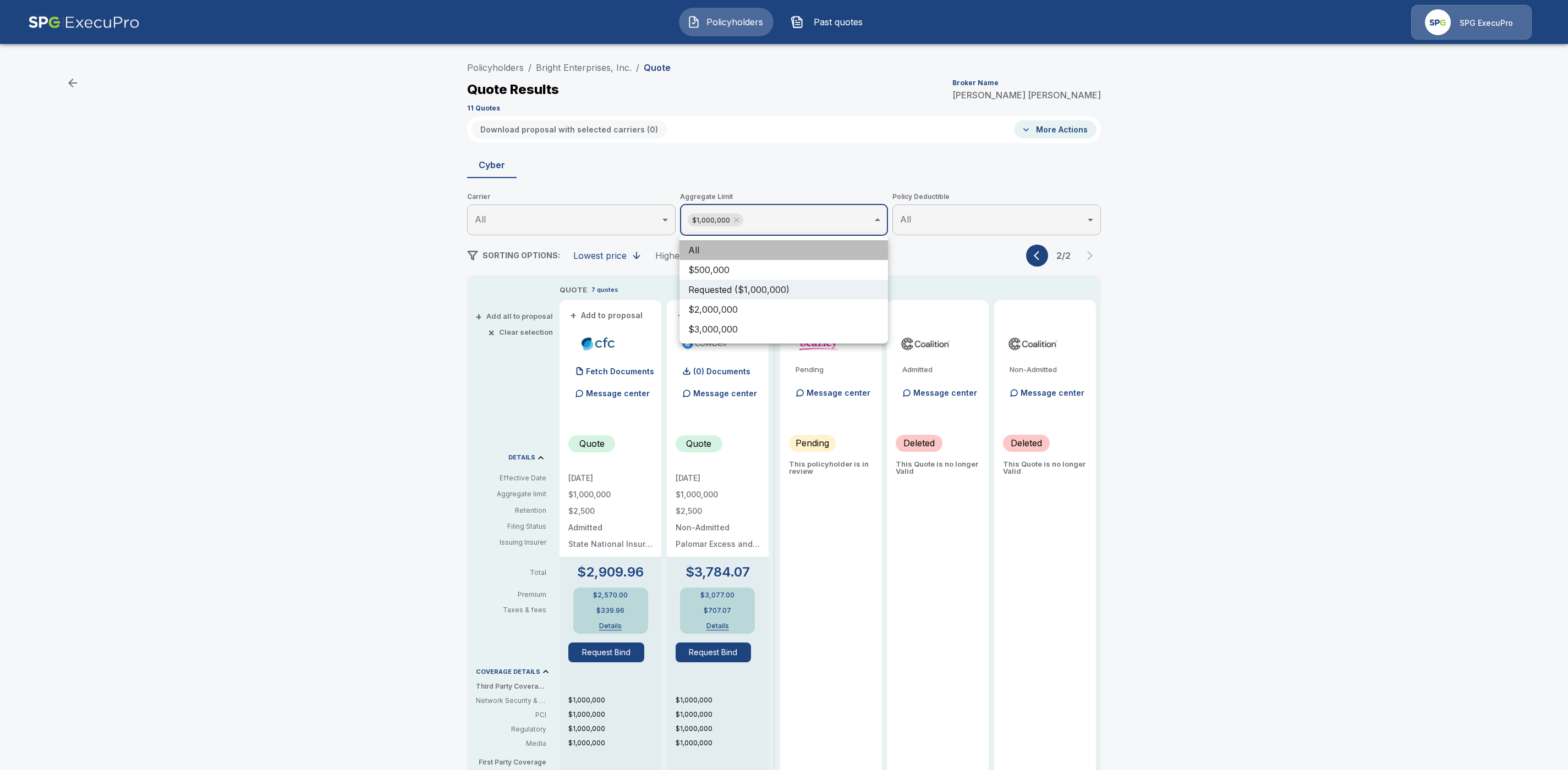
click at [753, 252] on li "All" at bounding box center [783, 250] width 208 height 20
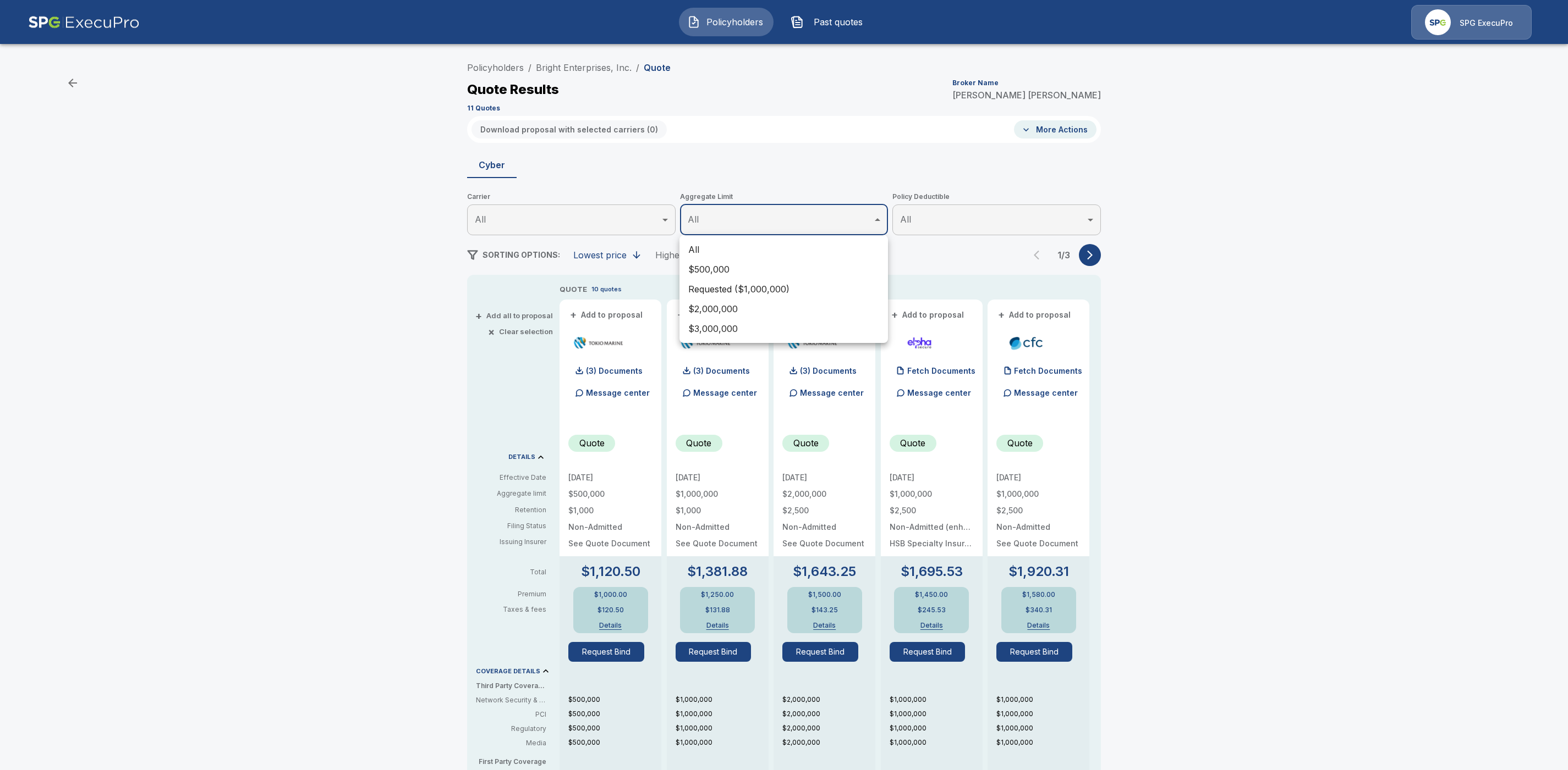
click at [1095, 254] on div at bounding box center [784, 385] width 1568 height 770
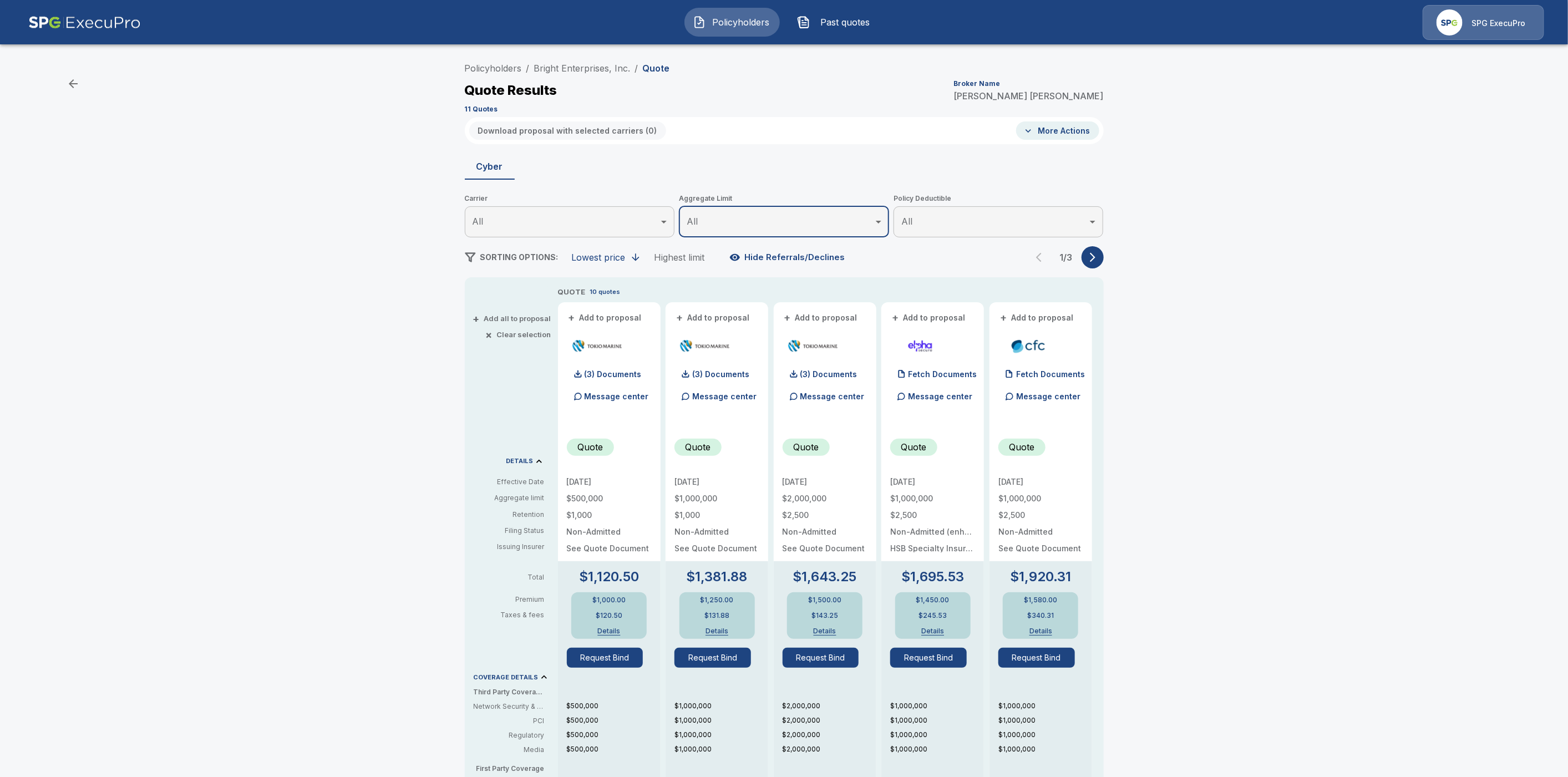
click at [1095, 258] on icon "button" at bounding box center [1092, 257] width 5 height 9
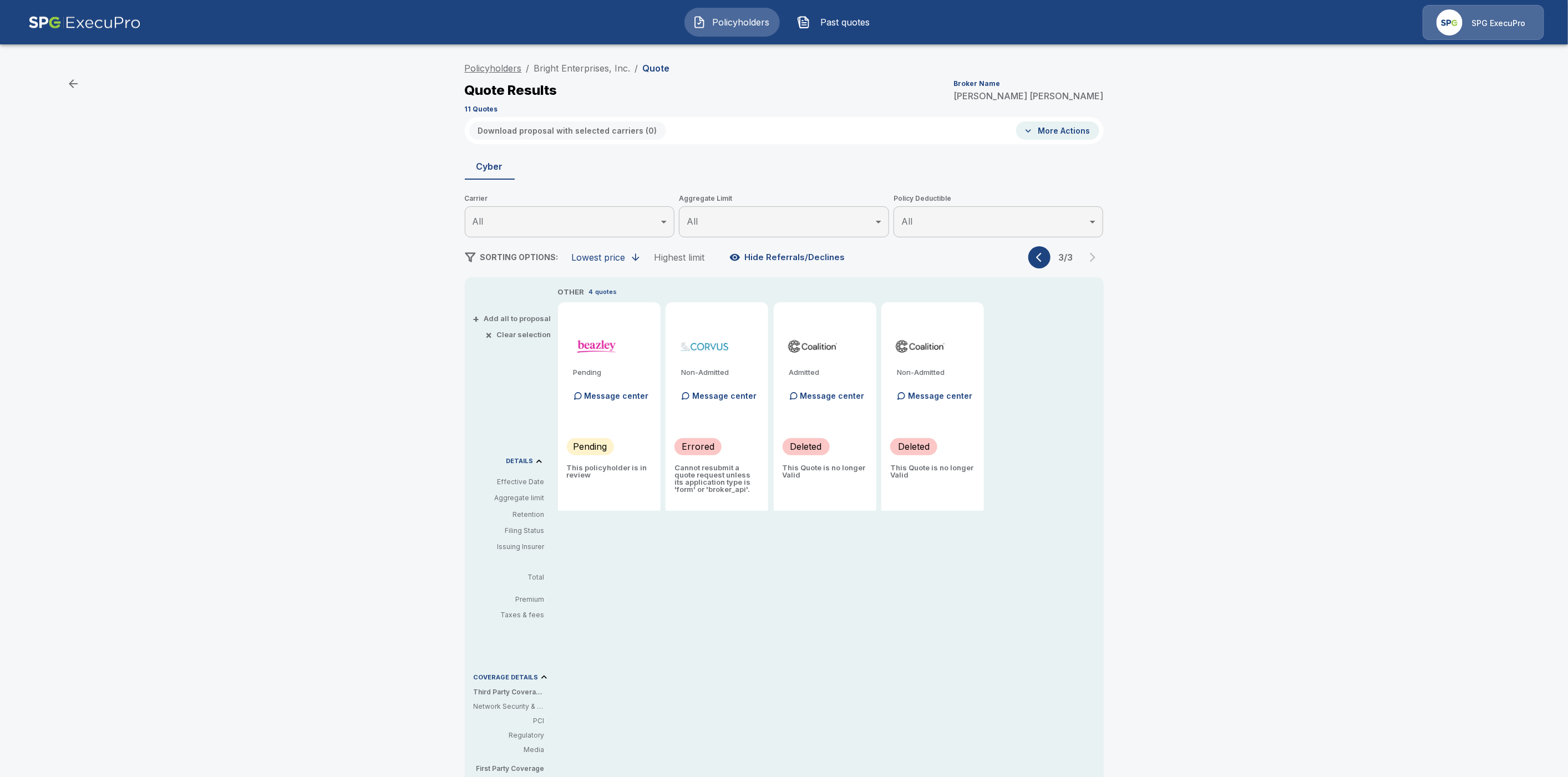
click at [512, 69] on link "Policyholders" at bounding box center [493, 68] width 57 height 11
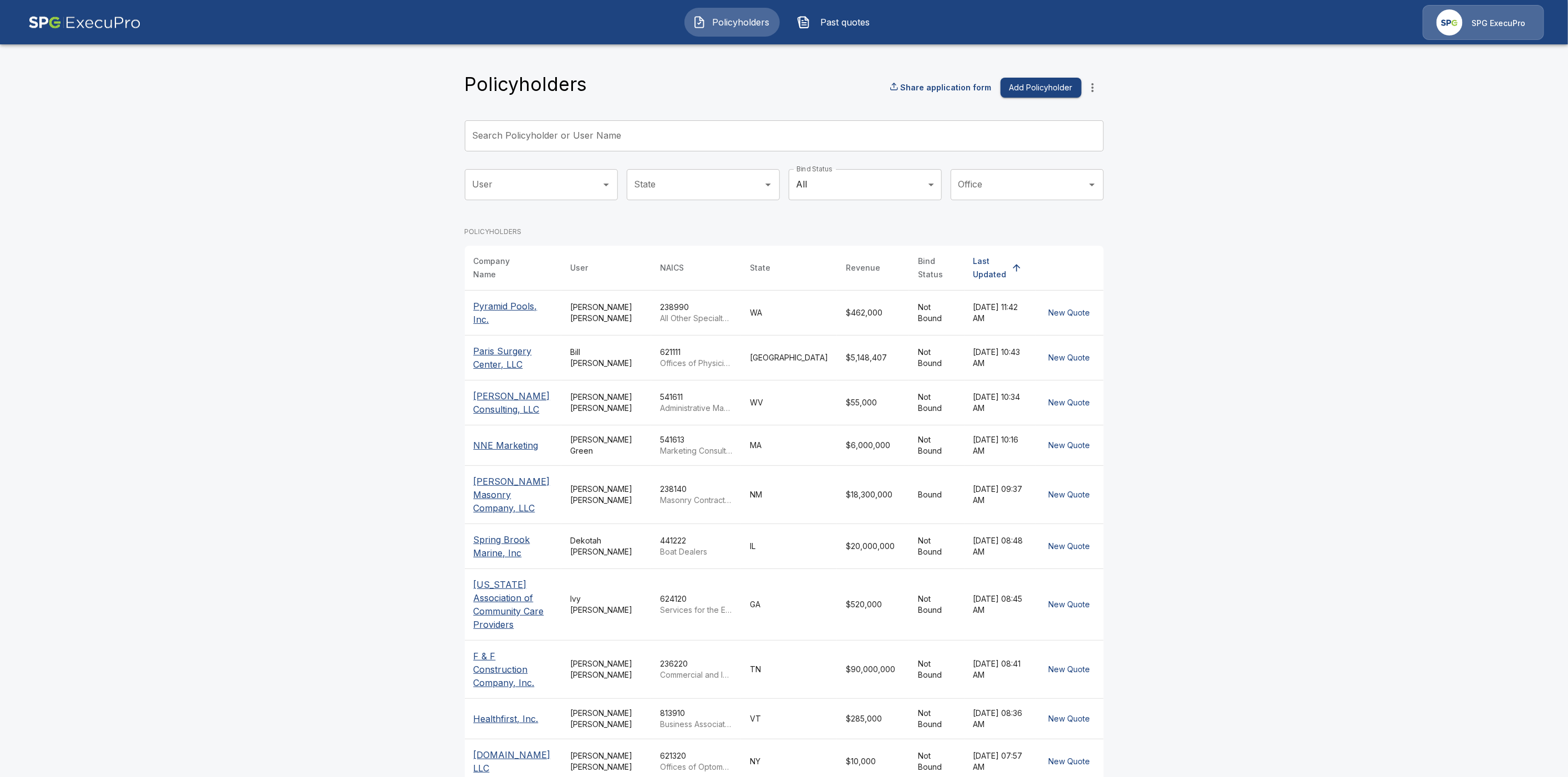
click at [525, 140] on input "Search Policyholder or User Name" at bounding box center [778, 136] width 627 height 31
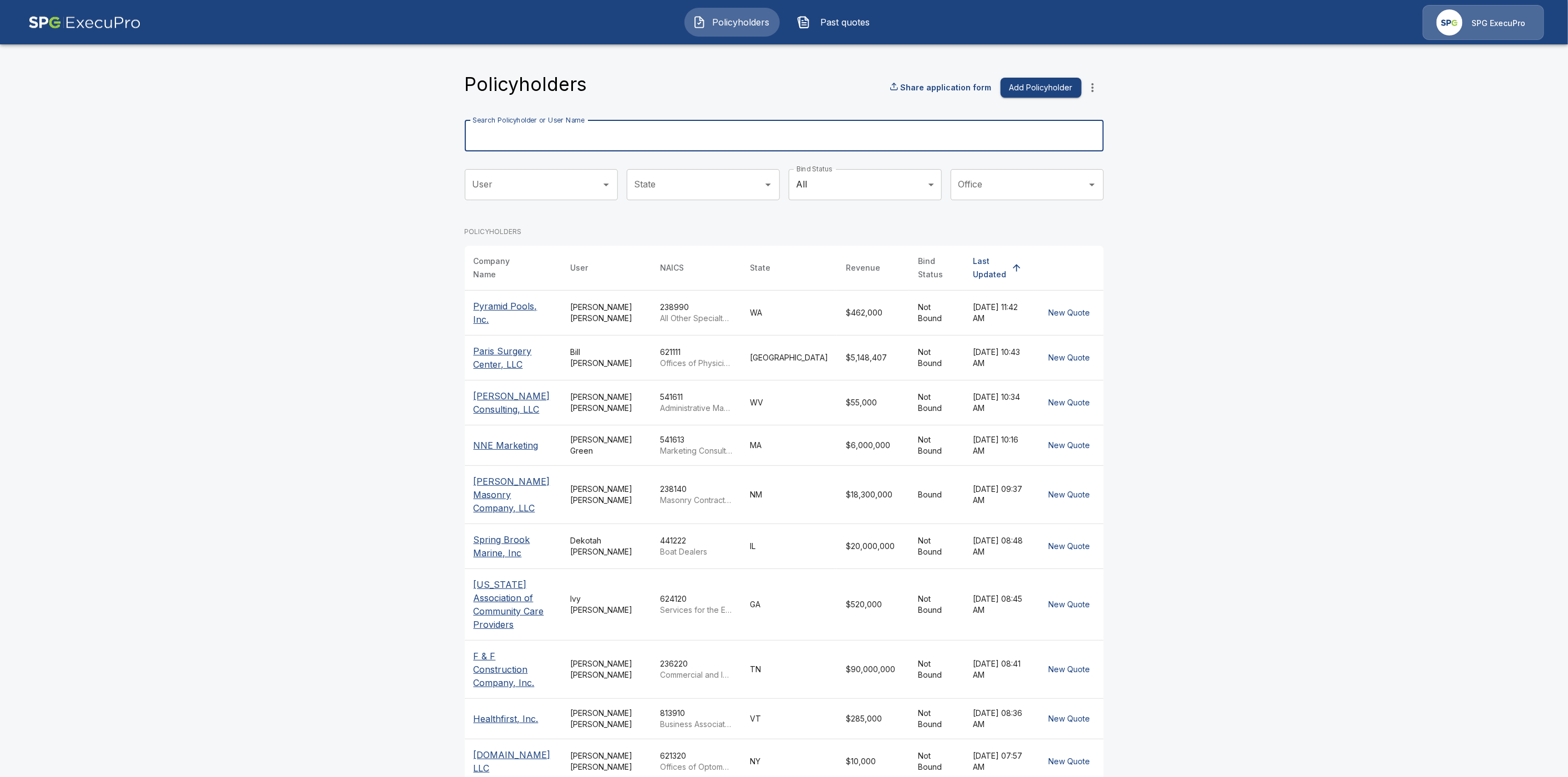
paste input "******"
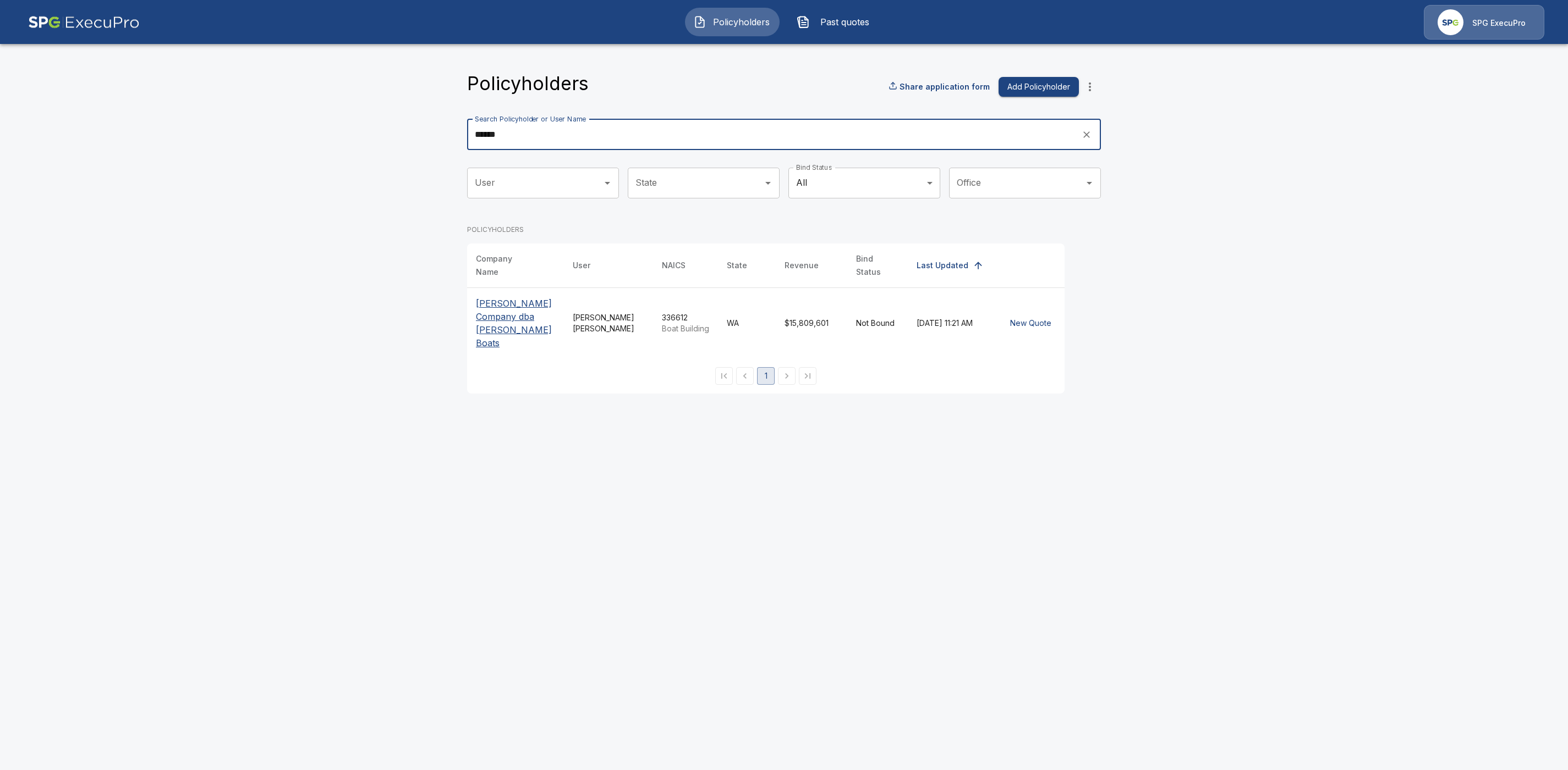
type input "******"
click at [514, 313] on p "[PERSON_NAME] Company dba [PERSON_NAME] Boats" at bounding box center [515, 323] width 80 height 53
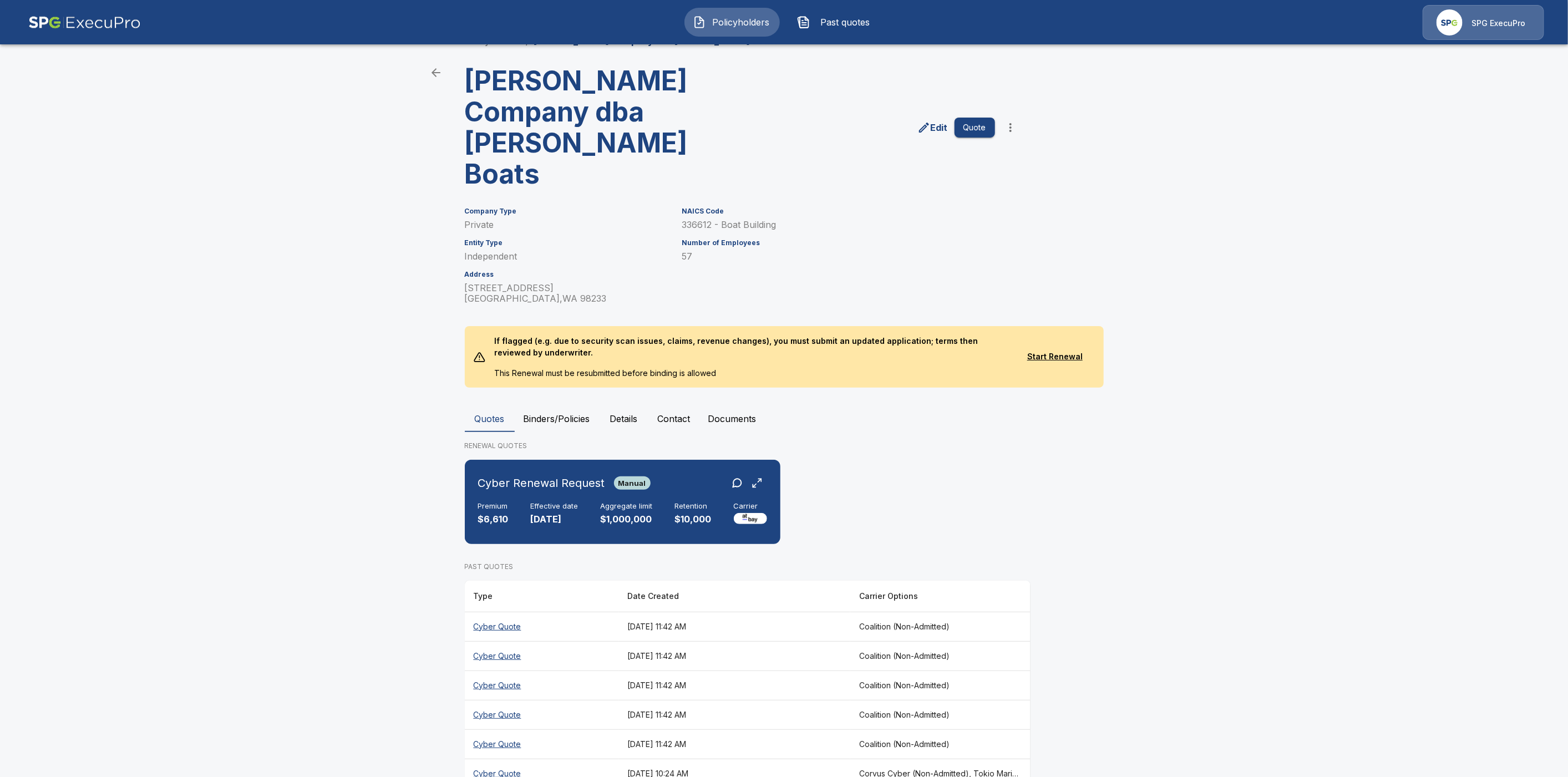
scroll to position [57, 0]
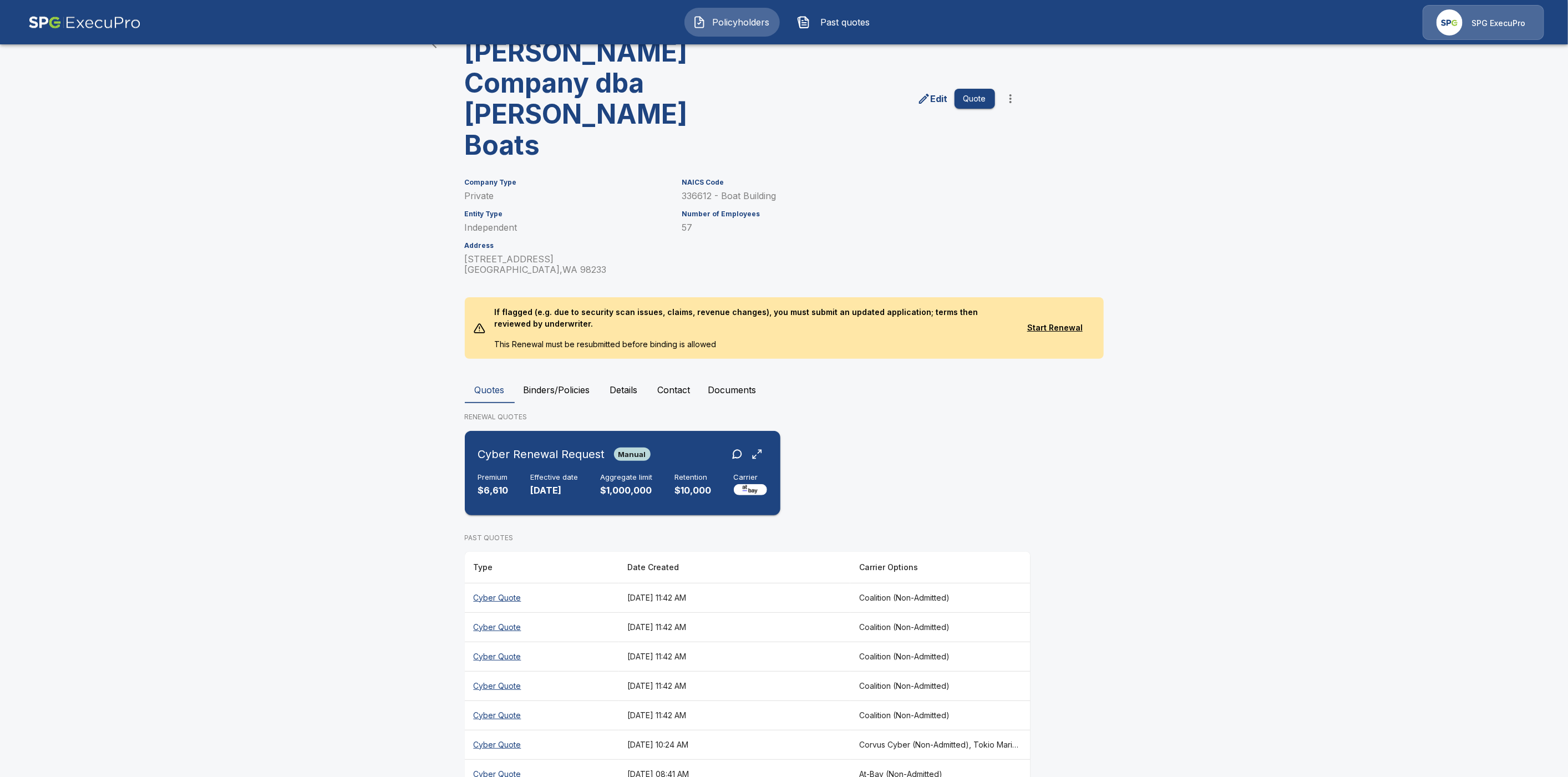
click at [689, 445] on div "Cyber Renewal Request Manual" at bounding box center [622, 455] width 289 height 20
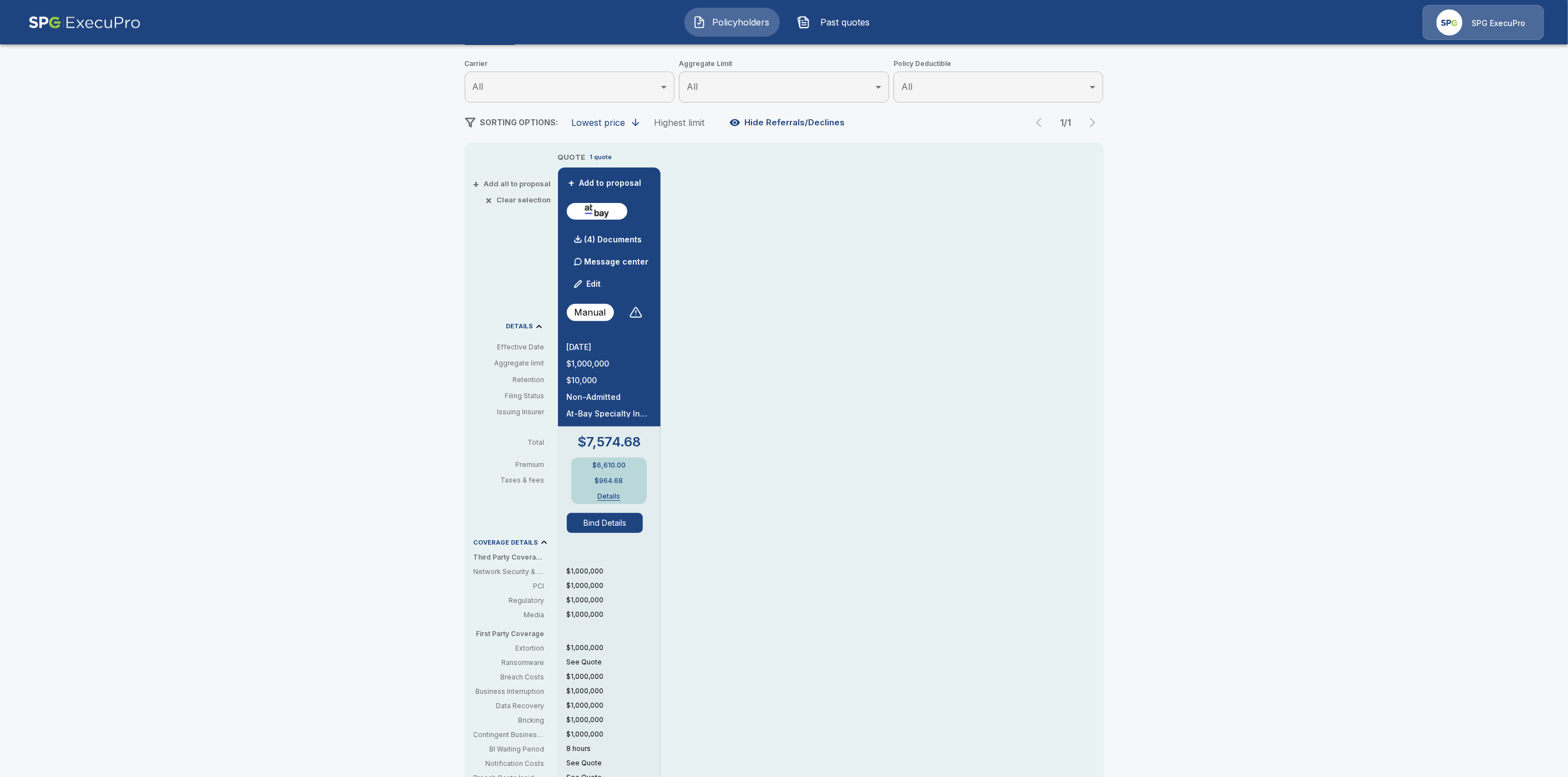
scroll to position [350, 0]
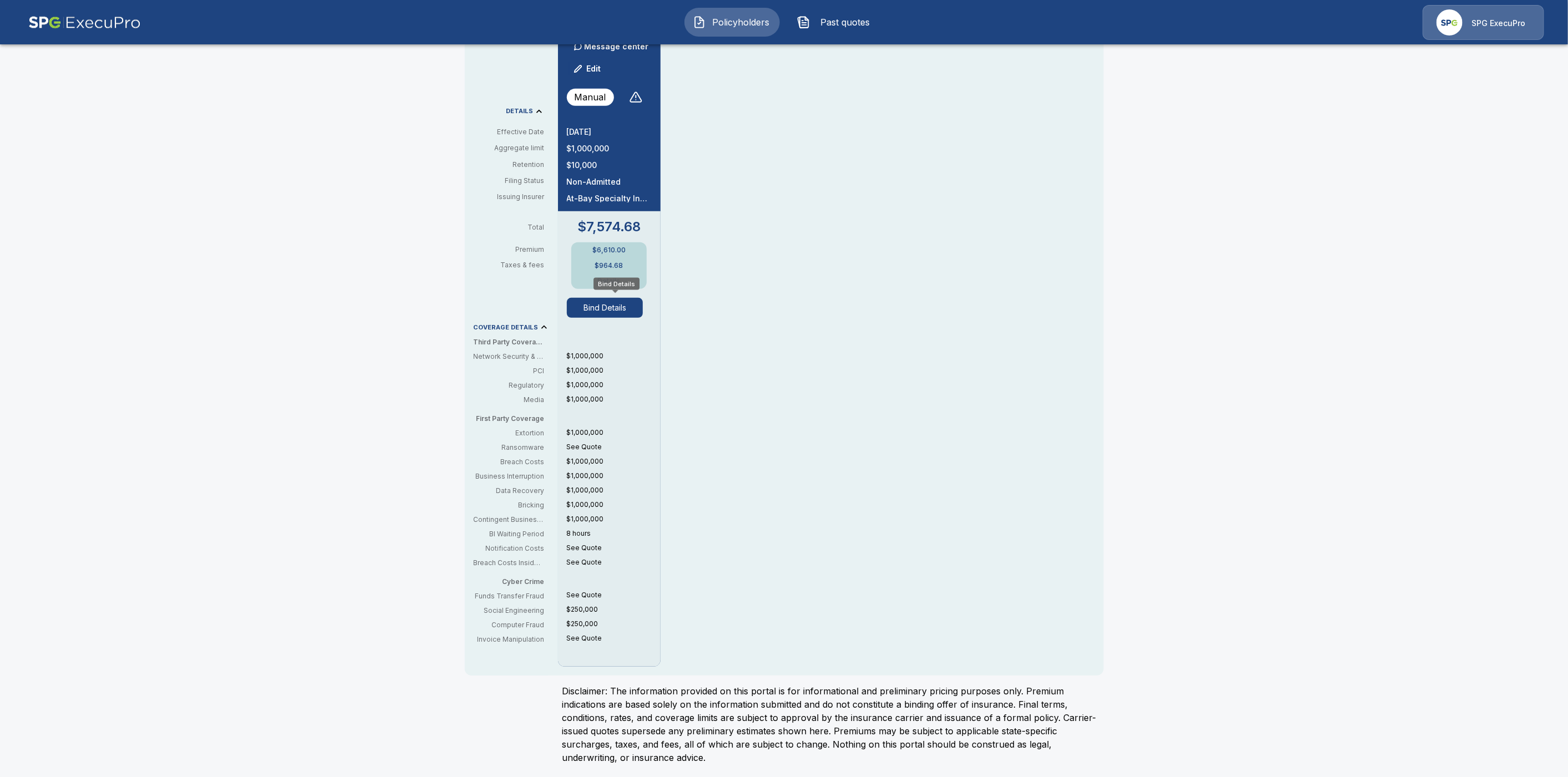
click at [601, 307] on button "Bind Details" at bounding box center [605, 308] width 76 height 20
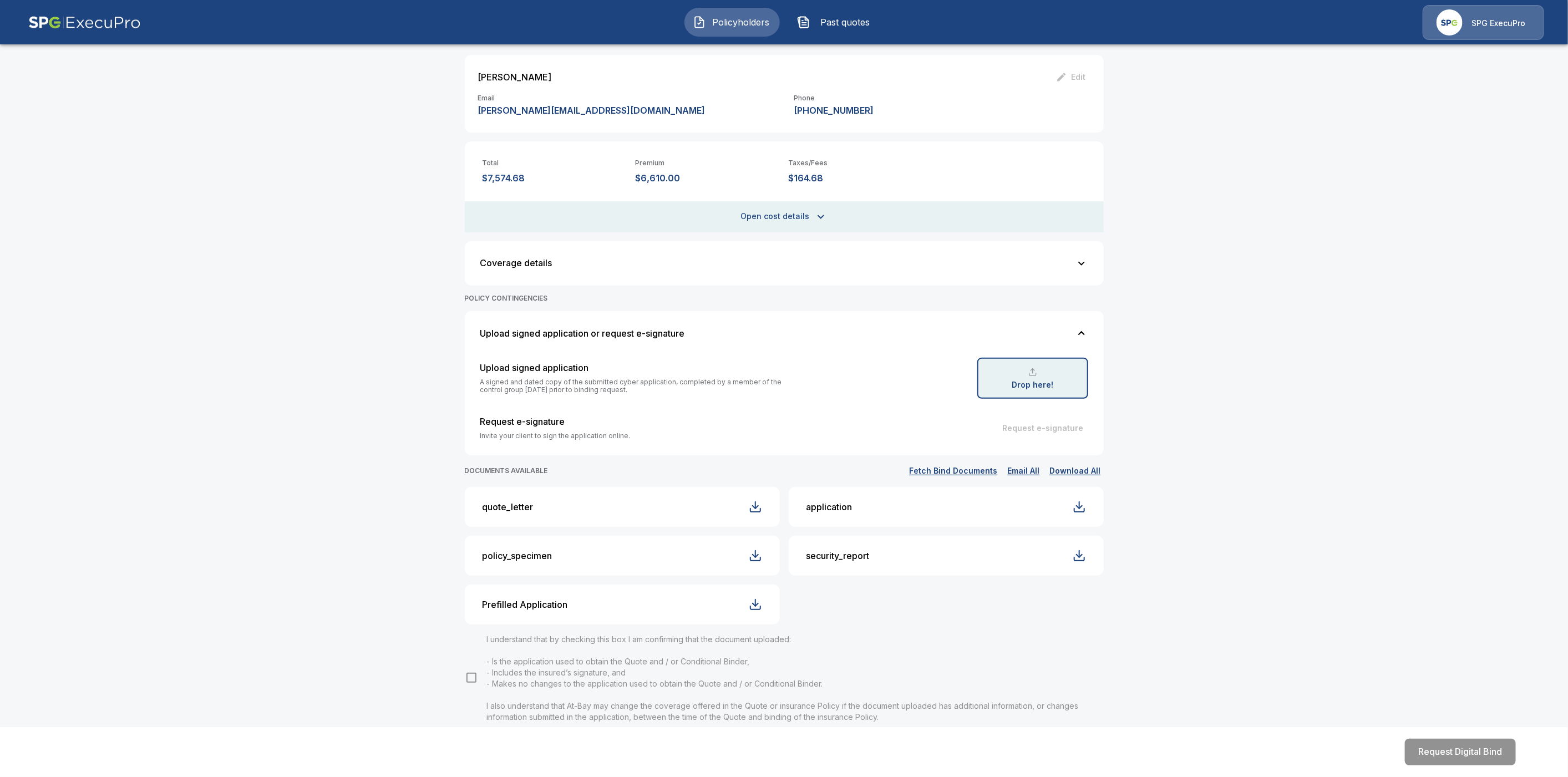
scroll to position [212, 0]
click at [1026, 374] on div "Drop here!" at bounding box center [1033, 377] width 111 height 41
click at [1037, 373] on div at bounding box center [1033, 371] width 9 height 9
drag, startPoint x: 1043, startPoint y: 374, endPoint x: 1052, endPoint y: 374, distance: 9.0
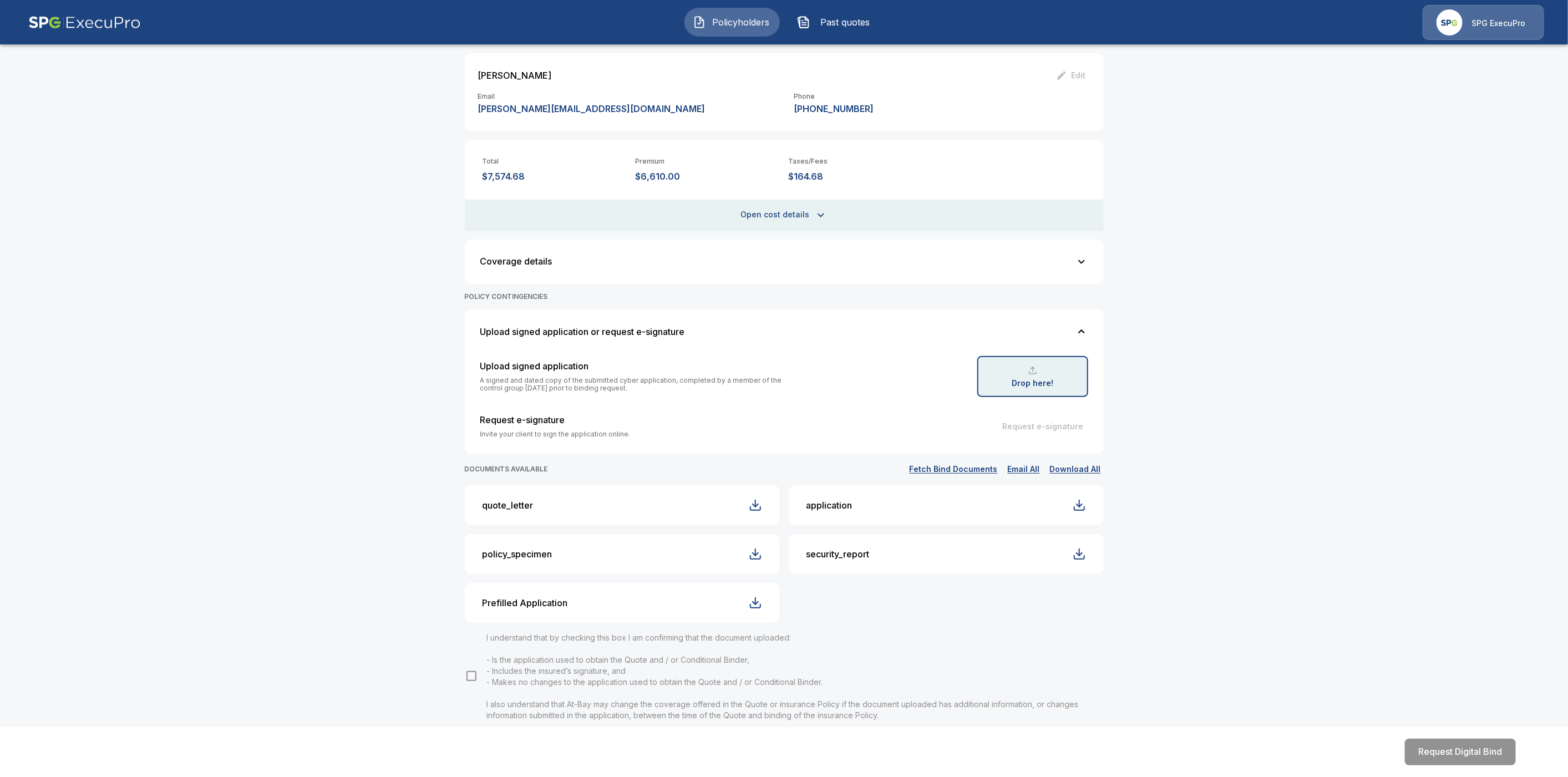
click at [1037, 374] on div at bounding box center [1033, 371] width 9 height 9
drag, startPoint x: 1062, startPoint y: 384, endPoint x: 1055, endPoint y: 385, distance: 7.1
click at [1062, 384] on div "Drop here!" at bounding box center [1033, 377] width 111 height 41
click at [1053, 381] on p "Drop here!" at bounding box center [1033, 384] width 41 height 8
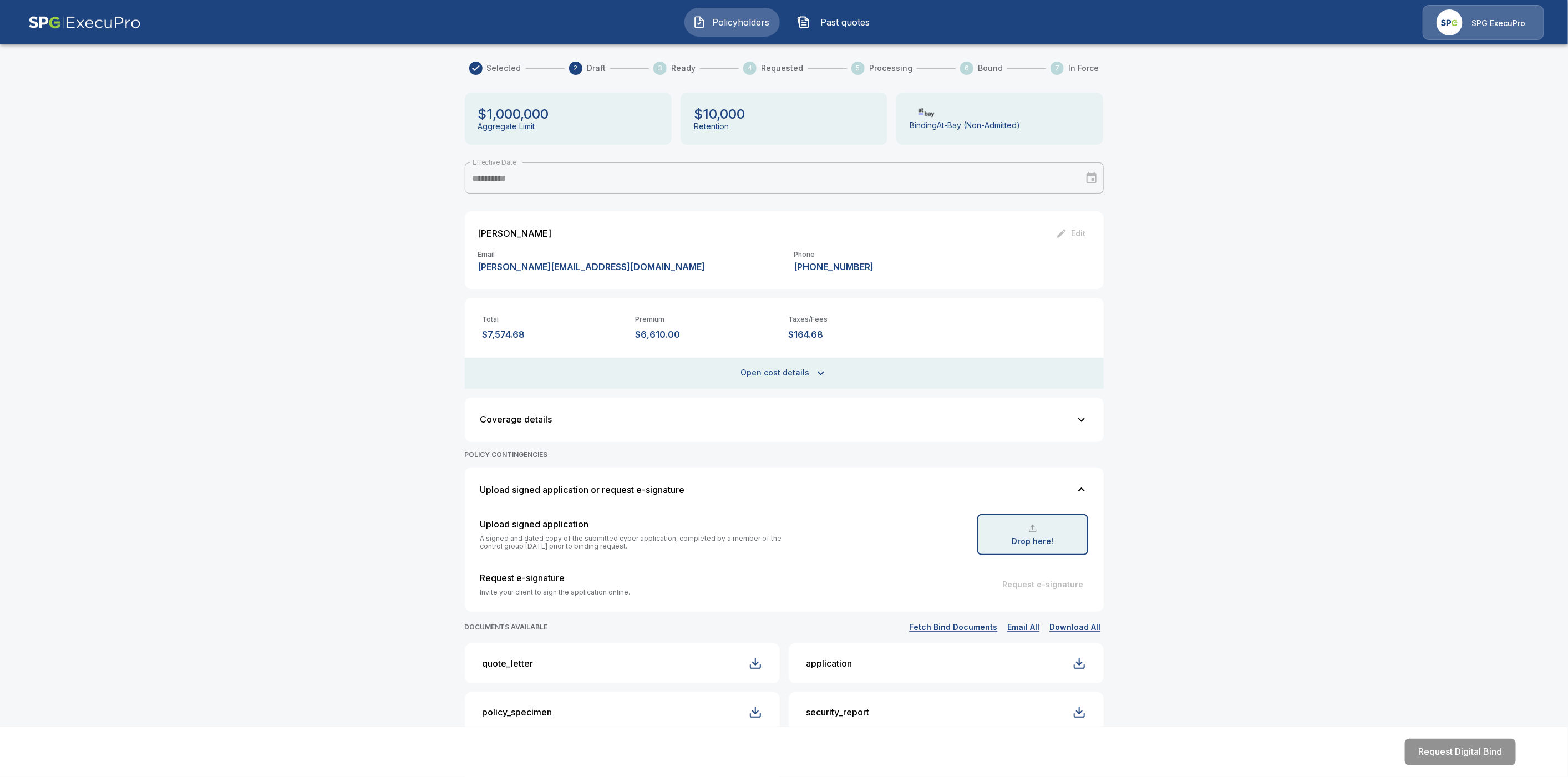
scroll to position [0, 0]
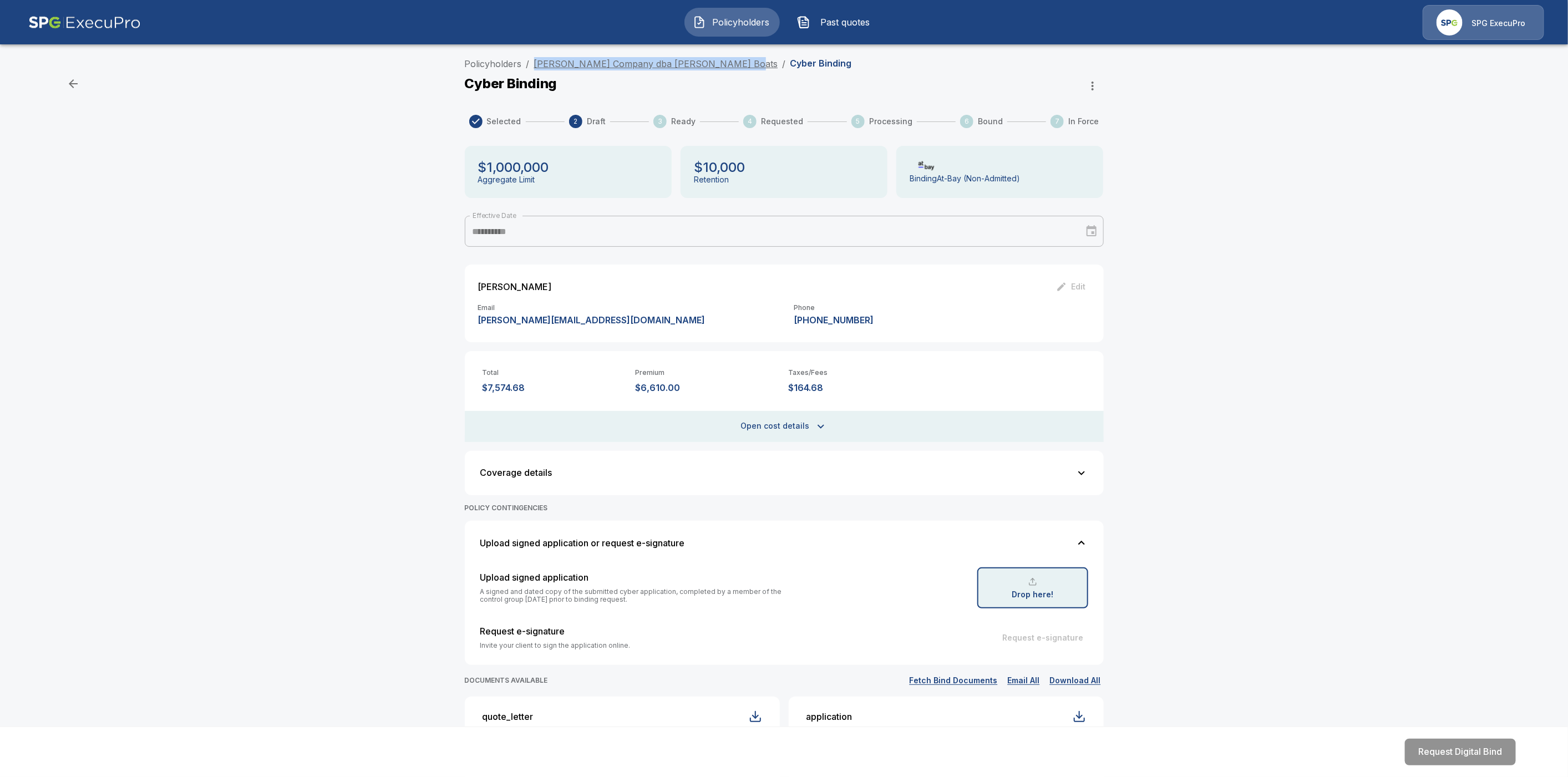
drag, startPoint x: 742, startPoint y: 62, endPoint x: 540, endPoint y: 60, distance: 202.0
click at [540, 60] on ol "Policyholders / William E. Munson Company dba Munson Boats / Cyber Binding" at bounding box center [658, 63] width 387 height 13
copy link "William E. Munson Company dba Munson Boats"
click at [489, 63] on link "Policyholders" at bounding box center [493, 63] width 57 height 11
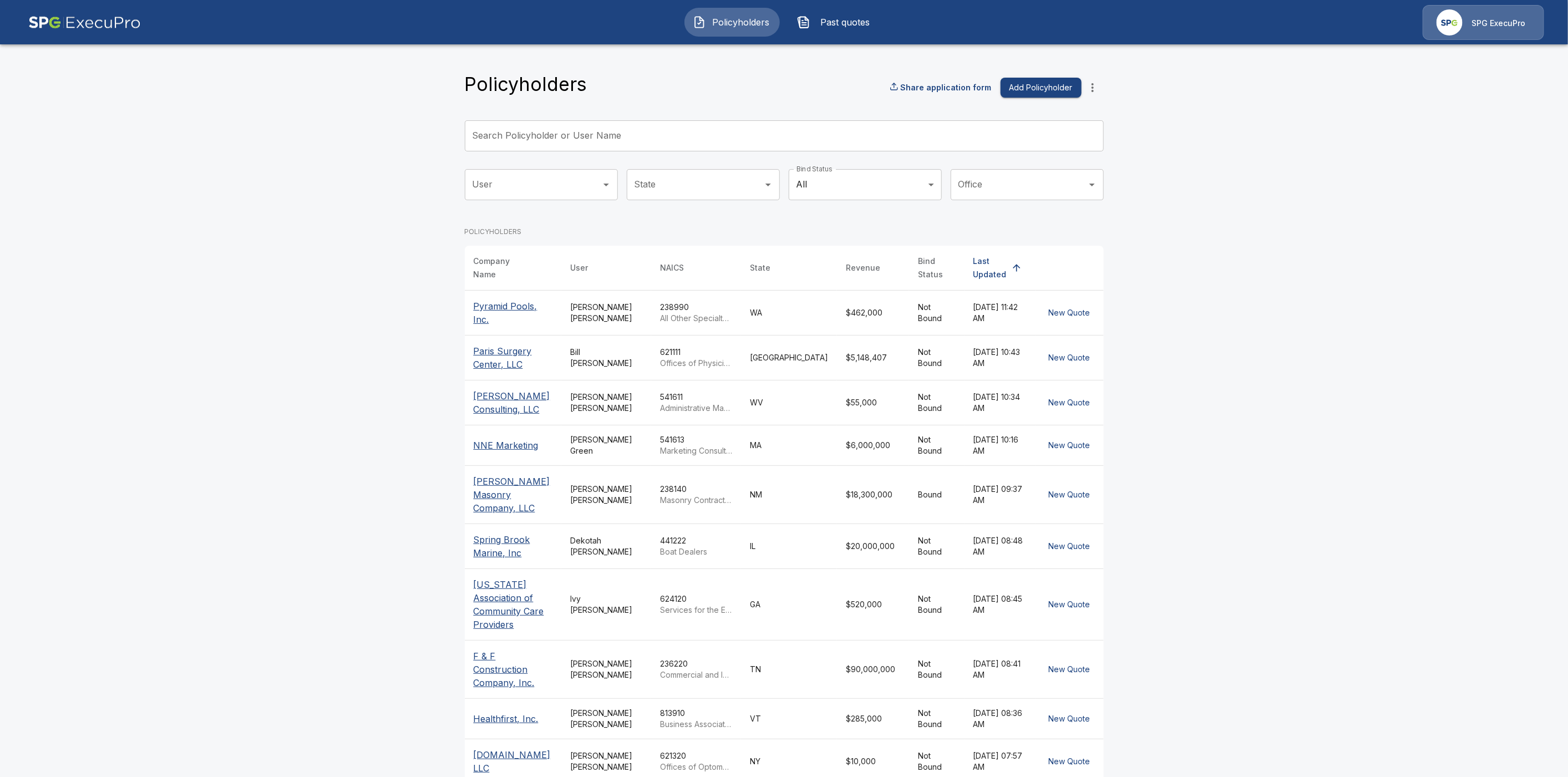
click at [561, 131] on input "Search Policyholder or User Name" at bounding box center [778, 136] width 627 height 31
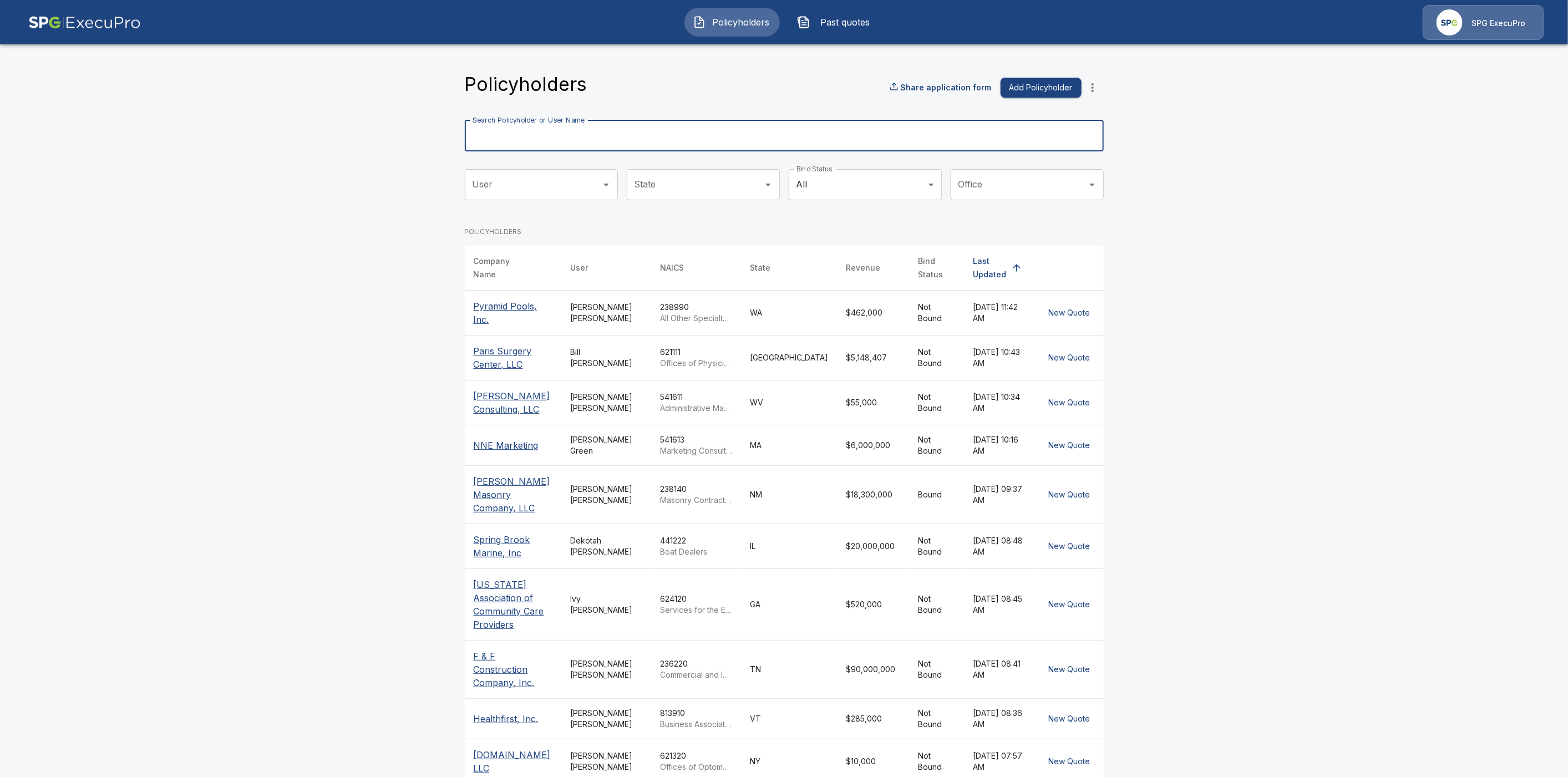
paste input "**********"
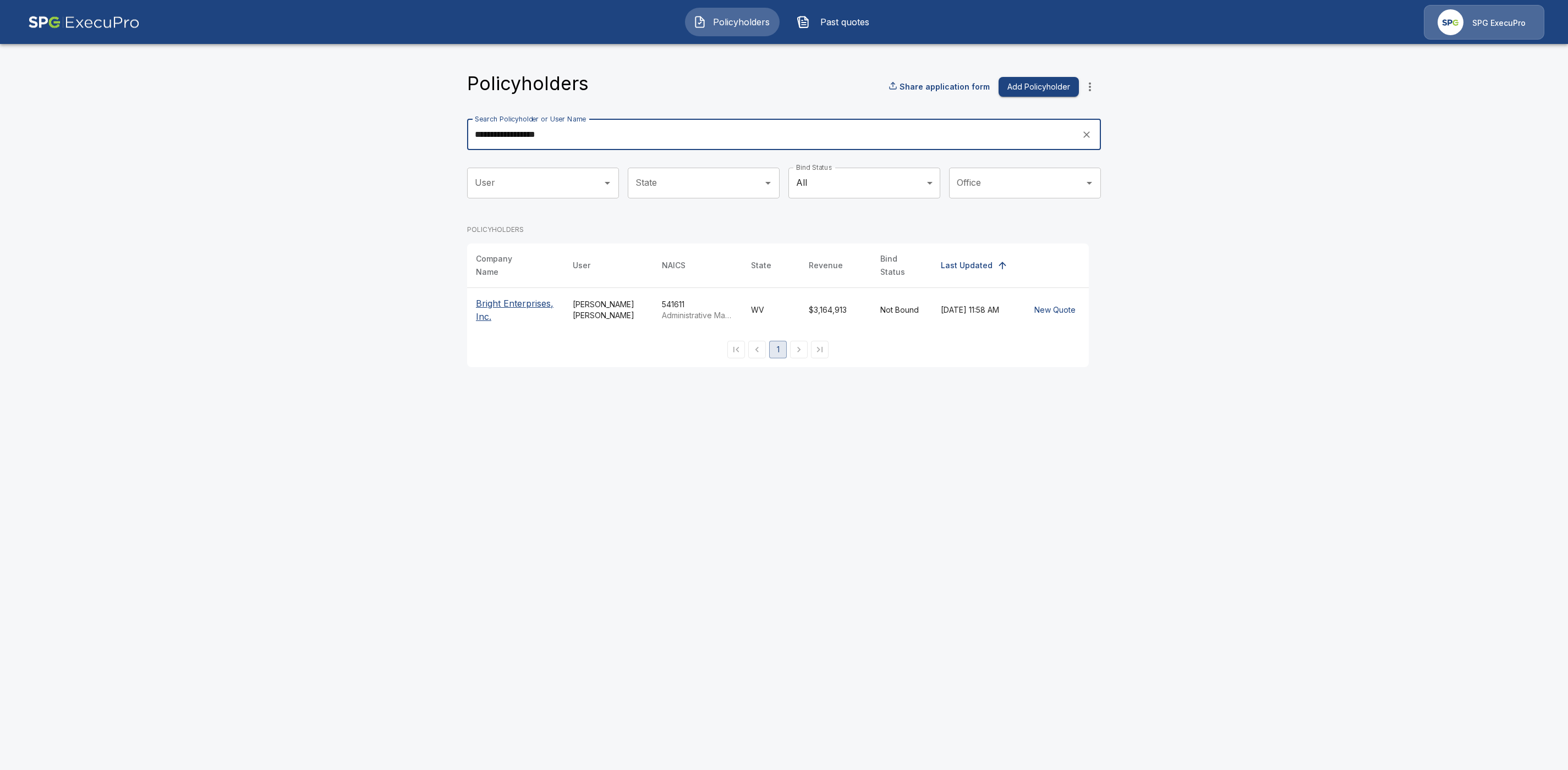
type input "**********"
click at [502, 297] on p "Bright Enterprises, Inc." at bounding box center [515, 310] width 80 height 26
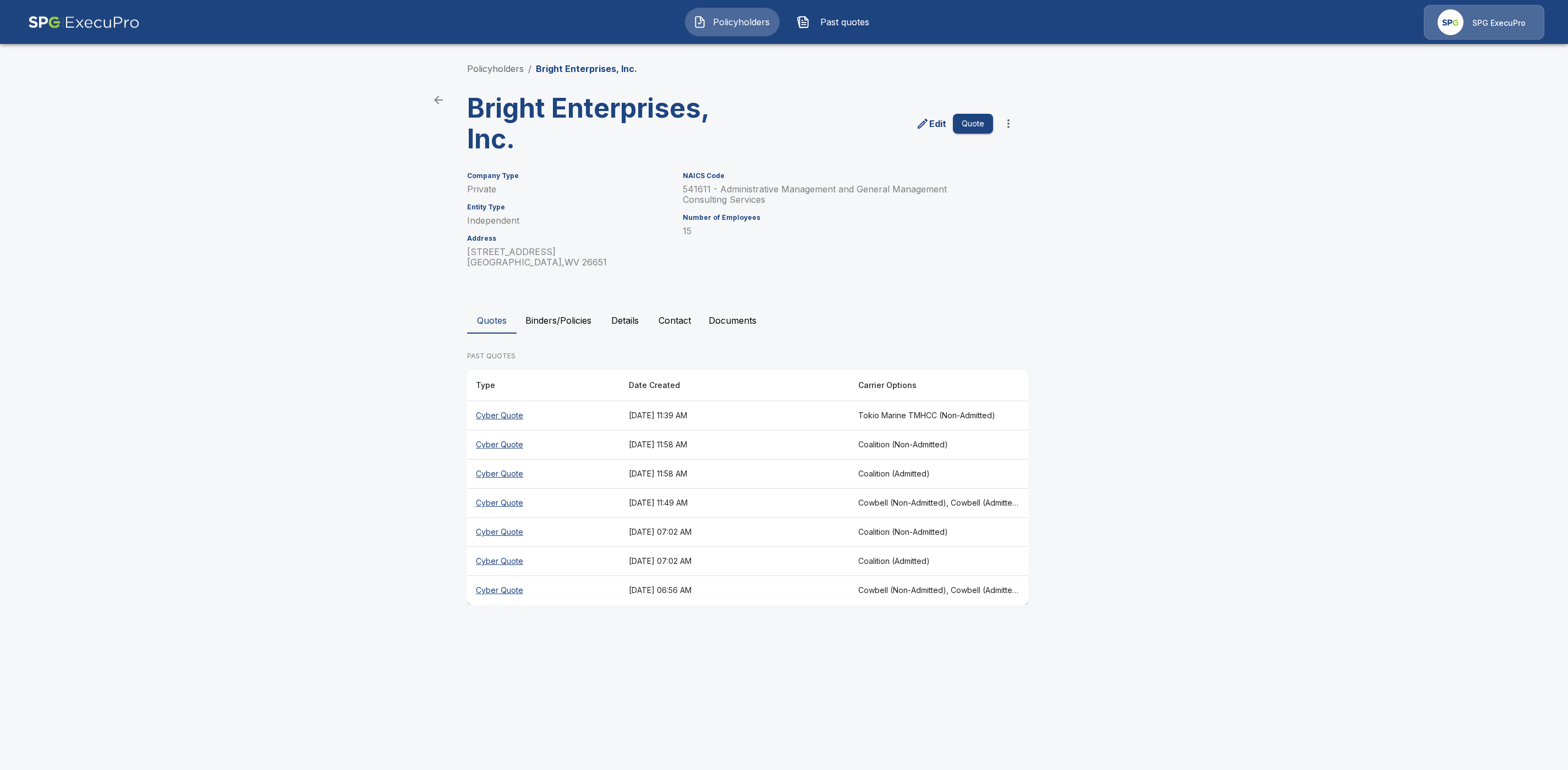
click at [572, 316] on button "Binders/Policies" at bounding box center [558, 320] width 83 height 26
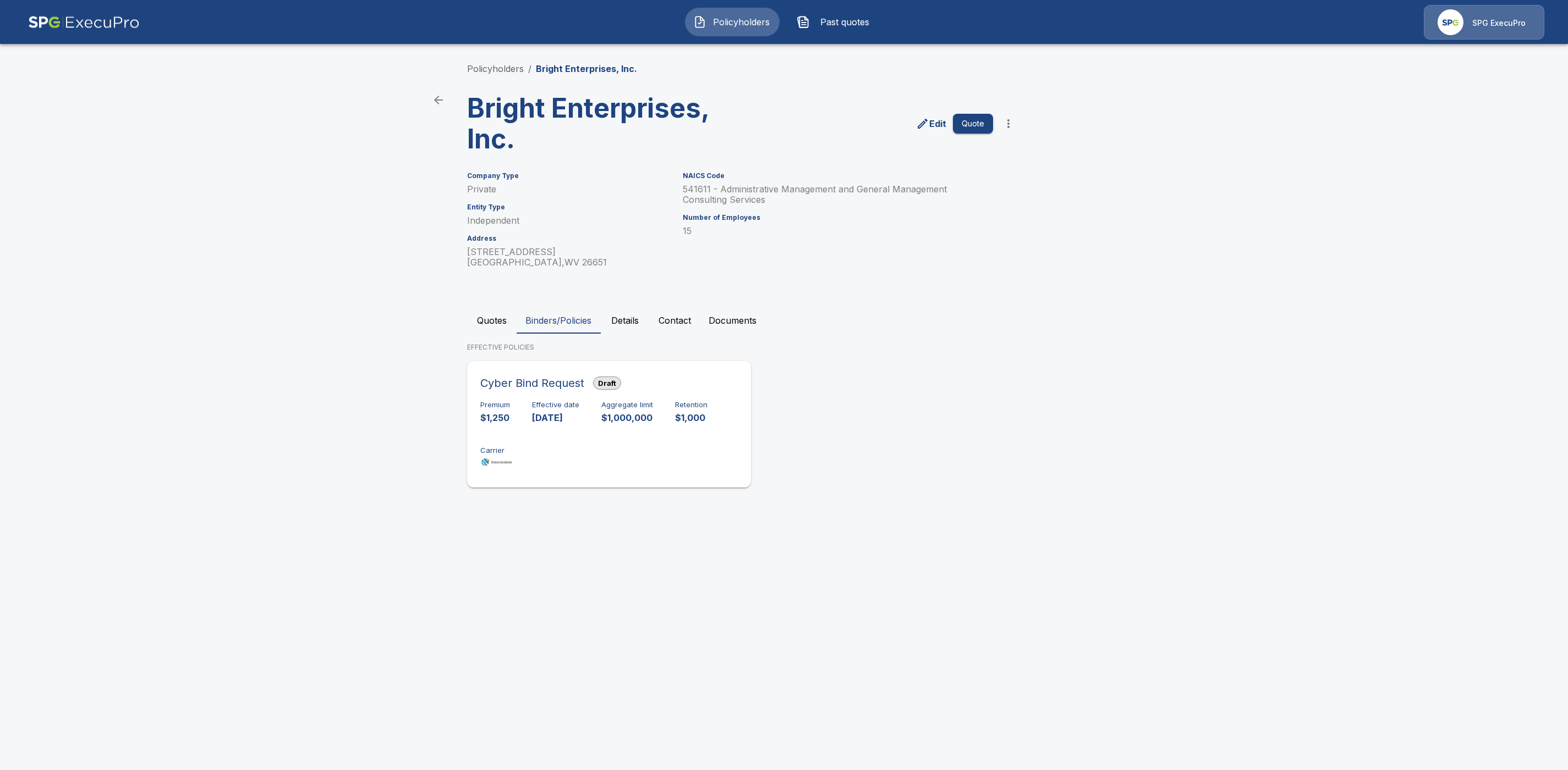
click at [679, 382] on div "Cyber Bind Request Draft" at bounding box center [609, 383] width 258 height 17
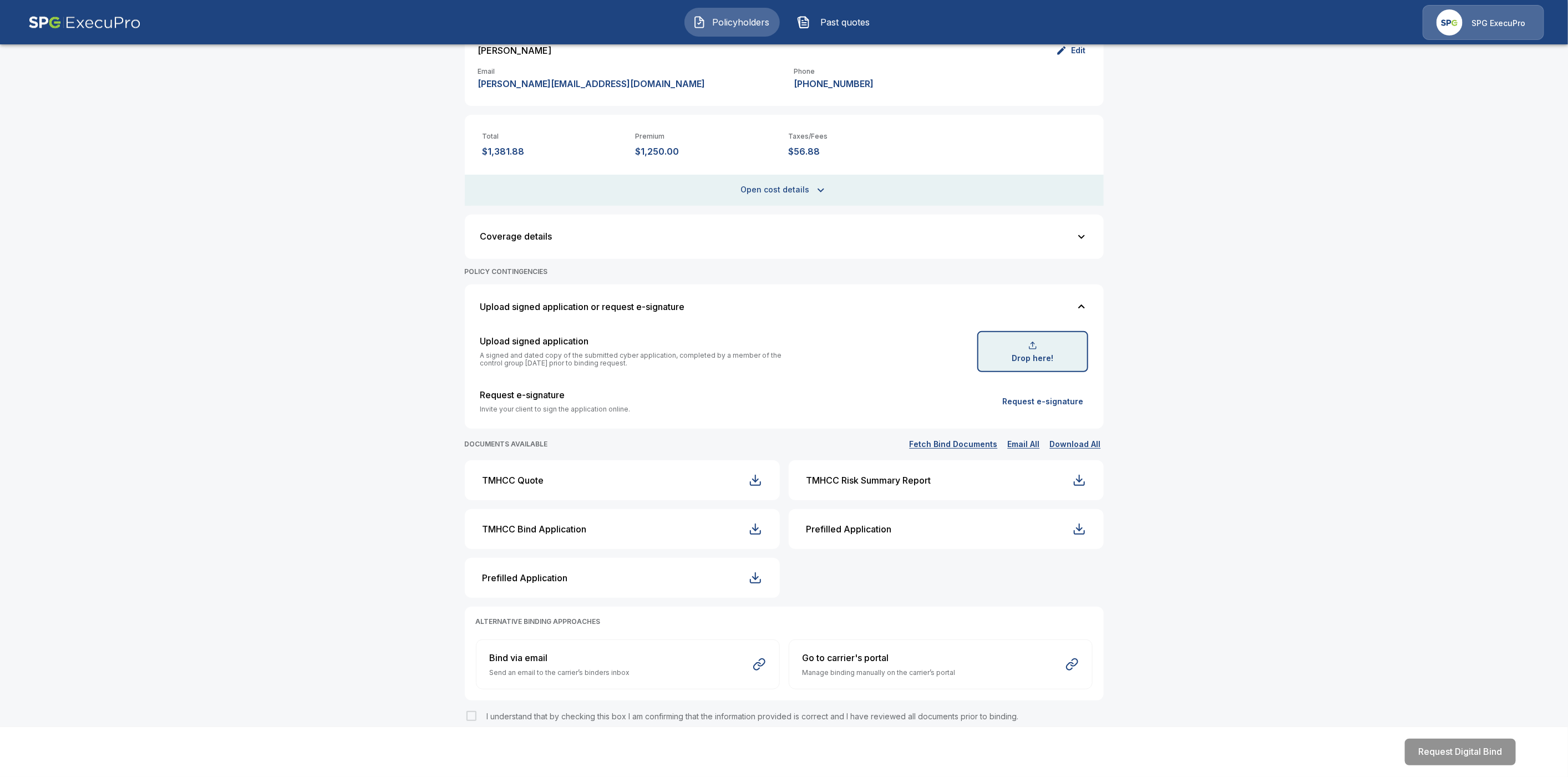
scroll to position [238, 0]
click at [1037, 345] on div at bounding box center [1033, 344] width 9 height 9
type input "**********"
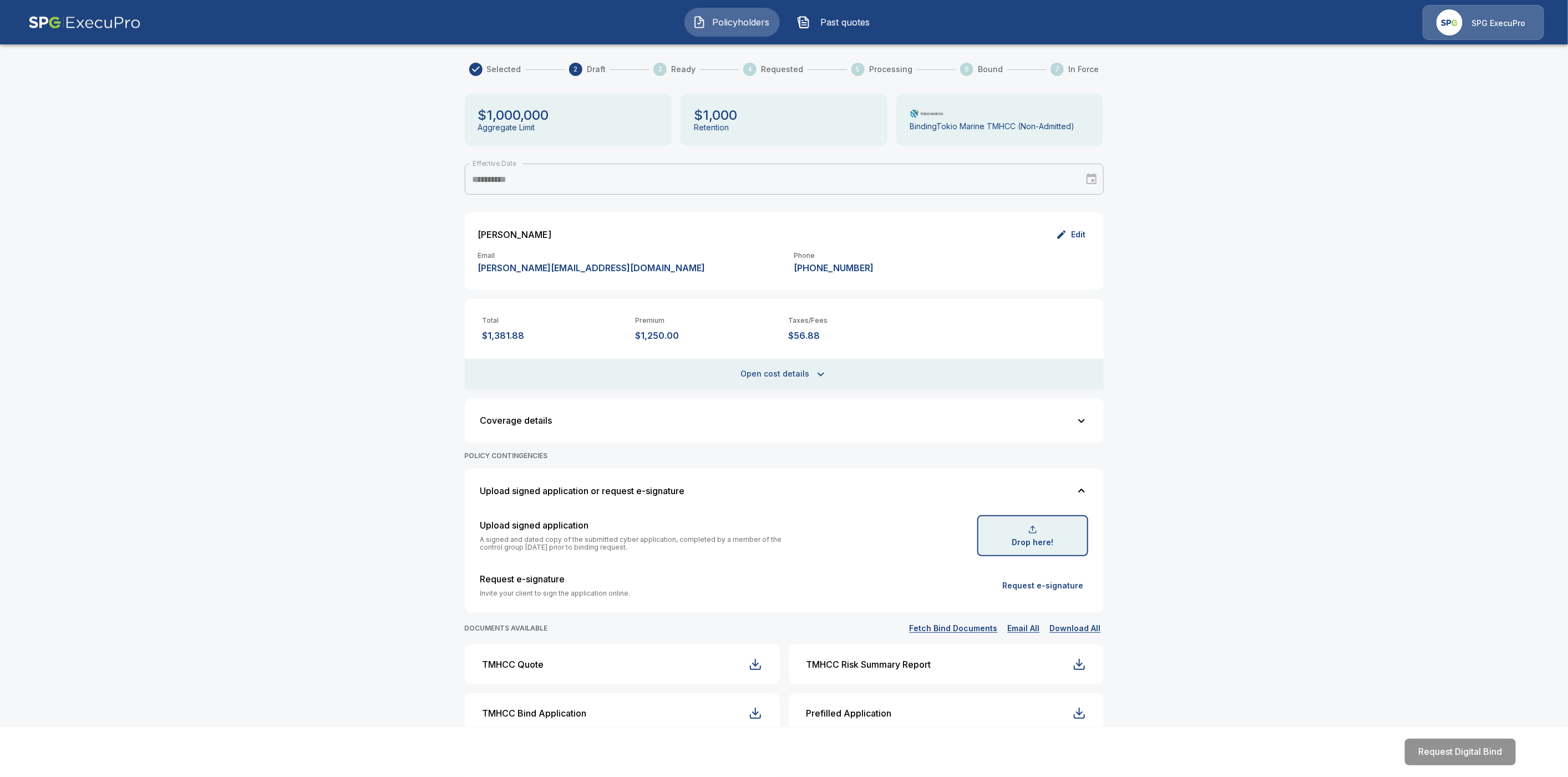
scroll to position [0, 0]
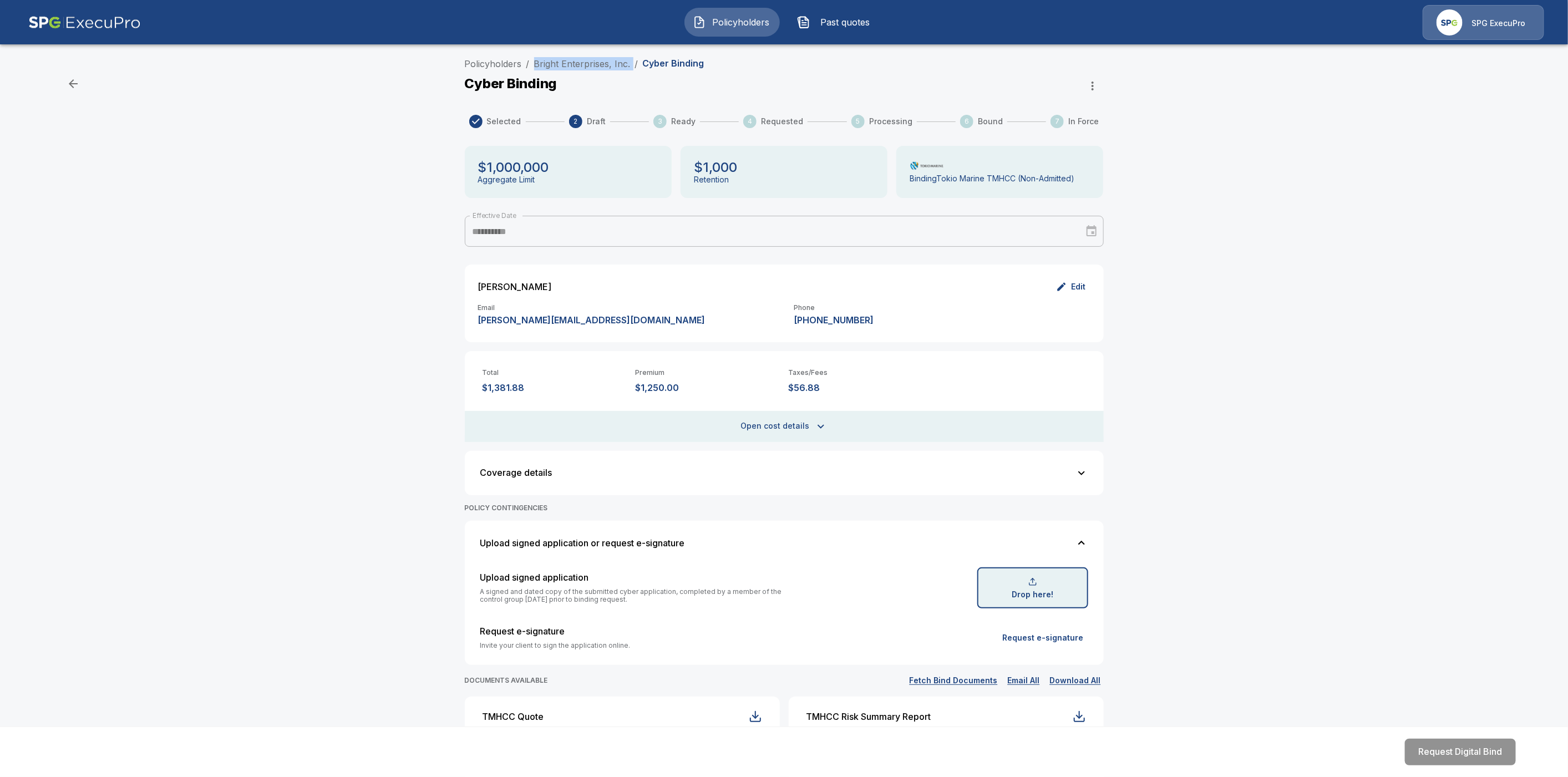
drag, startPoint x: 637, startPoint y: 63, endPoint x: 538, endPoint y: 63, distance: 99.0
click at [538, 63] on ol "Policyholders / Bright Enterprises, Inc. / Cyber Binding" at bounding box center [585, 63] width 240 height 13
copy ol "Bright Enterprises, Inc. /"
